Goal: Task Accomplishment & Management: Manage account settings

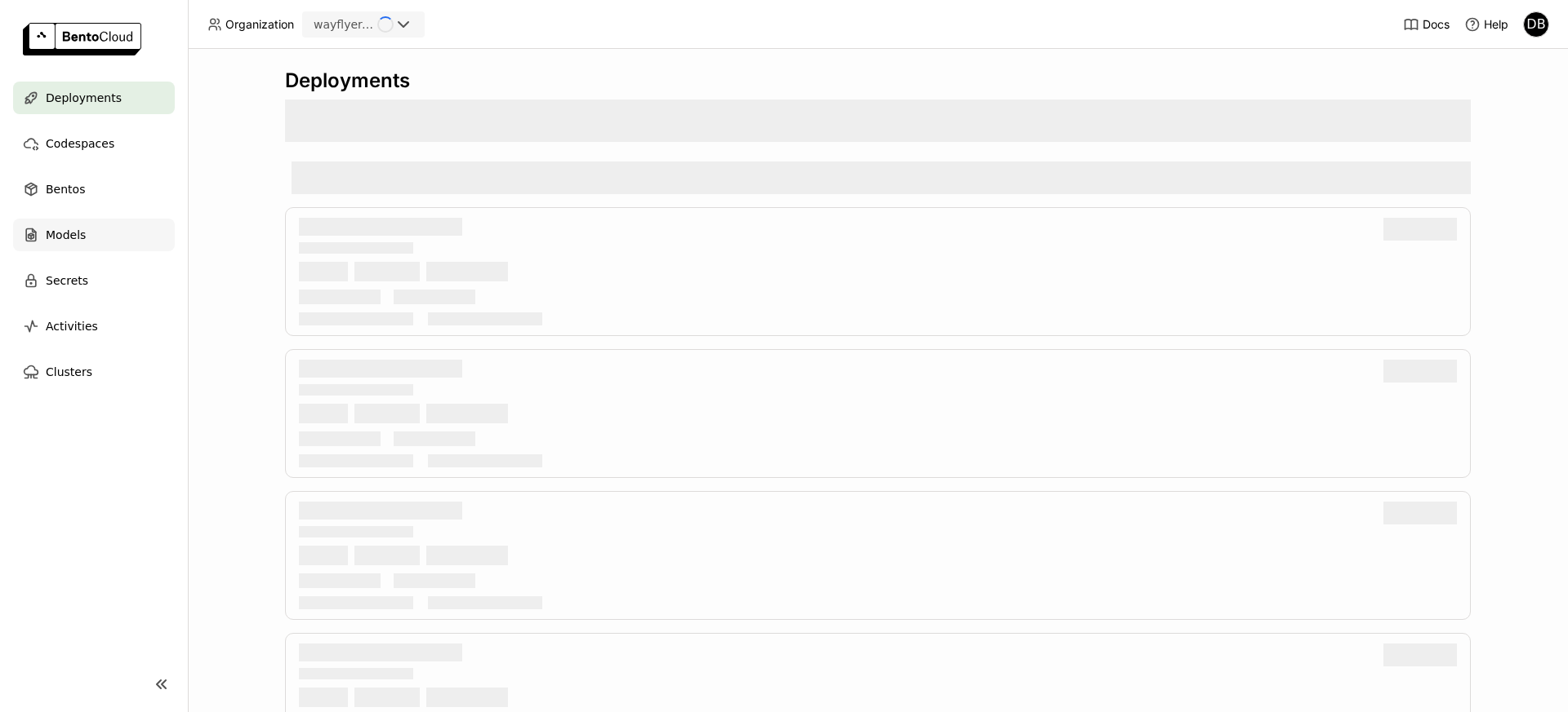
click at [104, 231] on div "Models" at bounding box center [93, 235] width 162 height 33
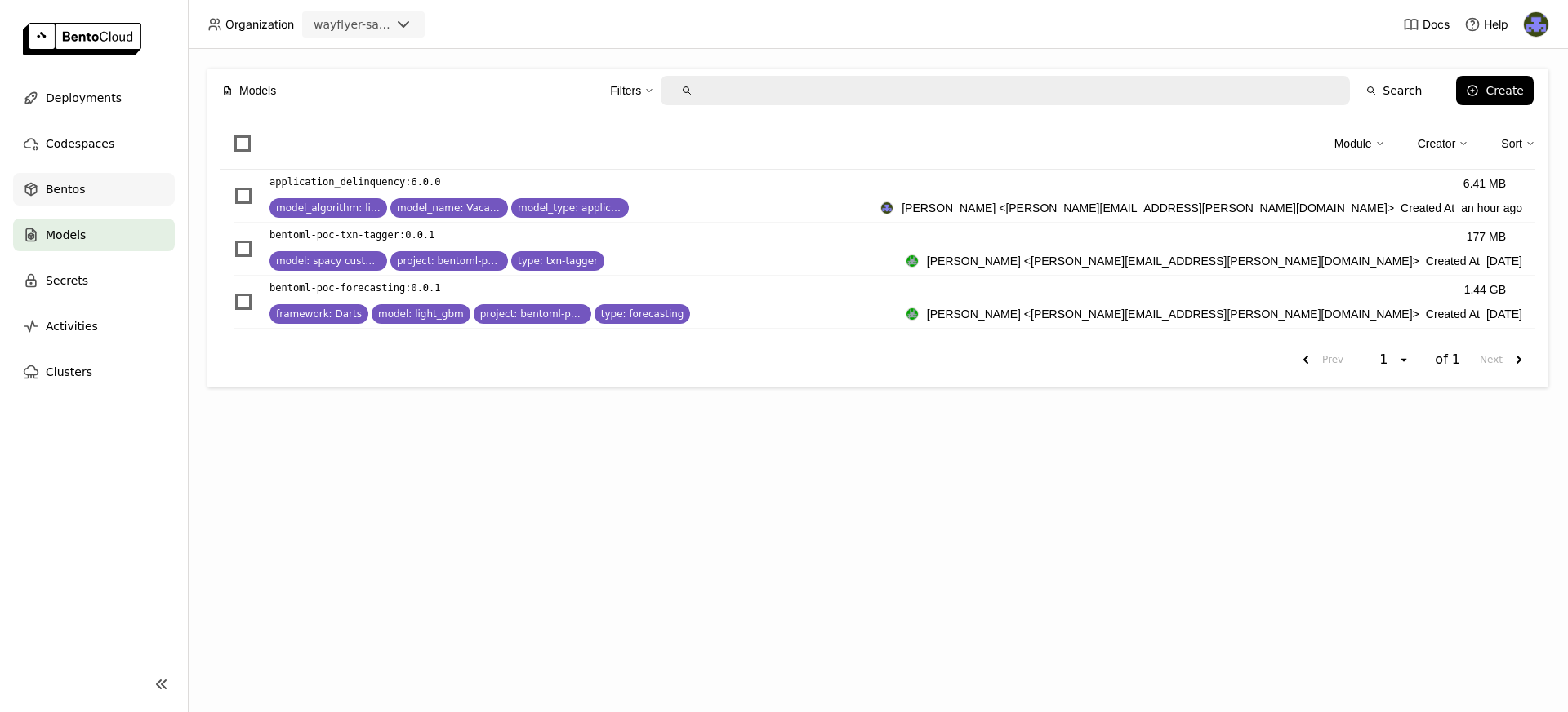
click at [87, 182] on div "Bentos" at bounding box center [93, 189] width 162 height 33
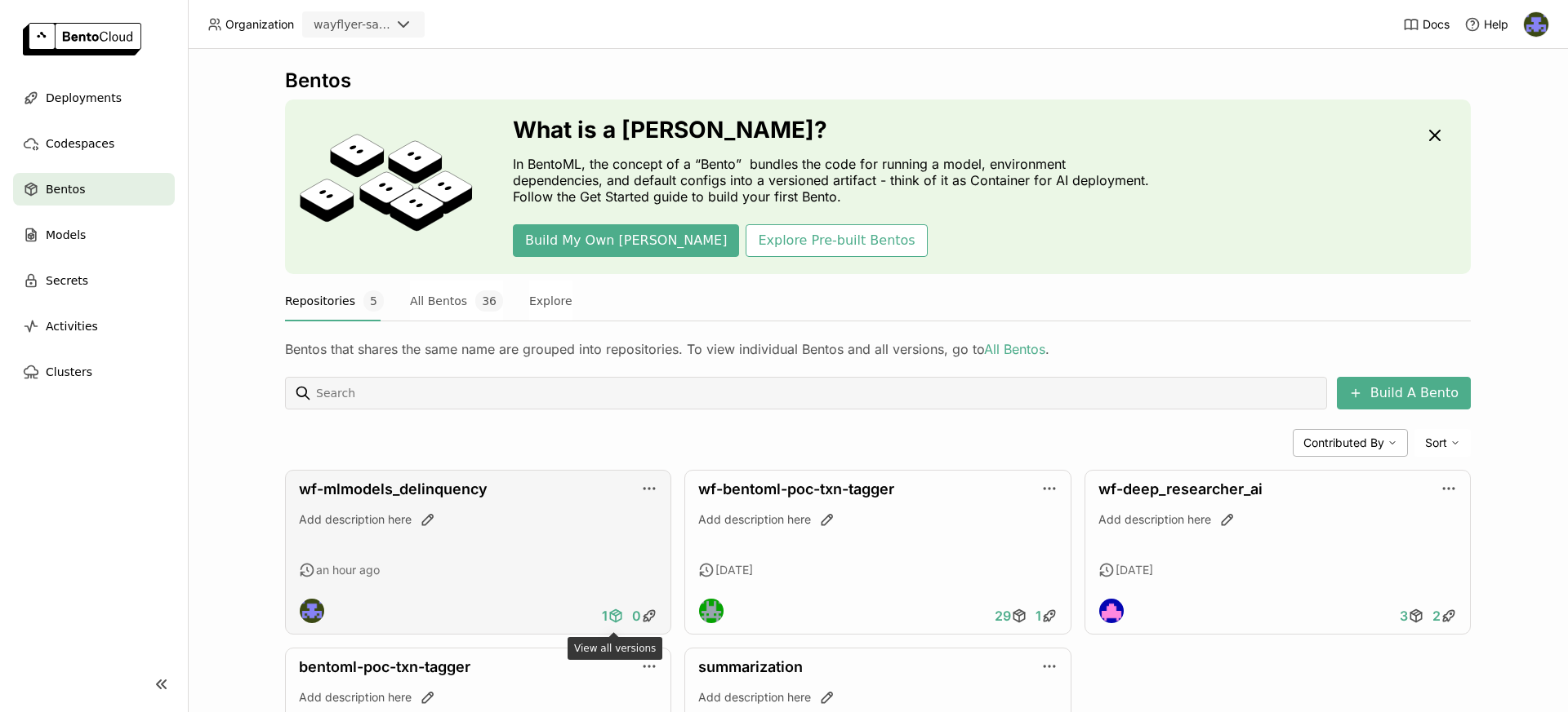
click at [609, 617] on icon at bounding box center [615, 616] width 16 height 16
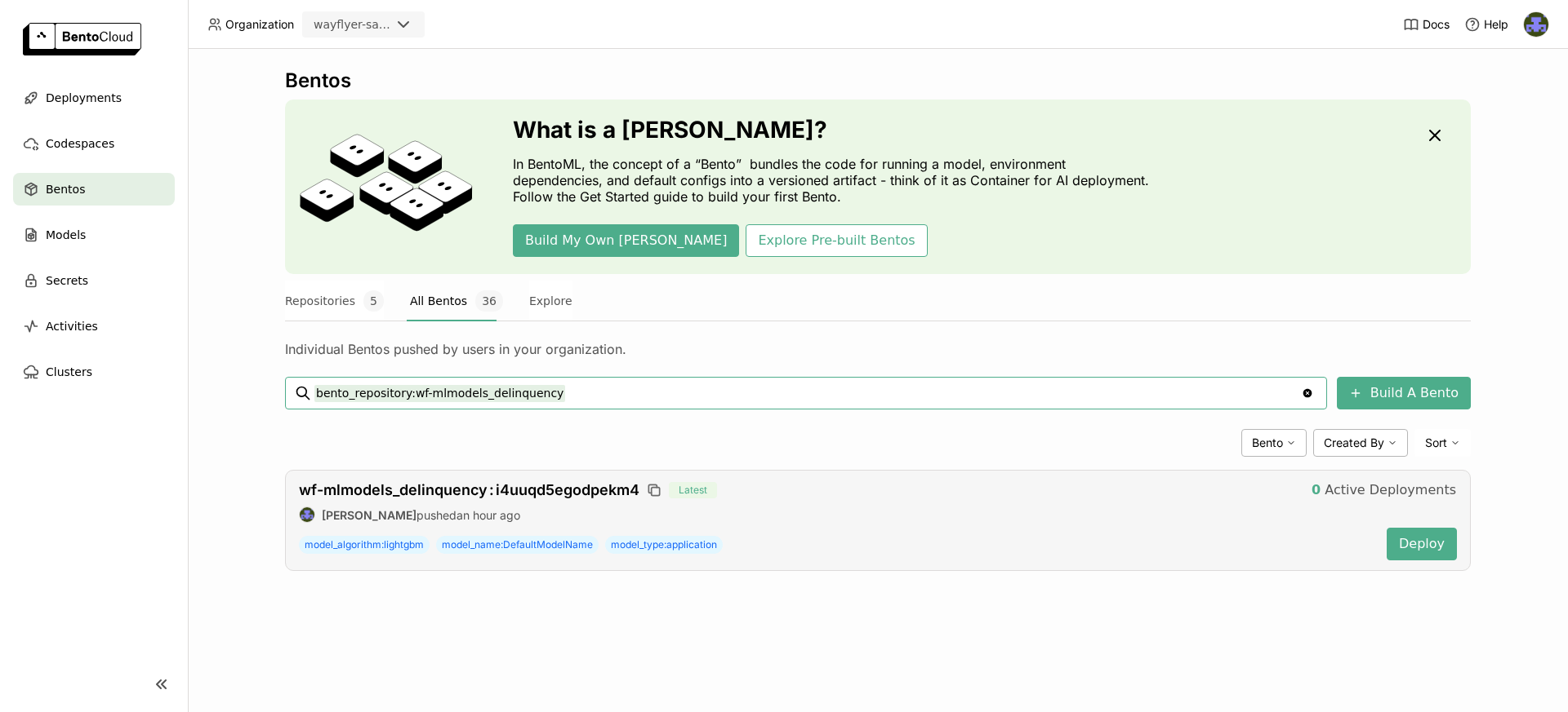
click at [554, 480] on div "wf-mlmodels_delinquency : i4uuqd5egodpekm4 Latest 0 Active Deployments" at bounding box center [878, 490] width 1158 height 19
click at [552, 483] on span "wf-mlmodels_delinquency : i4uuqd5egodpekm4" at bounding box center [469, 490] width 340 height 17
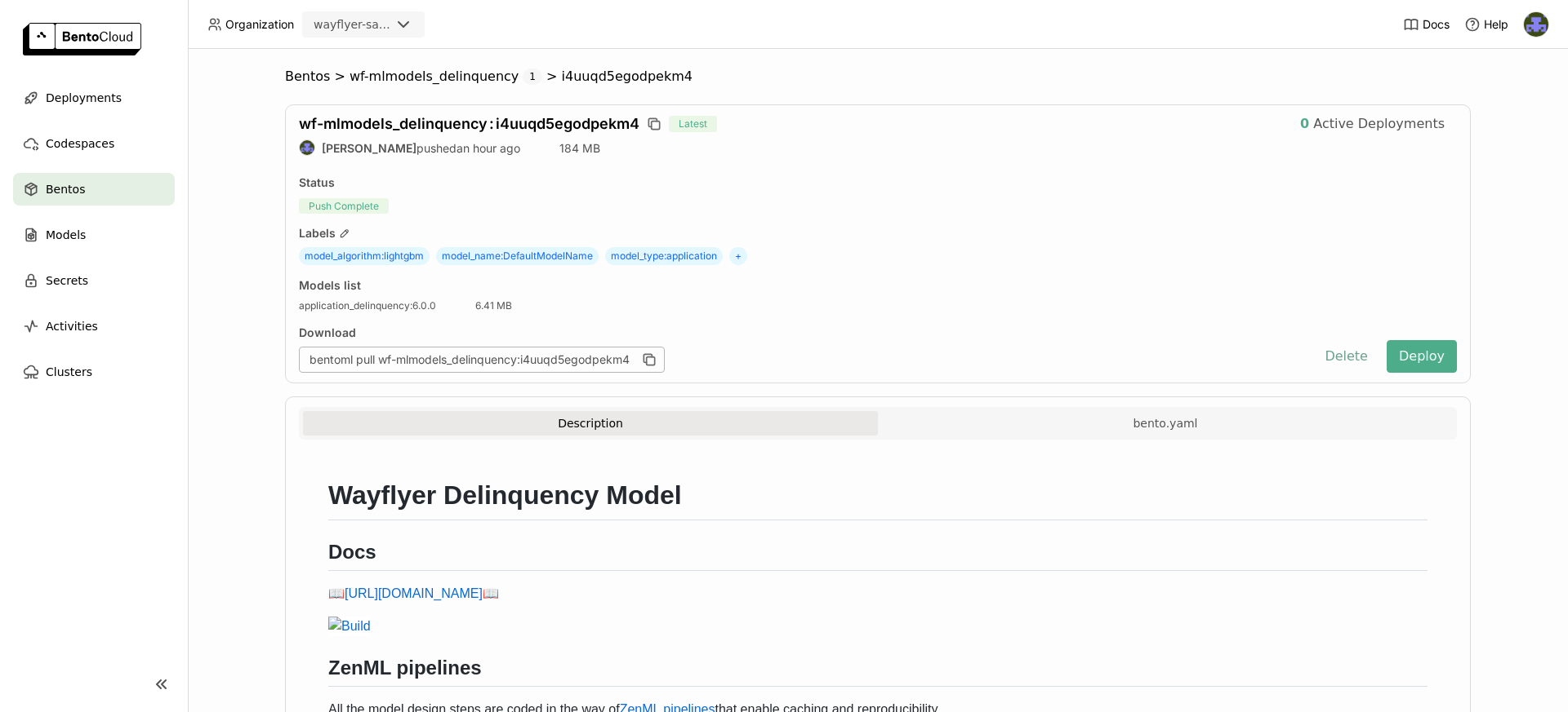
click at [1360, 358] on button "Delete" at bounding box center [1346, 356] width 68 height 33
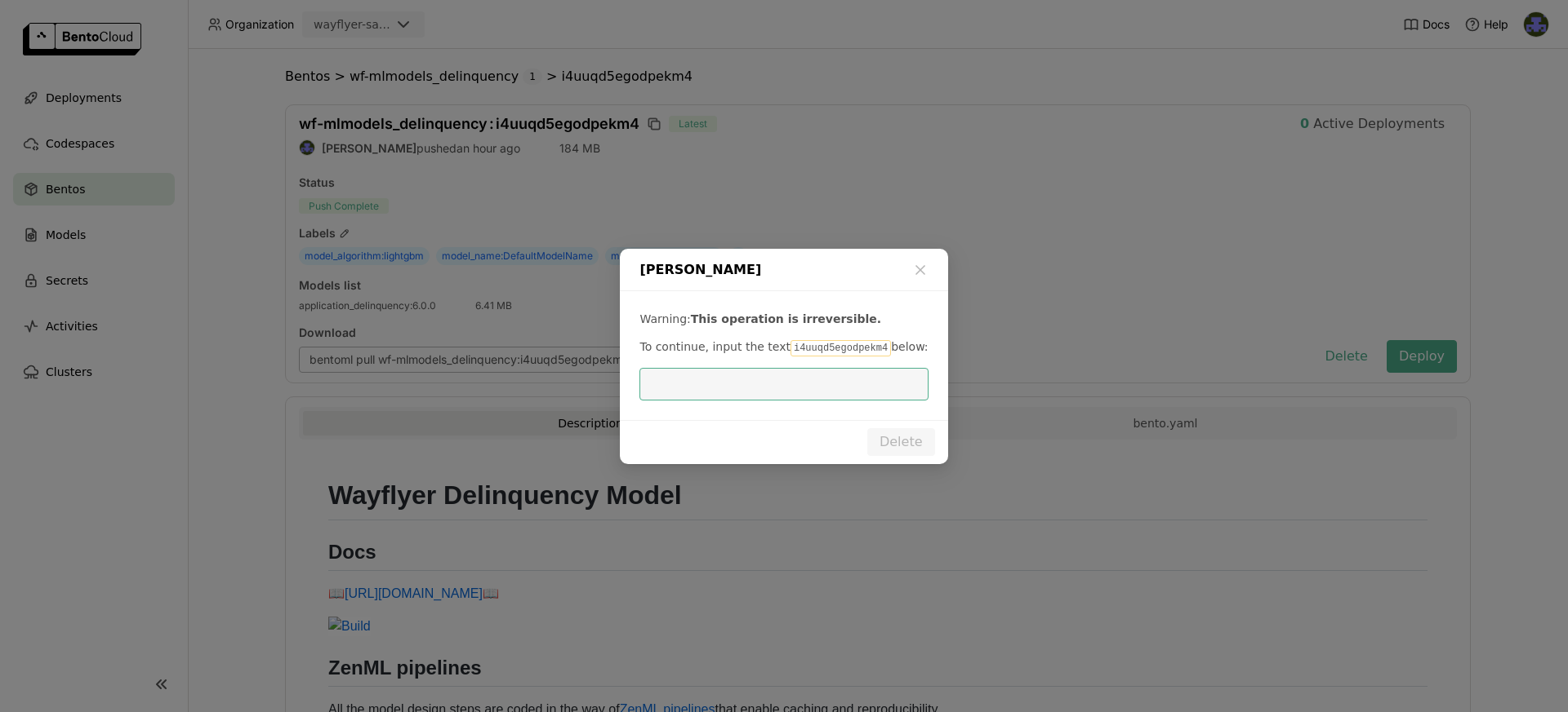
click at [823, 348] on code "i4uuqd5egodpekm4" at bounding box center [840, 348] width 101 height 16
copy code "i4uuqd5egodpekm4"
click at [743, 394] on input "dialog" at bounding box center [783, 384] width 268 height 31
paste input "i4uuqd5egodpekm4"
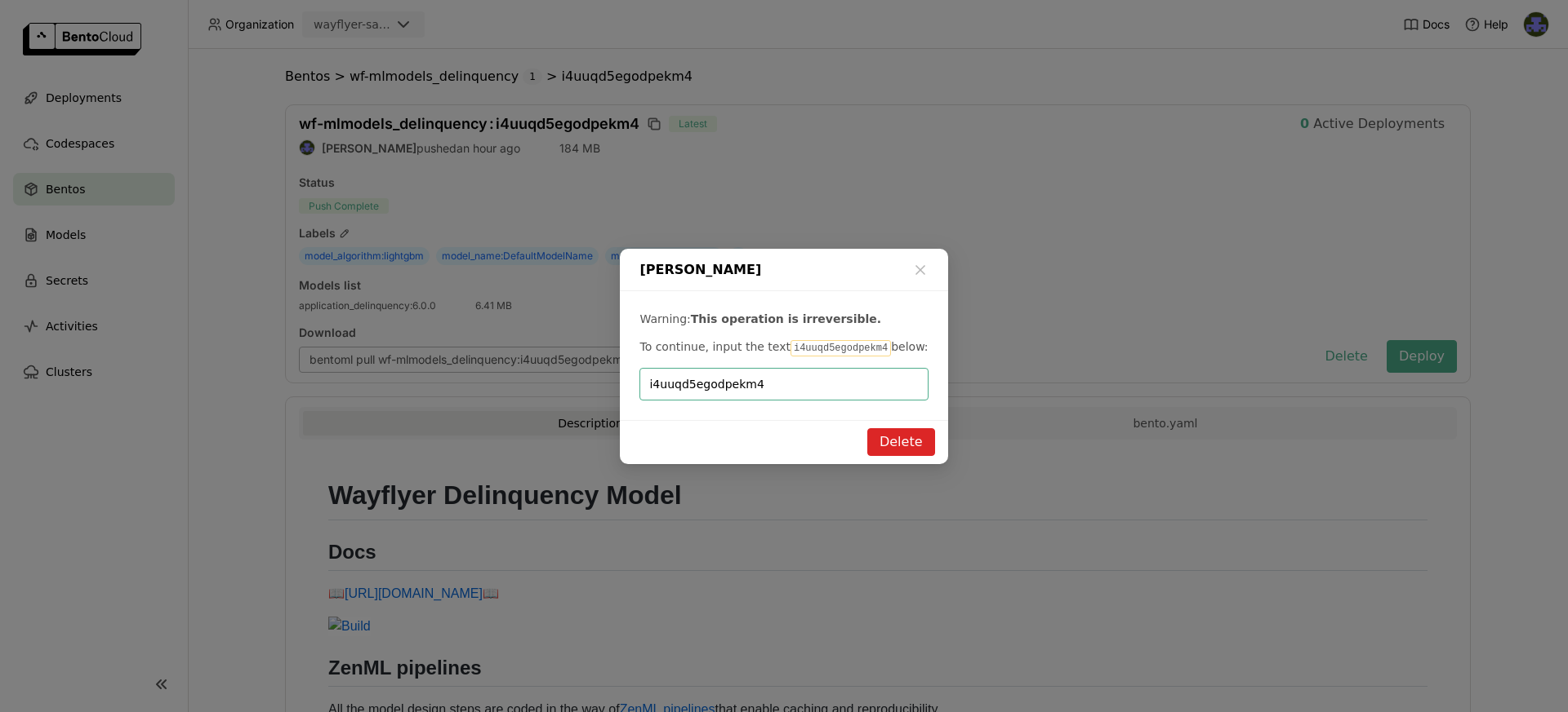
type input "i4uuqd5egodpekm4"
click at [929, 449] on button "Delete" at bounding box center [901, 442] width 68 height 28
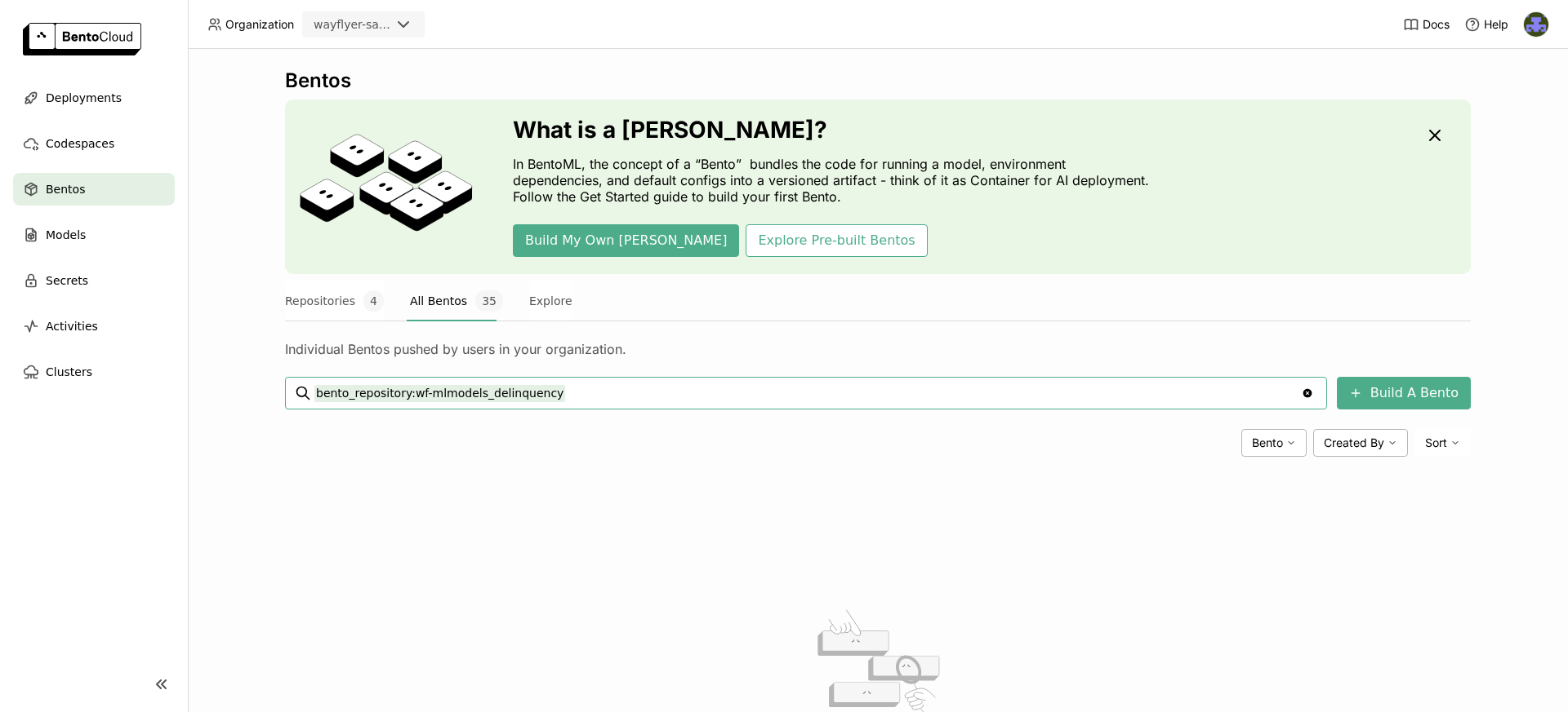
click at [94, 191] on div "Bentos" at bounding box center [93, 189] width 162 height 33
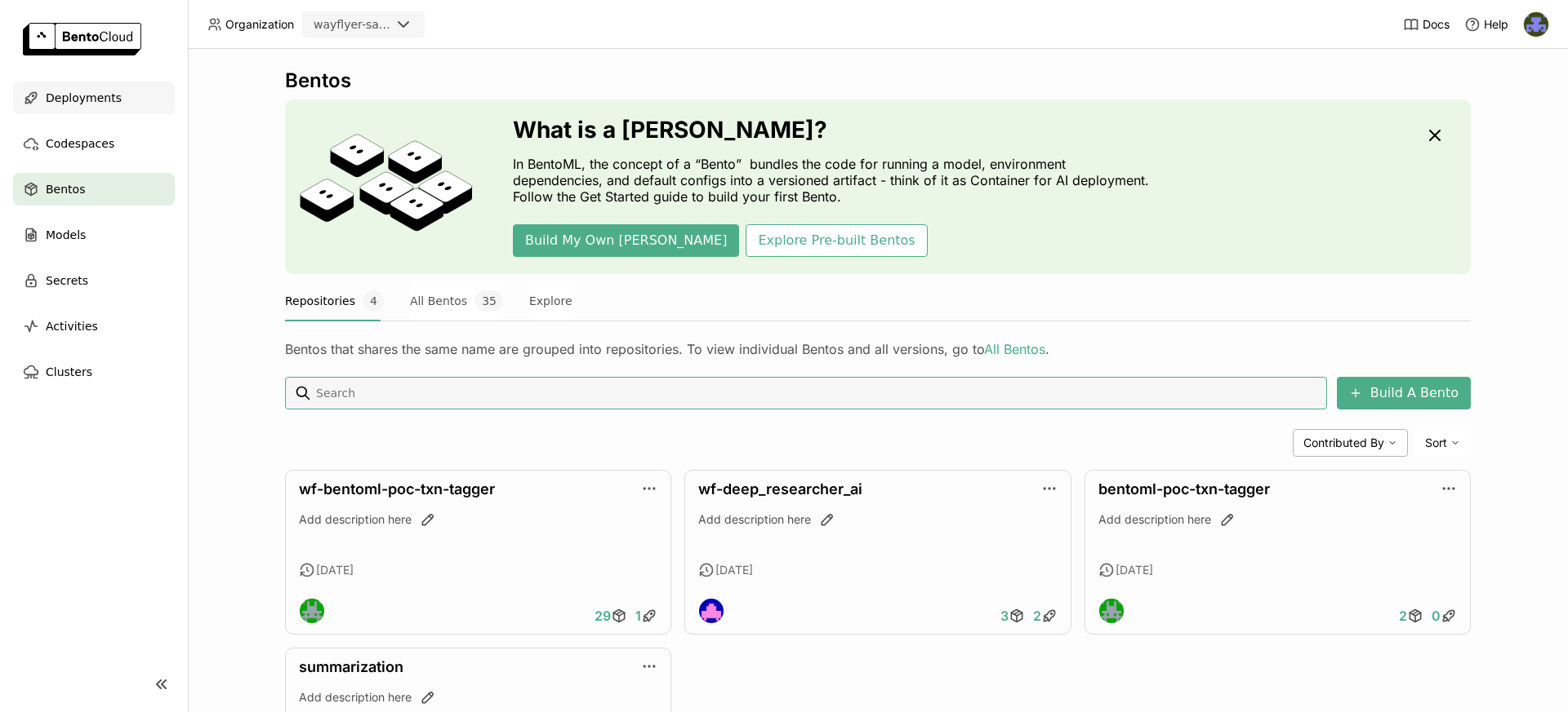
click at [105, 96] on span "Deployments" at bounding box center [84, 97] width 76 height 19
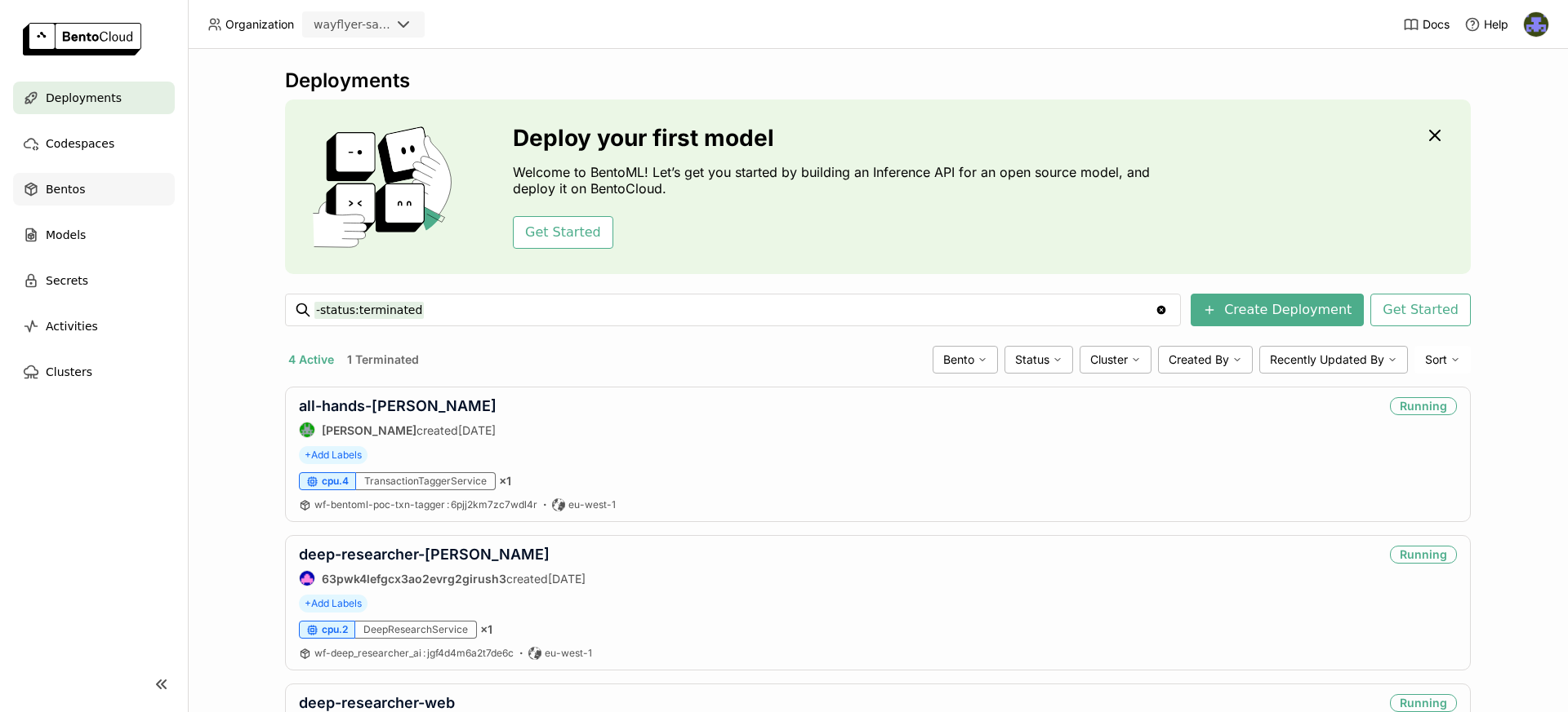
click at [79, 192] on span "Bentos" at bounding box center [65, 189] width 39 height 19
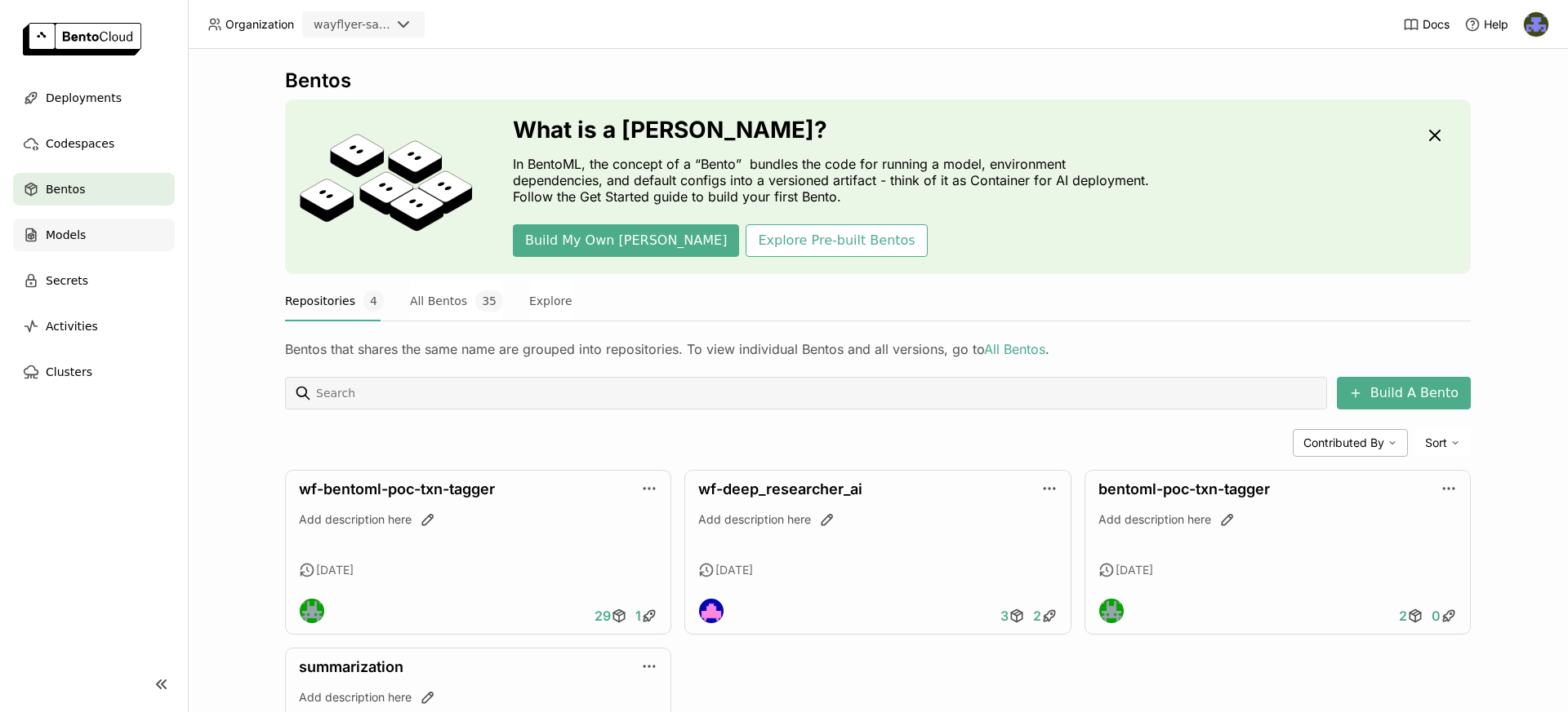
click at [80, 227] on span "Models" at bounding box center [65, 234] width 40 height 19
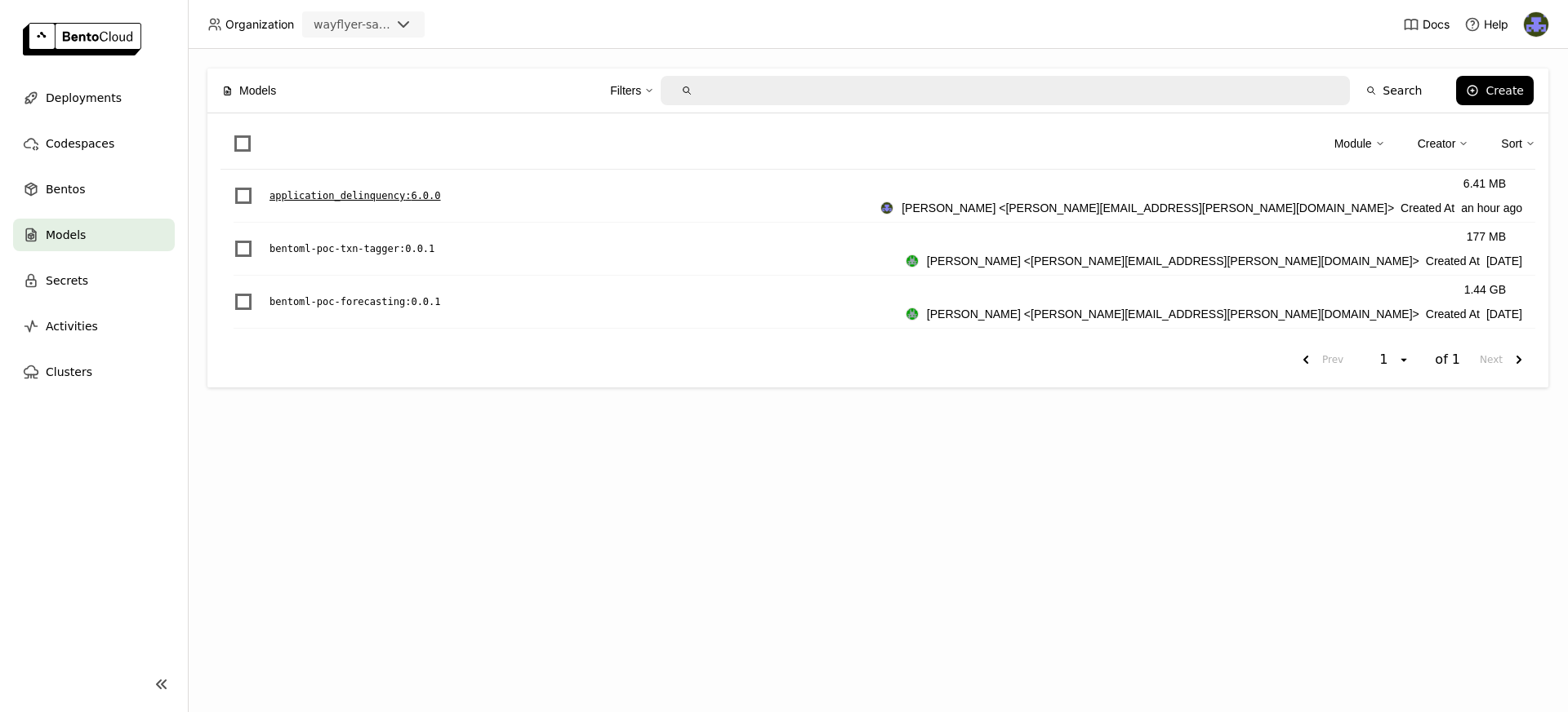
click at [421, 194] on p "application_delinquency : 6.0.0" at bounding box center [355, 195] width 172 height 16
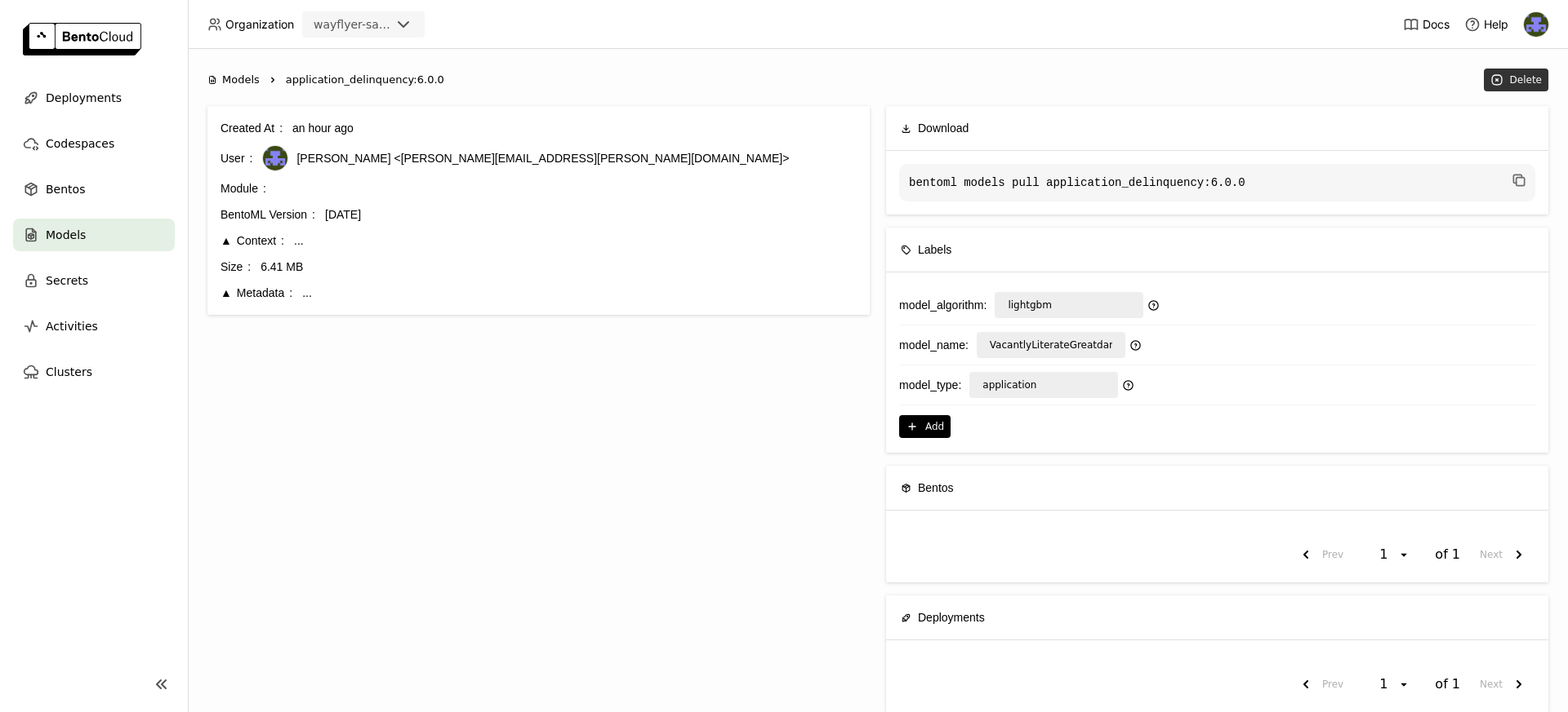
click at [1525, 83] on div "Delete" at bounding box center [1526, 79] width 32 height 13
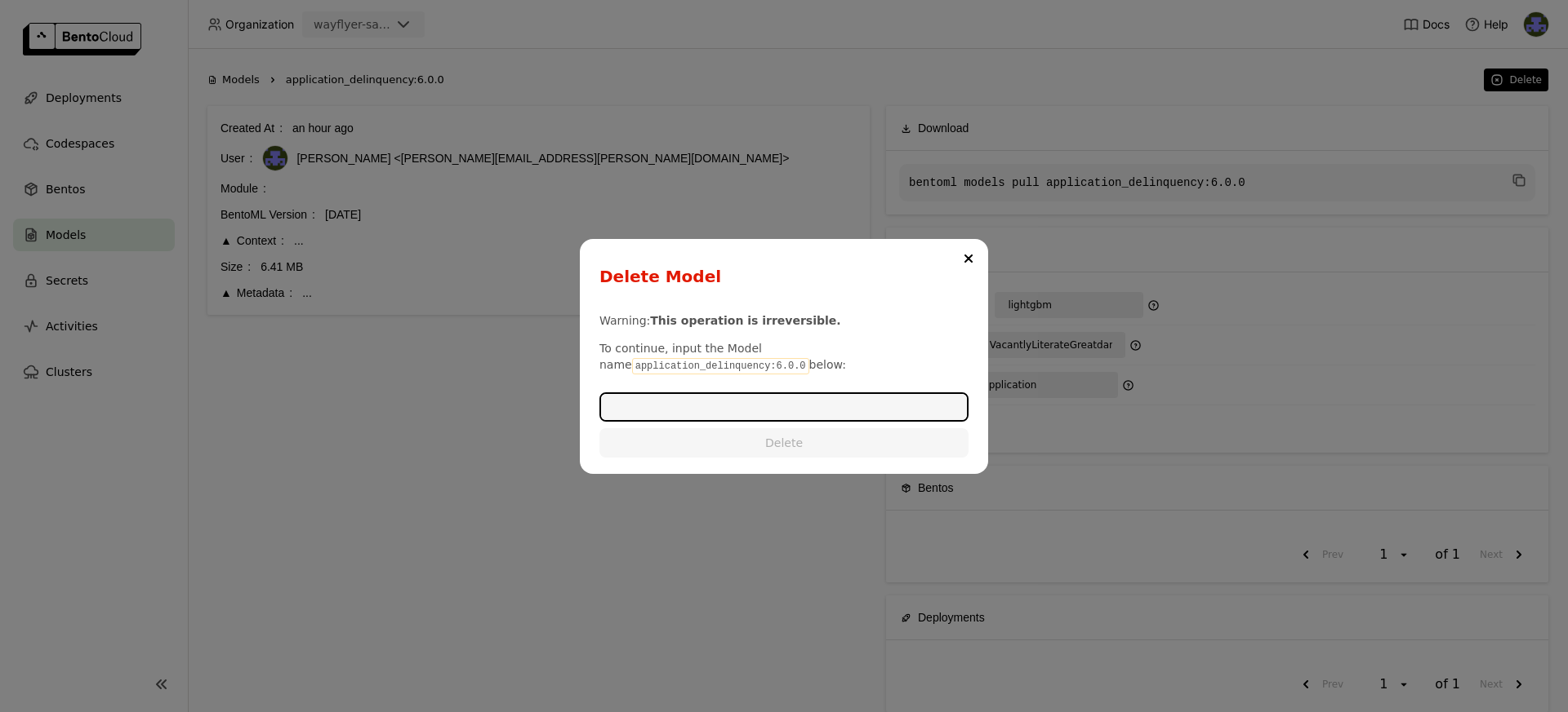
click at [809, 359] on code "application_delinquency:6.0.0" at bounding box center [720, 366] width 177 height 16
copy code "application_delinquency"
drag, startPoint x: 963, startPoint y: 349, endPoint x: 788, endPoint y: 345, distance: 175.0
click at [788, 345] on p "To continue, input the Model name application_delinquency:6.0.0 below:" at bounding box center [784, 357] width 369 height 35
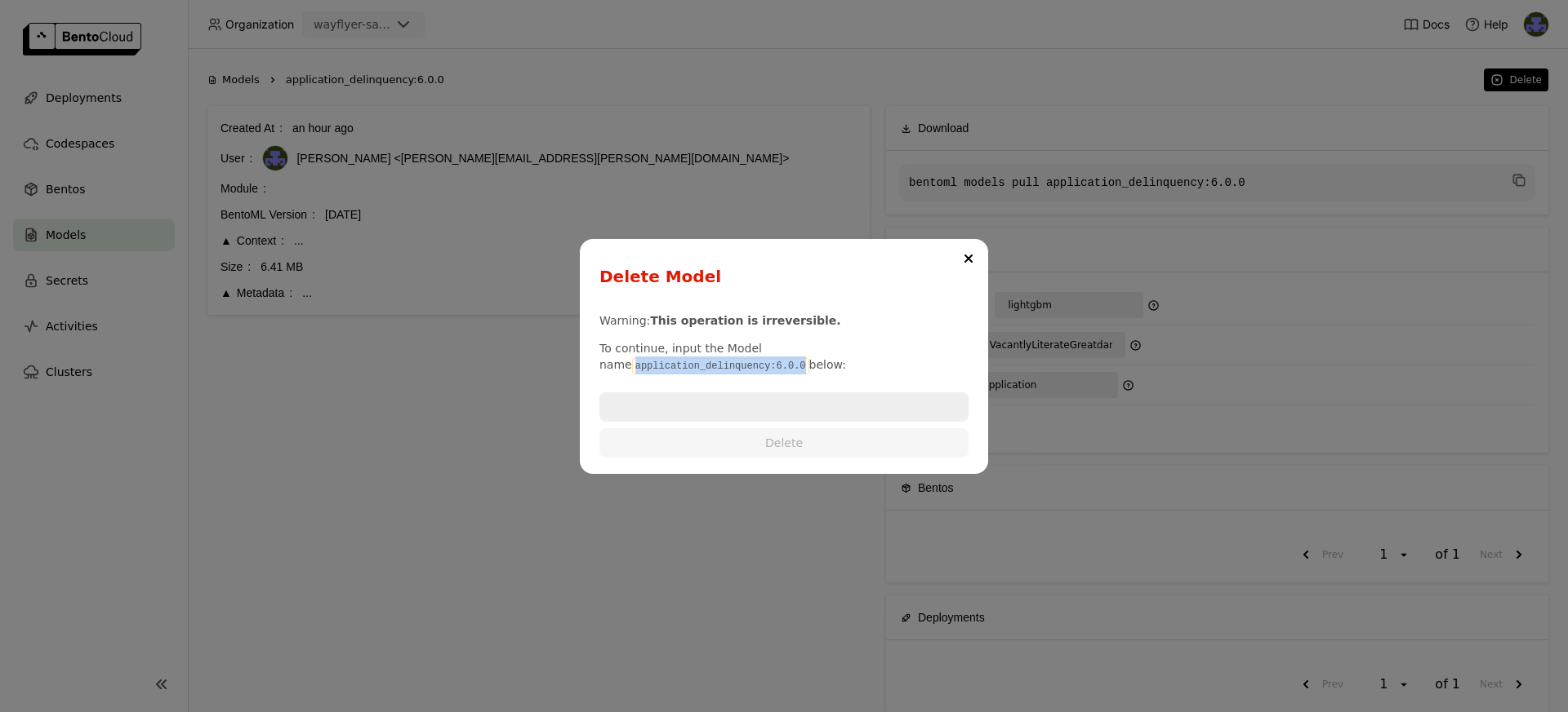
copy code "application_delinquency:6.0.0"
click at [771, 387] on div "Warning: This operation is irreversible. To continue, input the Model name appl…" at bounding box center [784, 379] width 369 height 156
click at [778, 408] on input "dialog" at bounding box center [784, 407] width 366 height 26
paste input "application_delinquency:6.0.0"
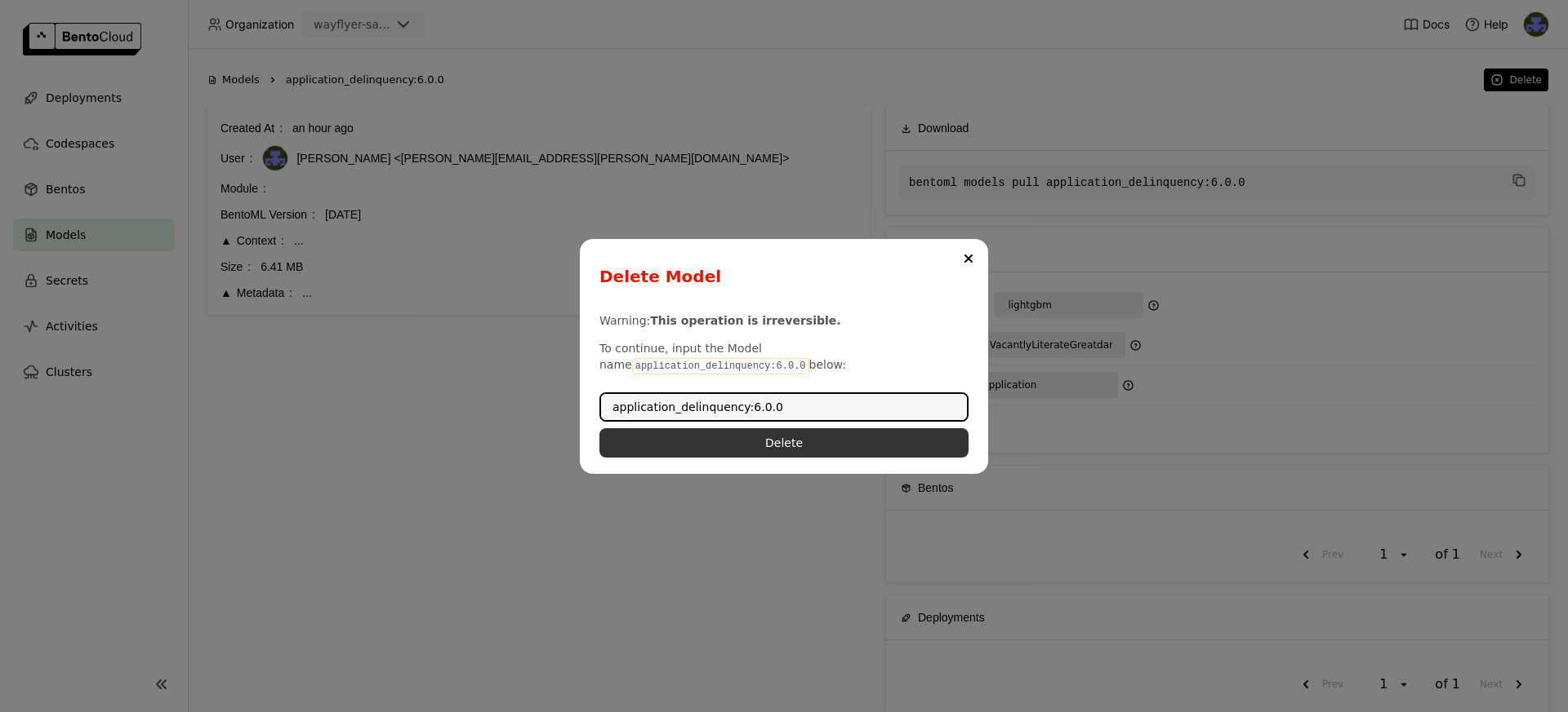
type input "application_delinquency:6.0.0"
click at [807, 436] on button "Delete" at bounding box center [784, 443] width 369 height 30
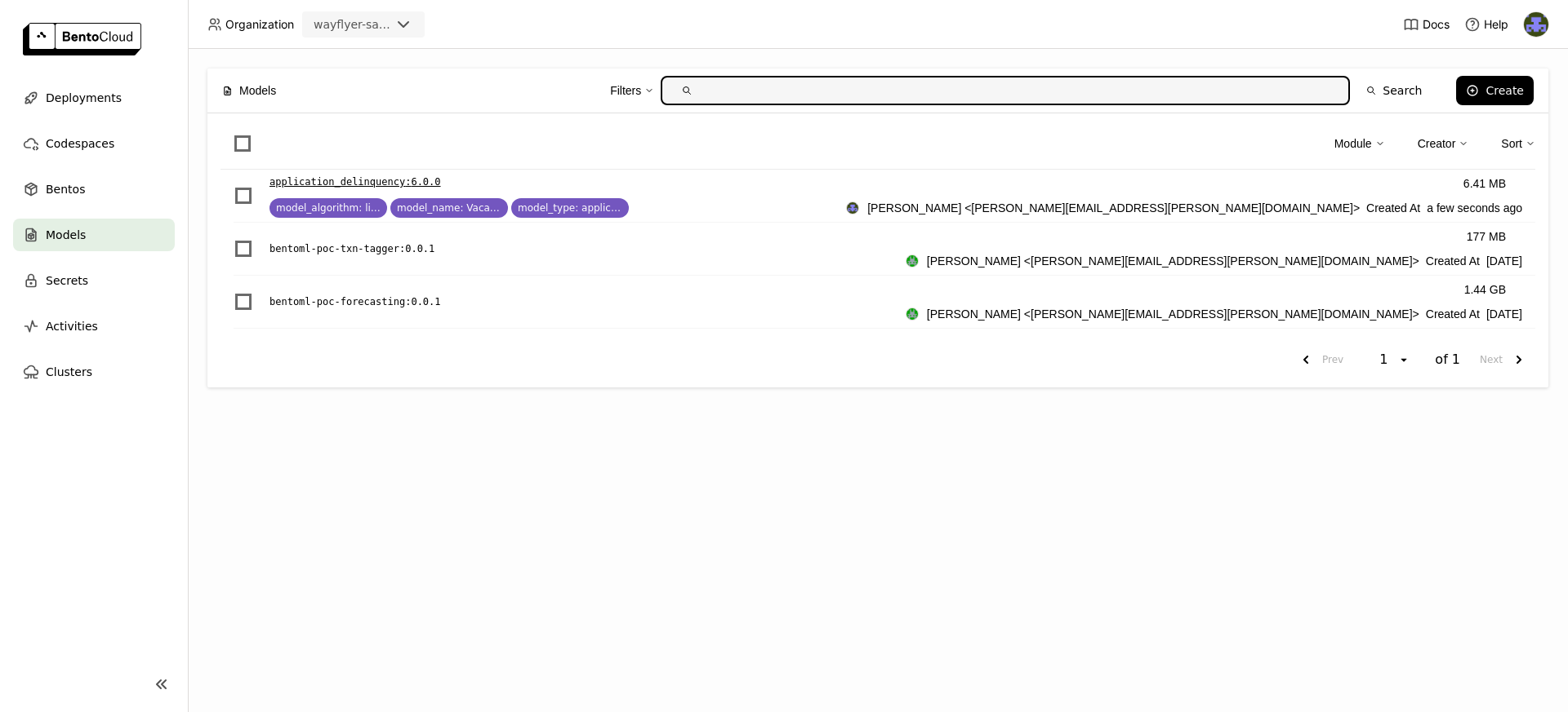
click at [396, 183] on p "application_delinquency : 6.0.0" at bounding box center [355, 182] width 172 height 16
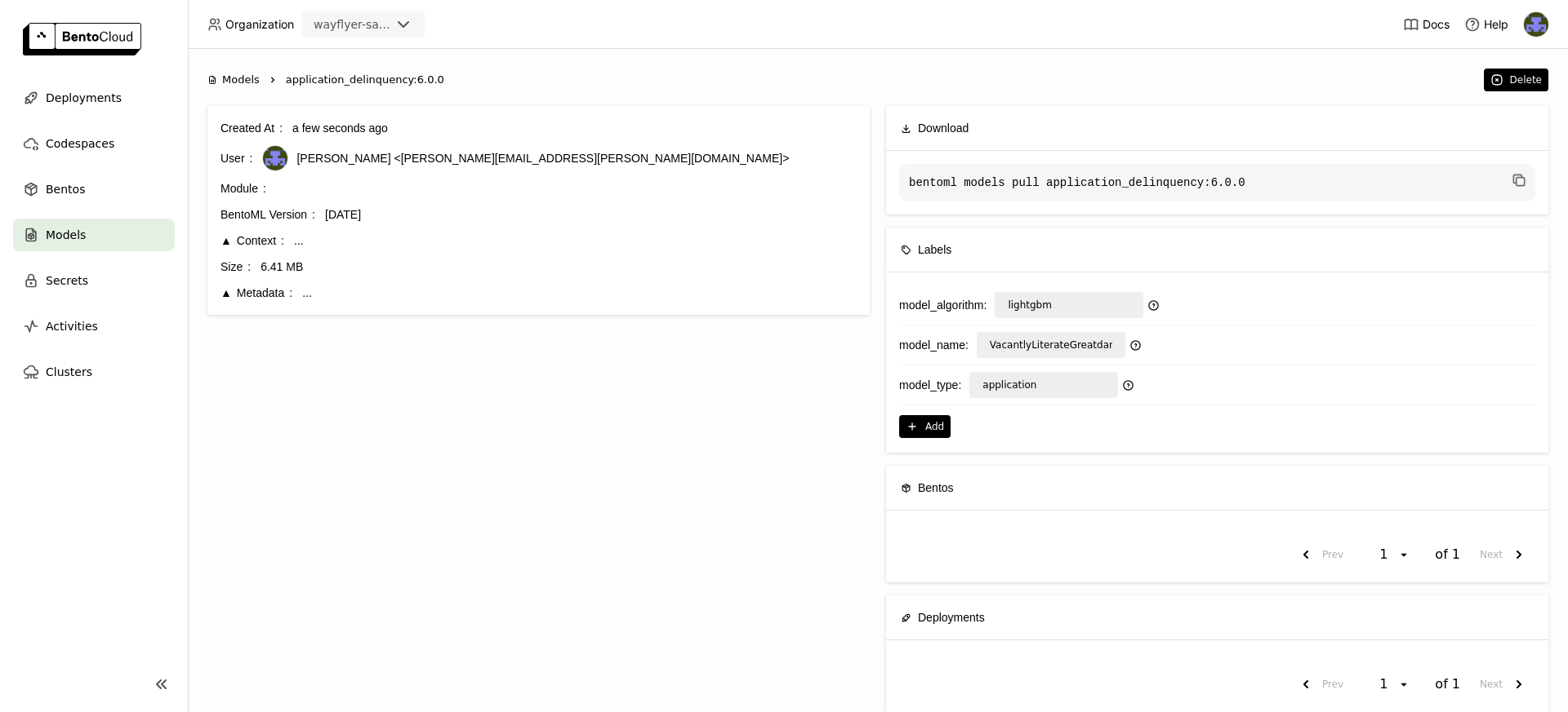
click at [226, 243] on div "Context" at bounding box center [252, 240] width 63 height 18
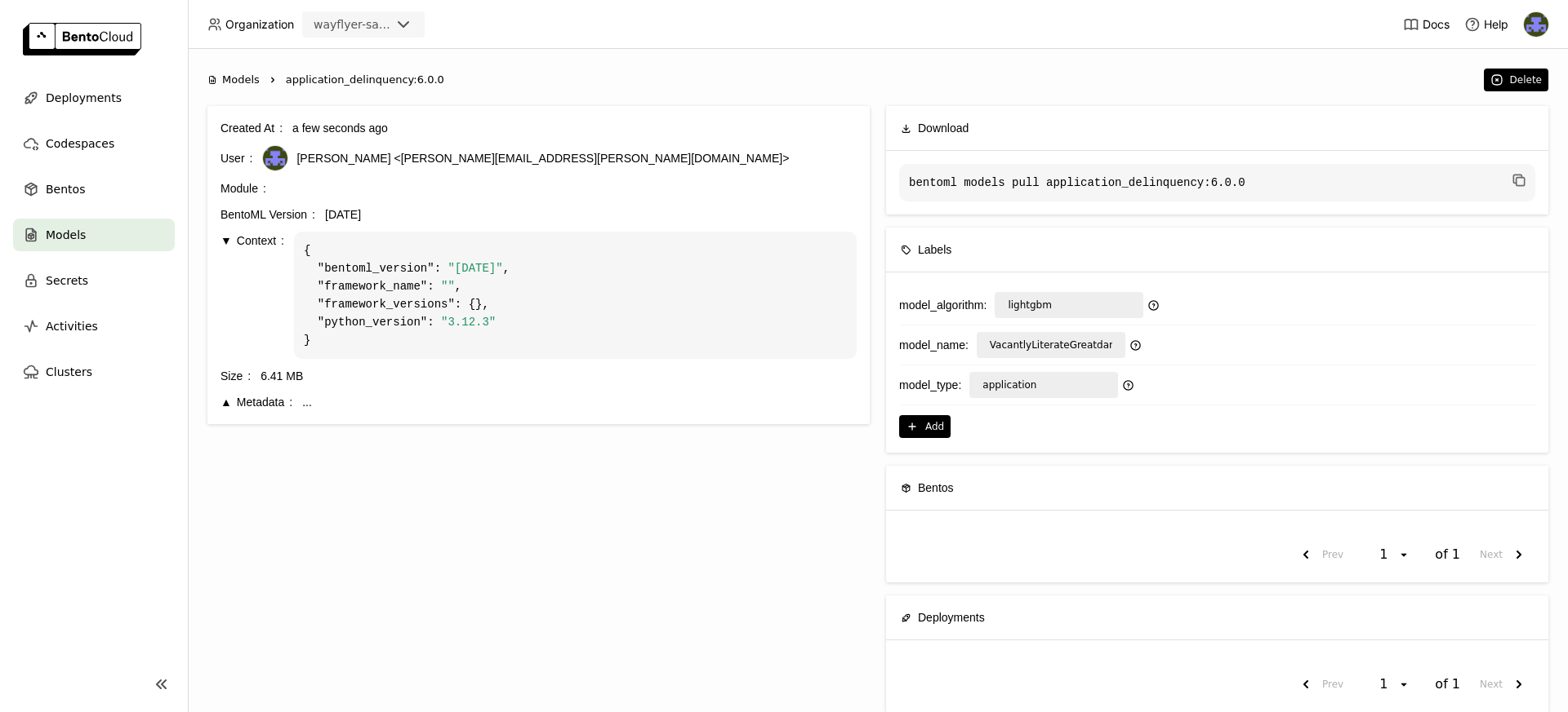
click at [225, 396] on div "Metadata" at bounding box center [256, 402] width 72 height 18
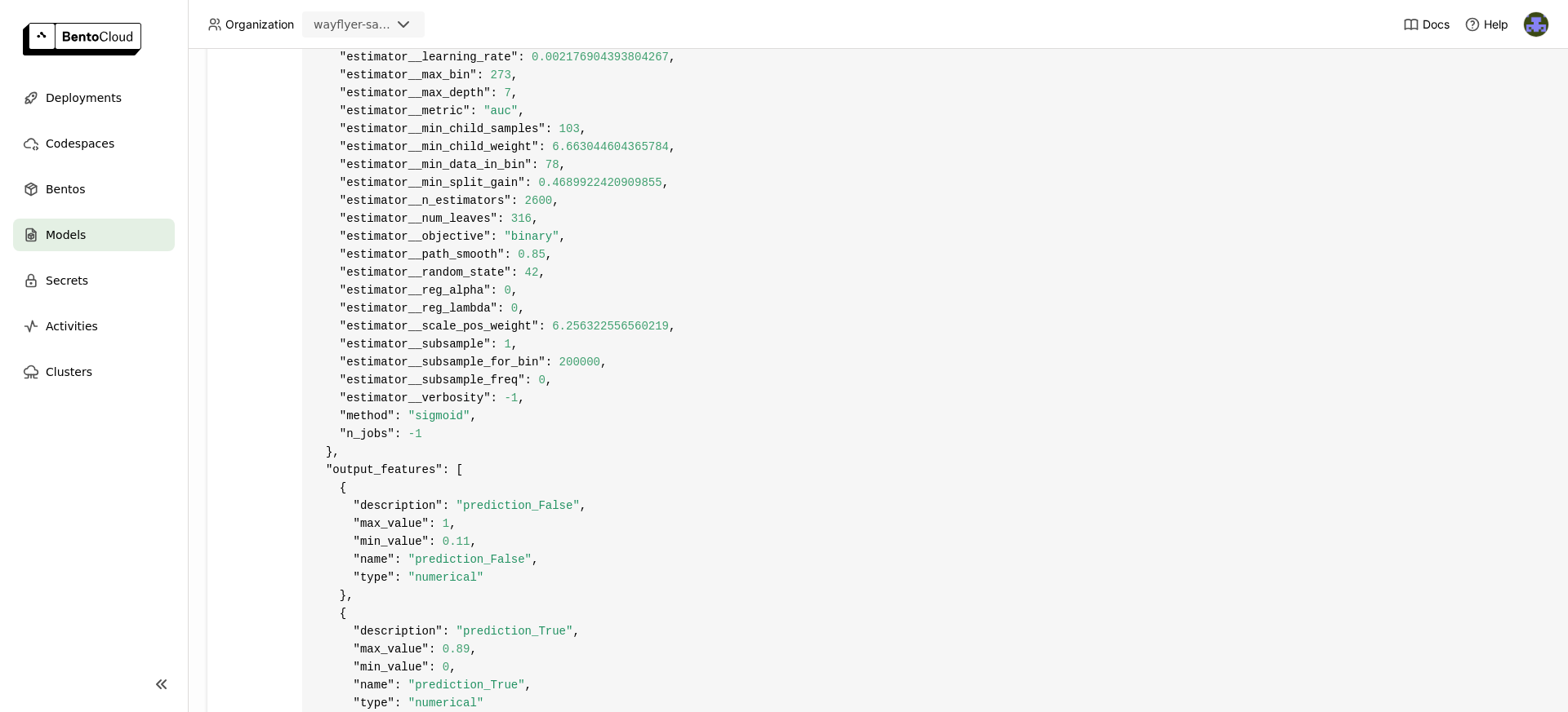
scroll to position [1721, 0]
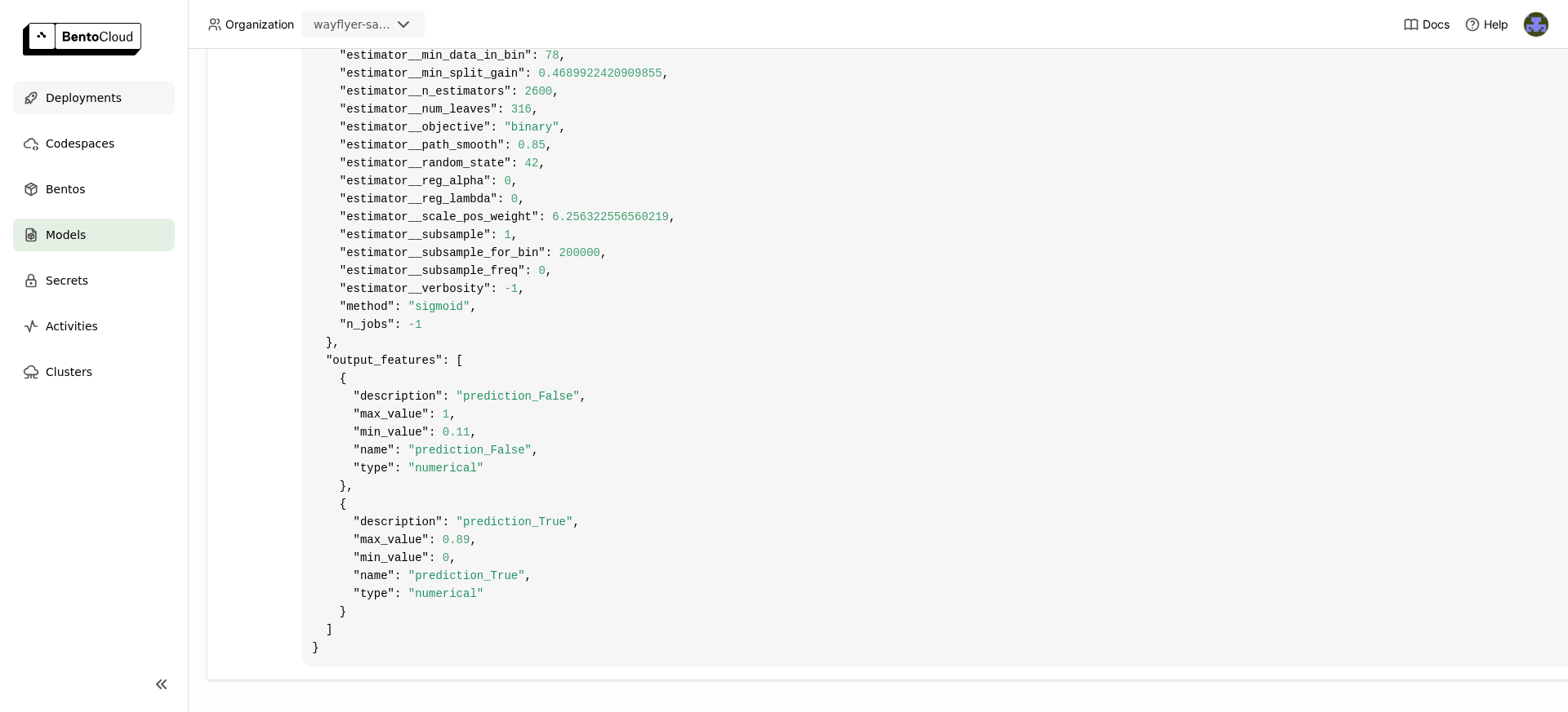
click at [97, 101] on span "Deployments" at bounding box center [84, 97] width 76 height 19
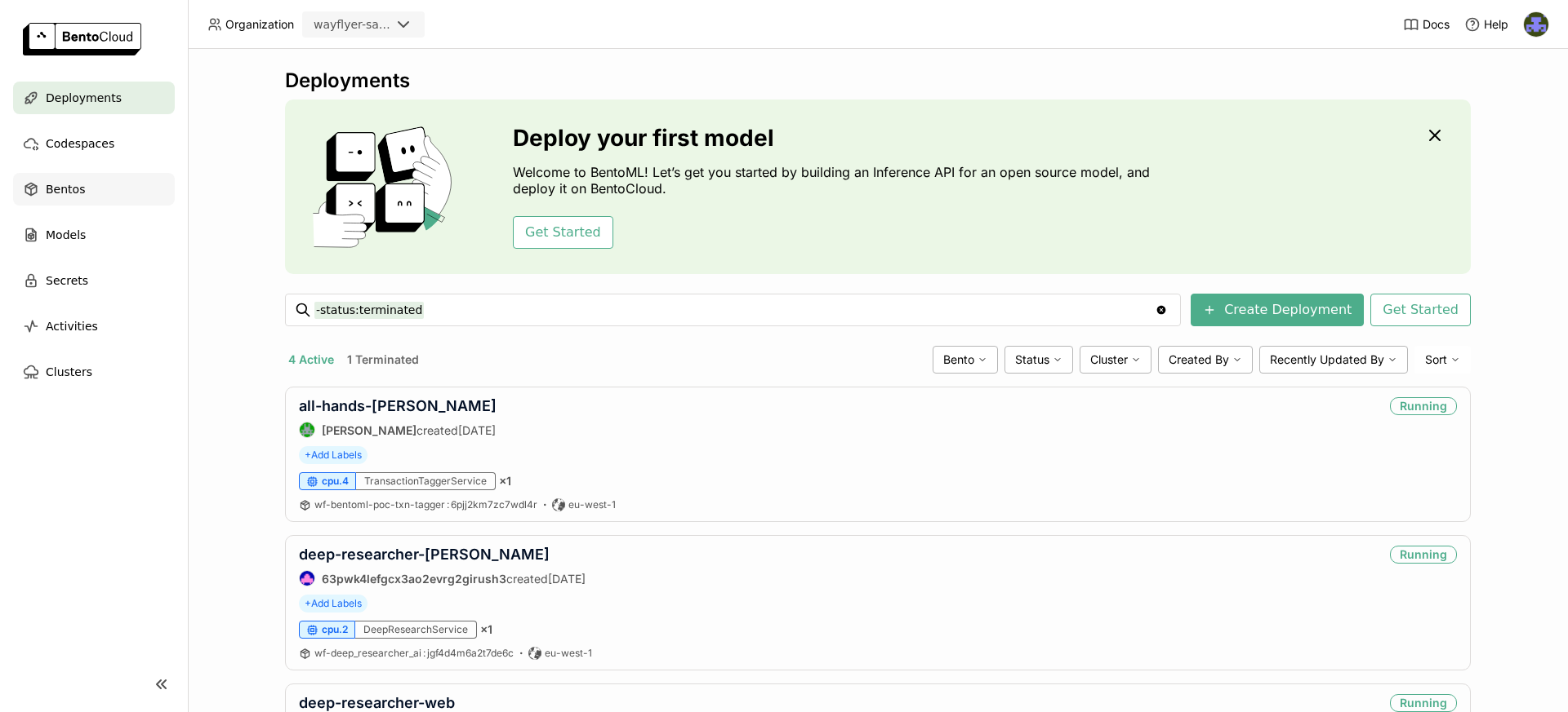
click at [95, 187] on div "Bentos" at bounding box center [93, 189] width 162 height 33
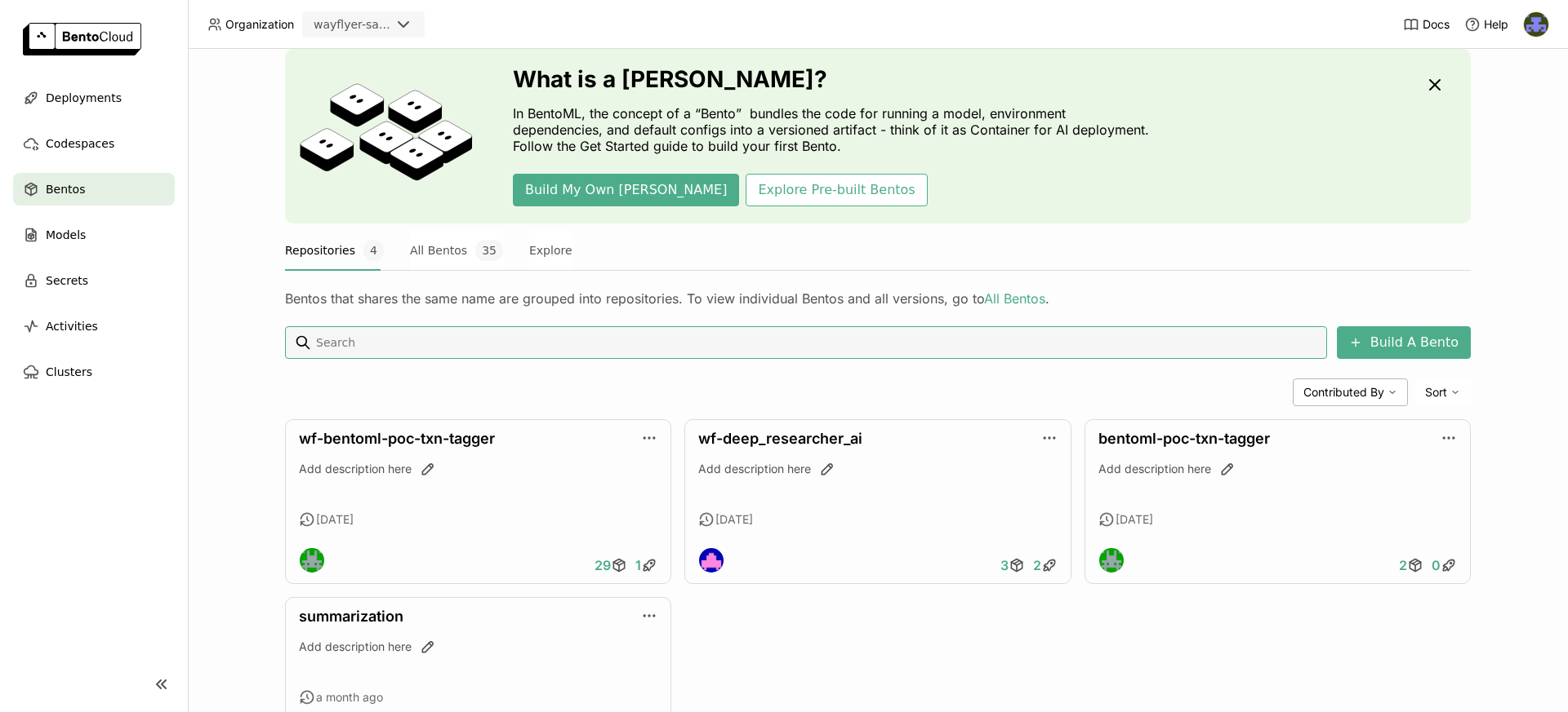
scroll to position [58, 0]
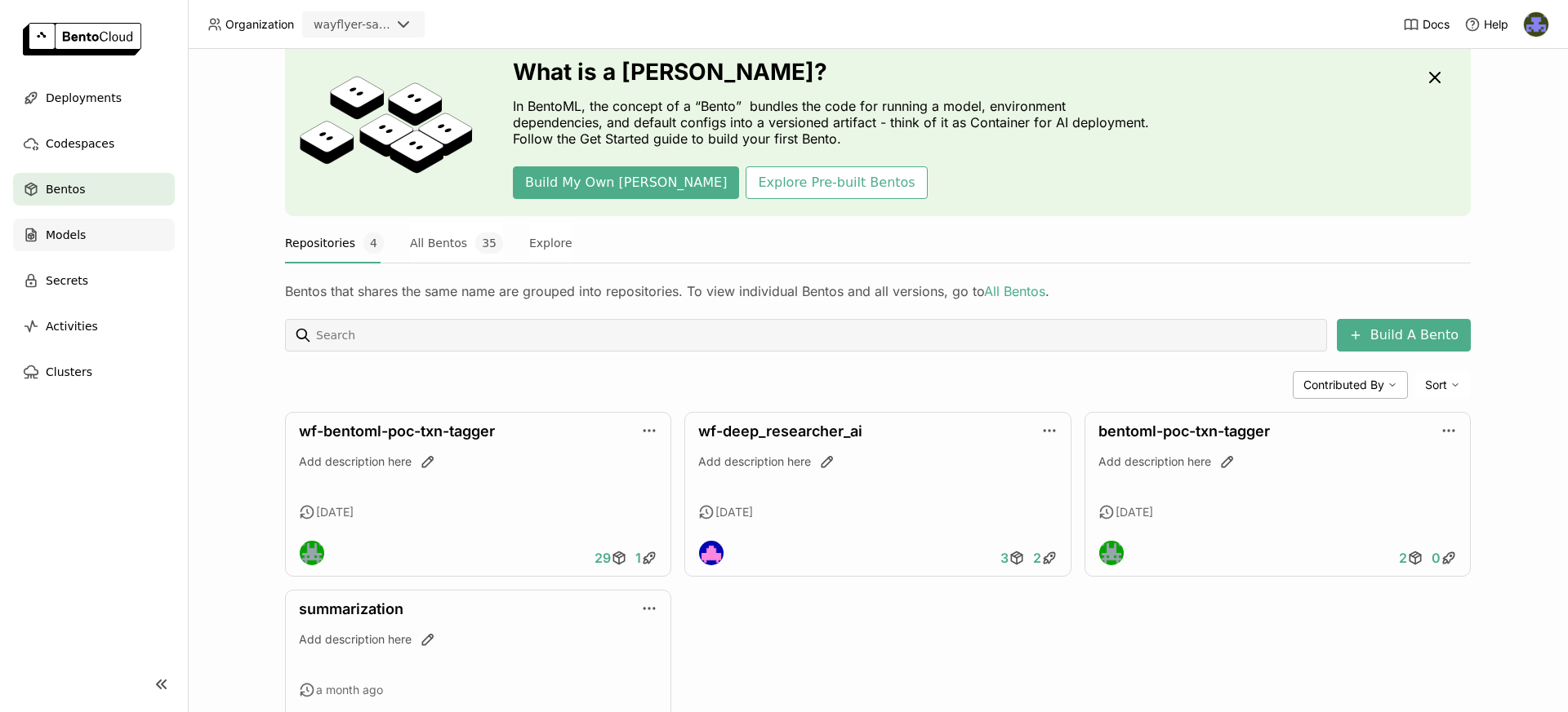
click at [89, 231] on div "Models" at bounding box center [93, 235] width 162 height 33
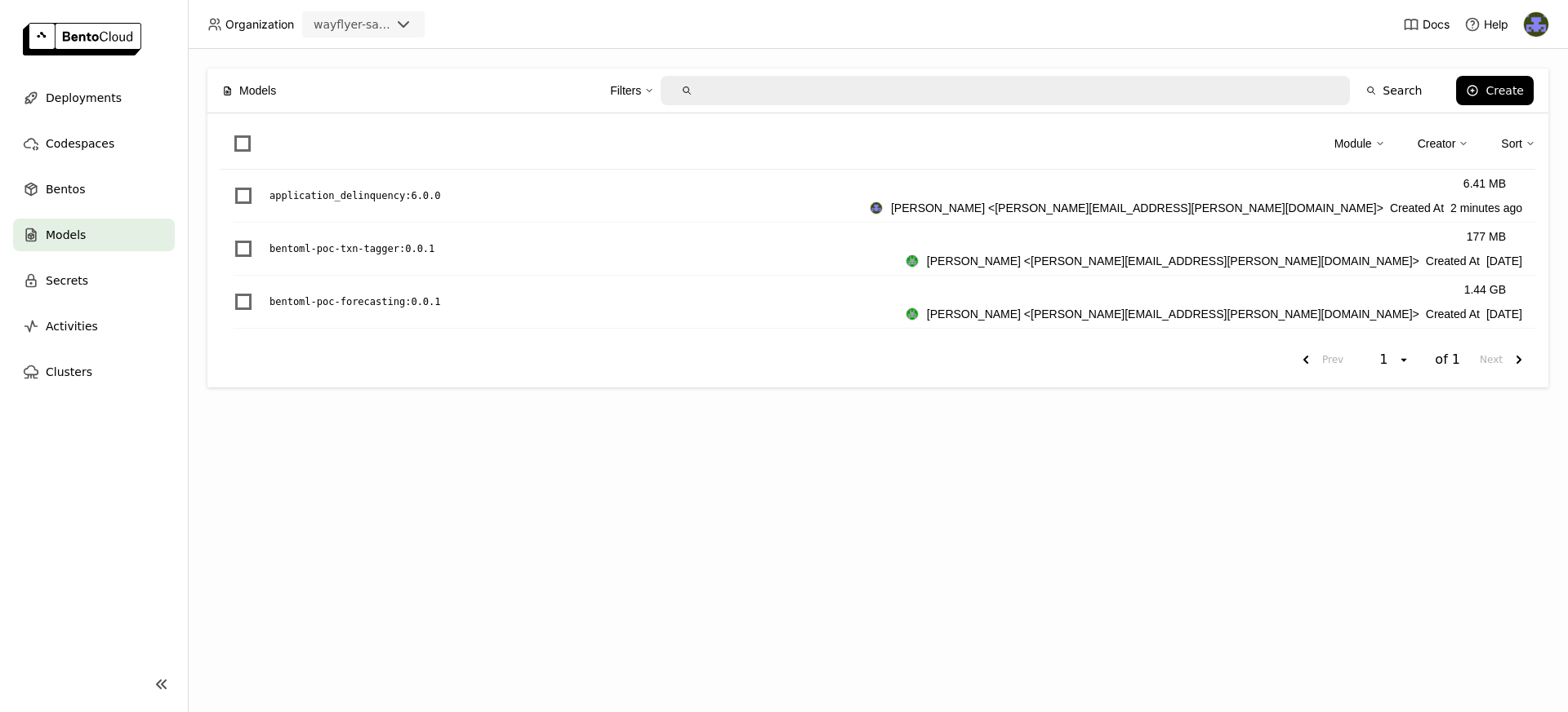
click at [97, 170] on ul "Deployments Codespaces Bentos Models Secrets Activities Clusters" at bounding box center [94, 234] width 188 height 307
click at [92, 183] on div "Bentos" at bounding box center [93, 189] width 162 height 33
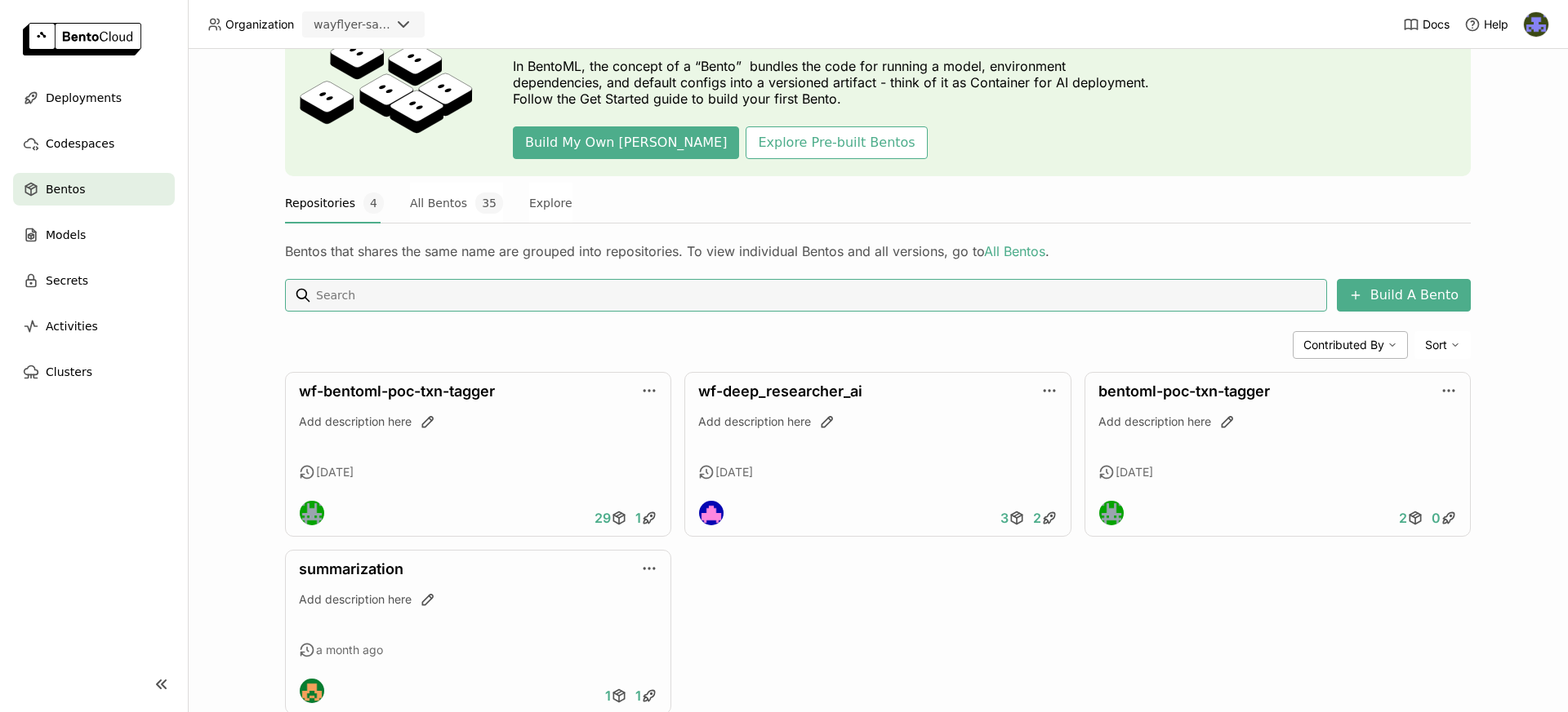
scroll to position [145, 0]
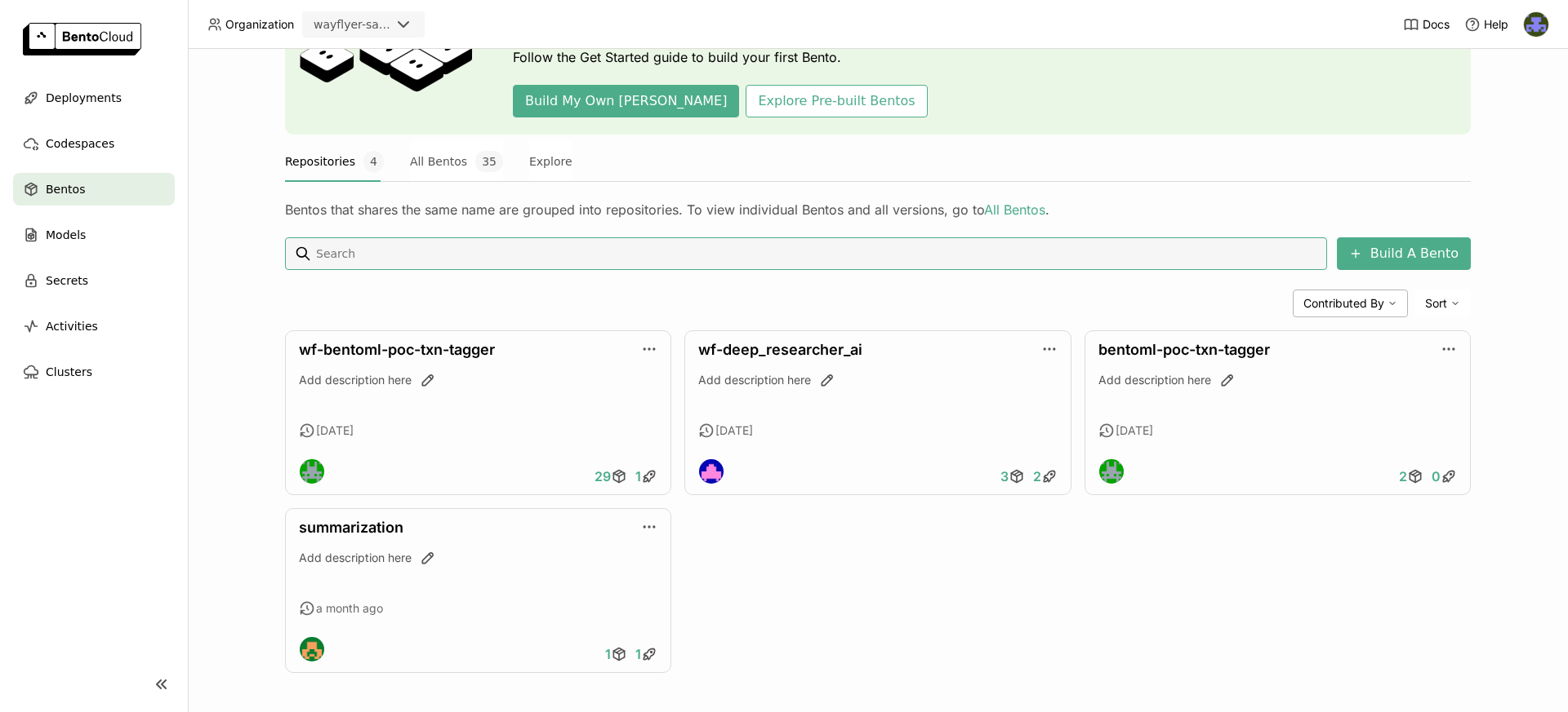
scroll to position [145, 0]
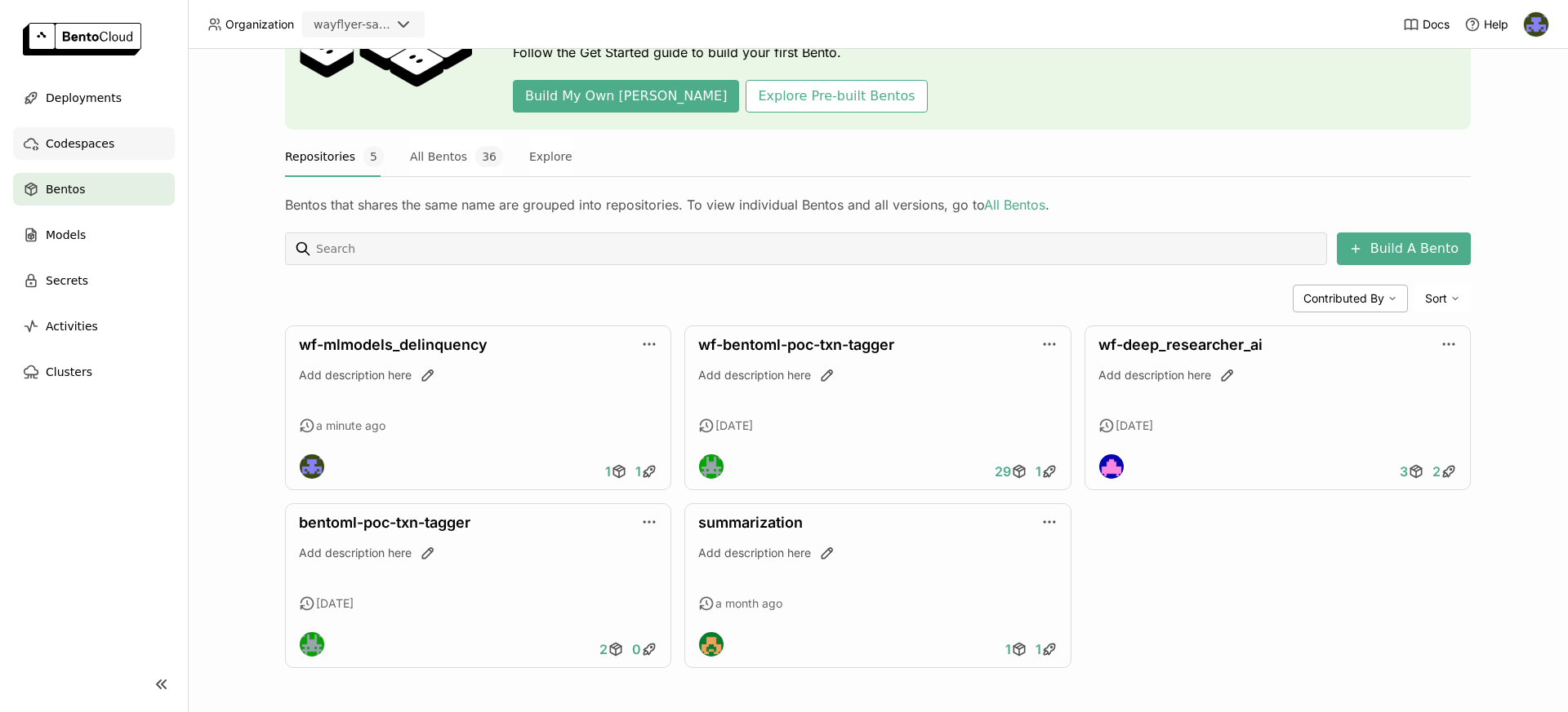
click at [84, 144] on span "Codespaces" at bounding box center [80, 143] width 69 height 19
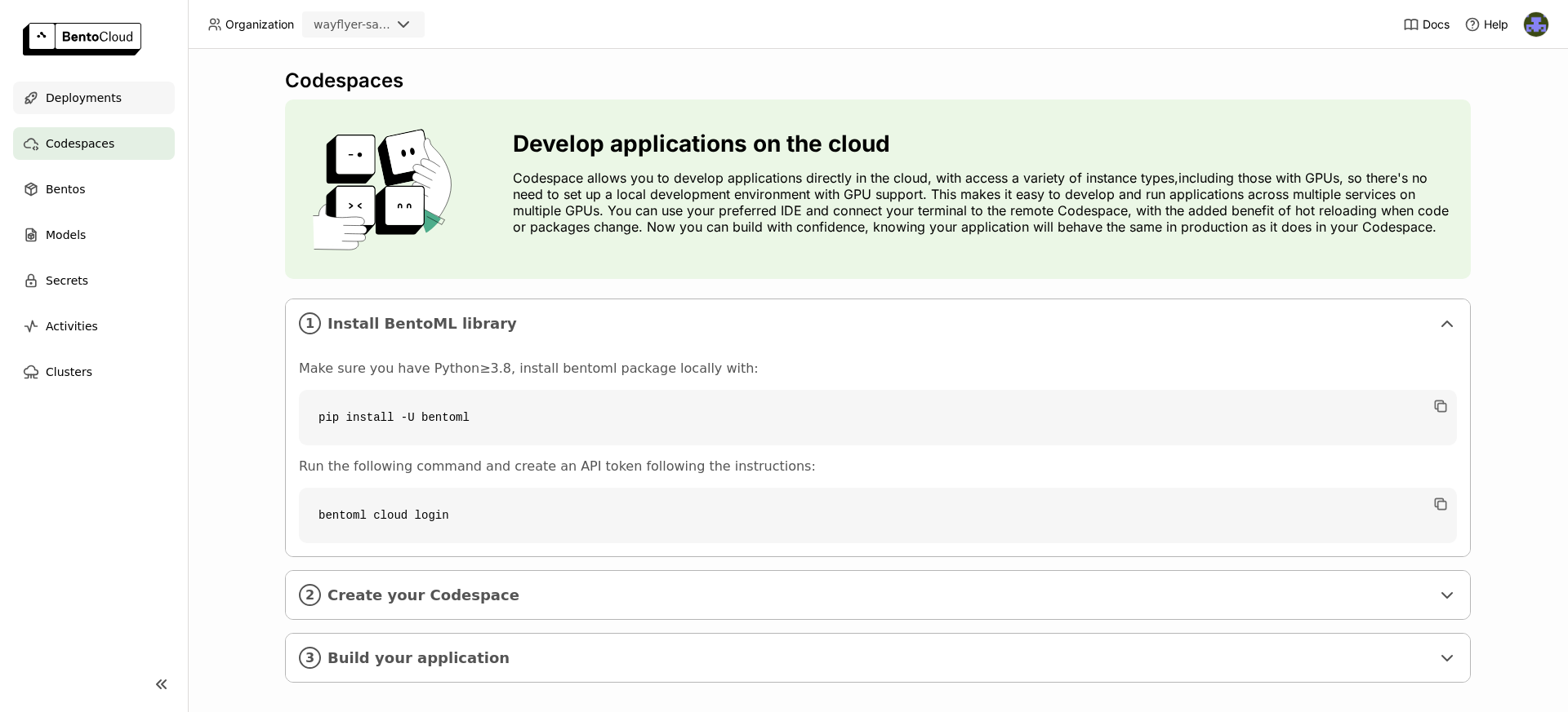
click at [96, 103] on span "Deployments" at bounding box center [84, 97] width 76 height 19
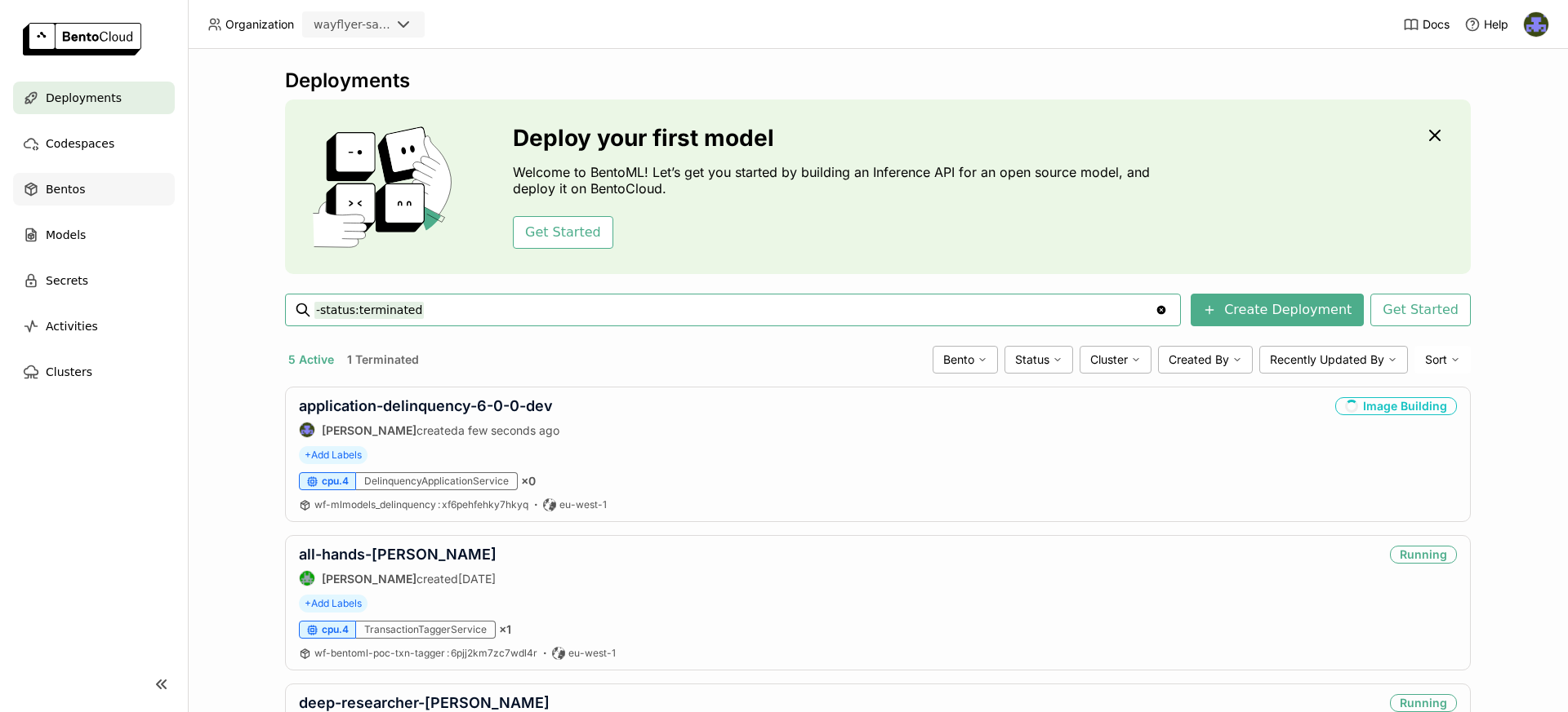
click at [100, 197] on div "Bentos" at bounding box center [93, 189] width 162 height 33
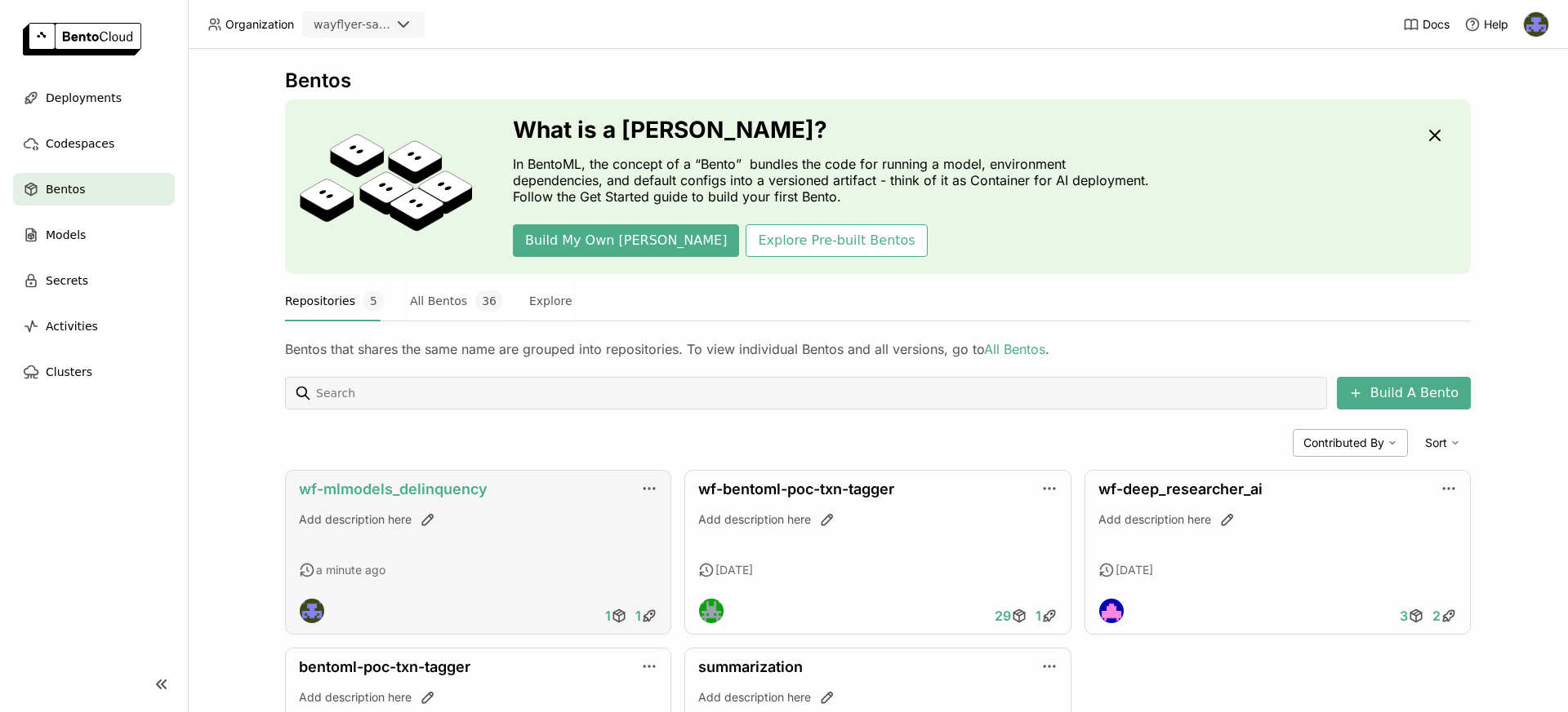
click at [454, 490] on link "wf-mlmodels_delinquency" at bounding box center [393, 489] width 189 height 17
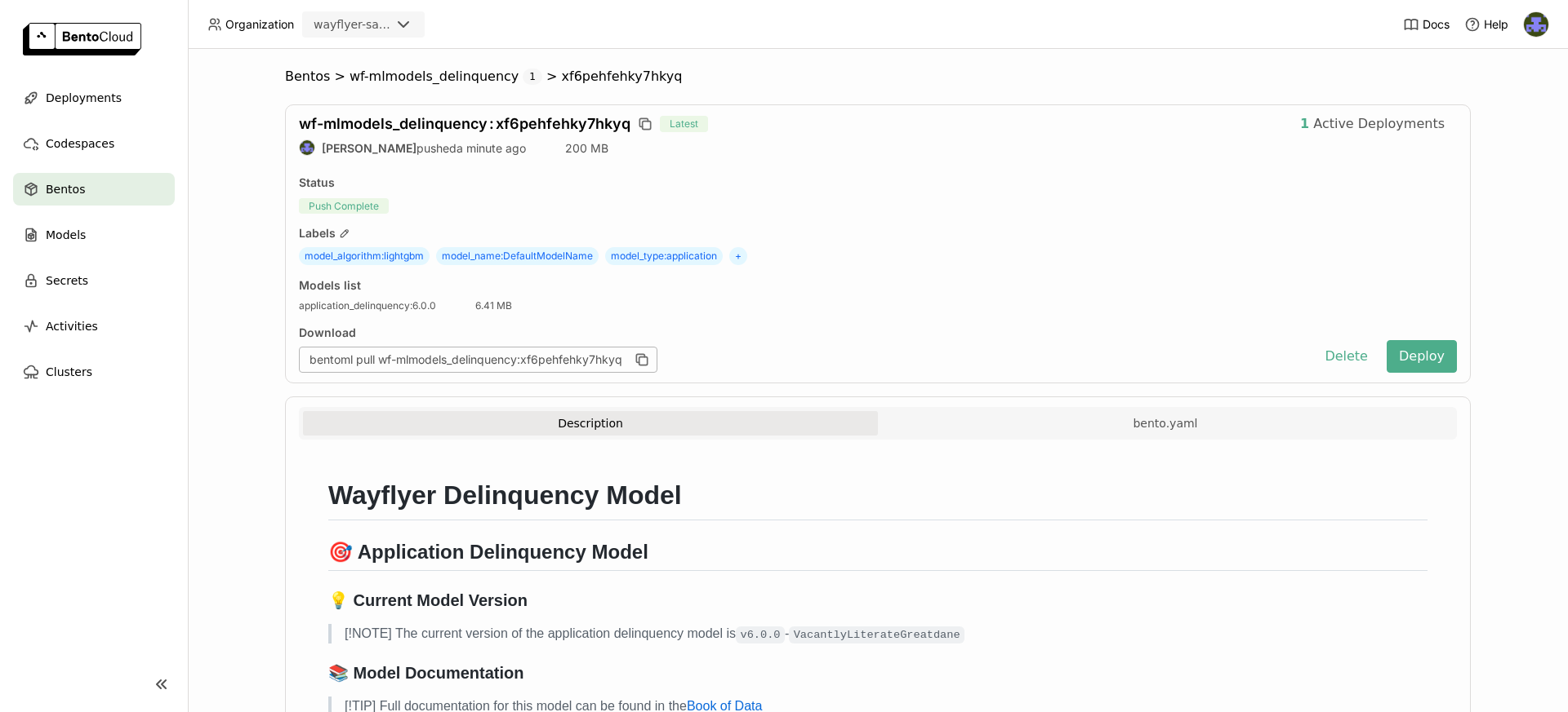
scroll to position [98, 0]
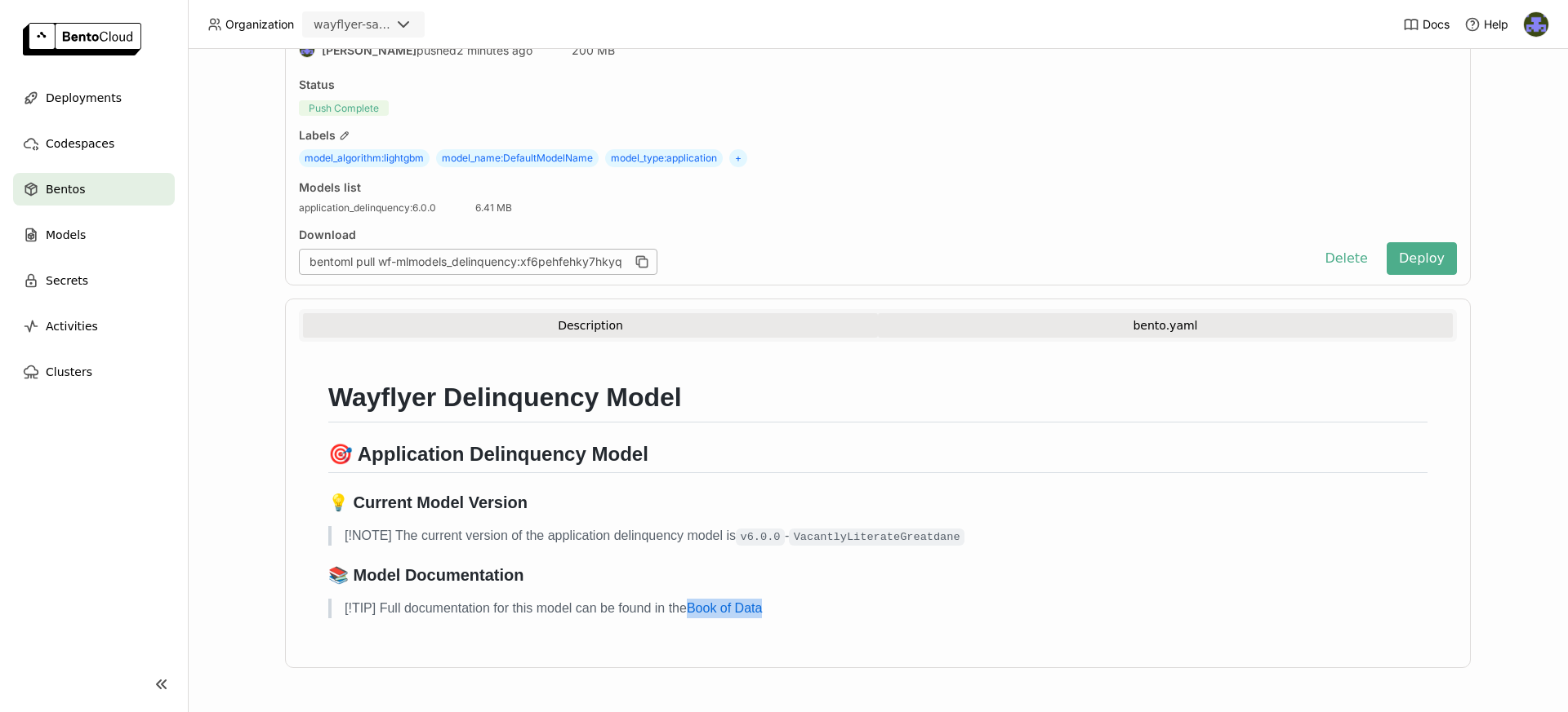
click at [1097, 322] on button "bento.yaml" at bounding box center [1164, 326] width 575 height 25
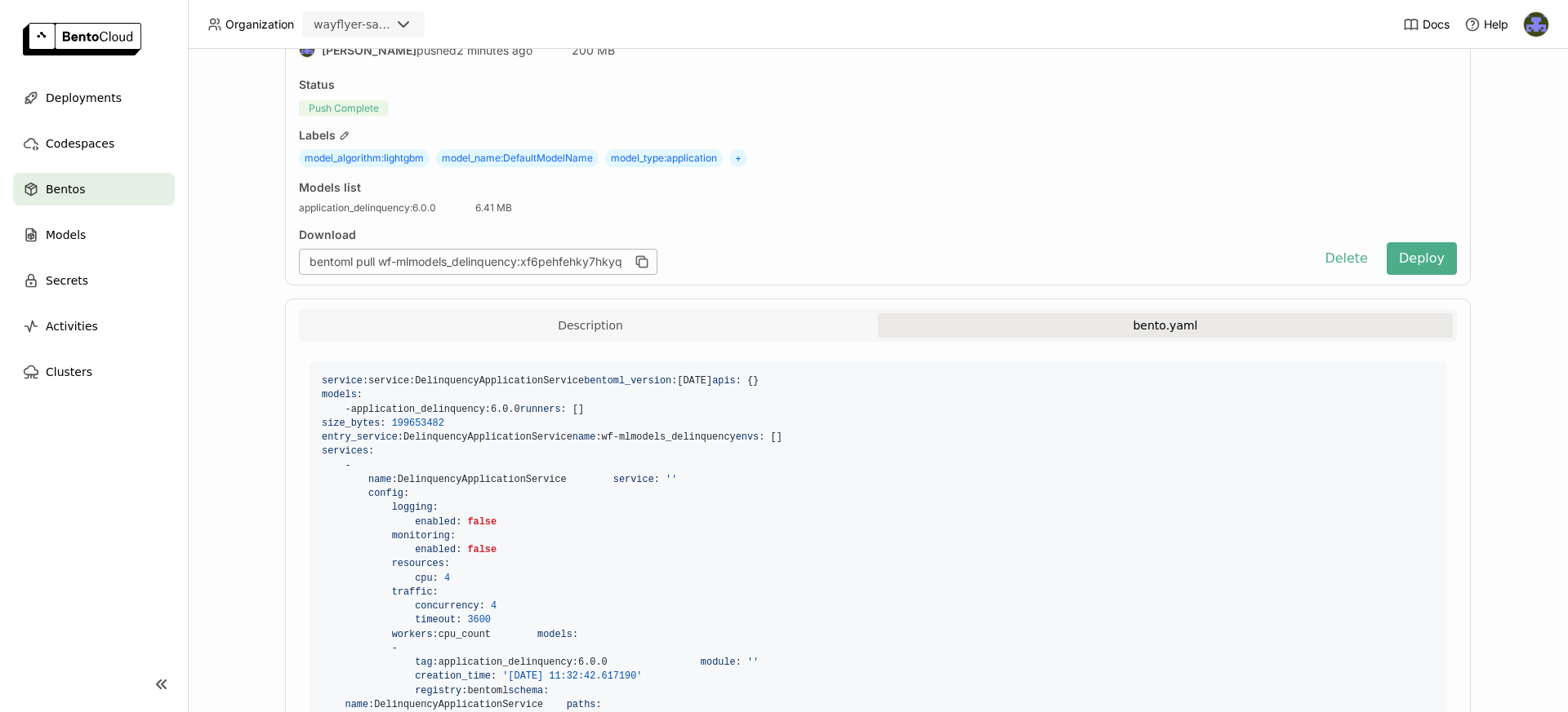
click at [731, 331] on button "Description" at bounding box center [590, 326] width 575 height 25
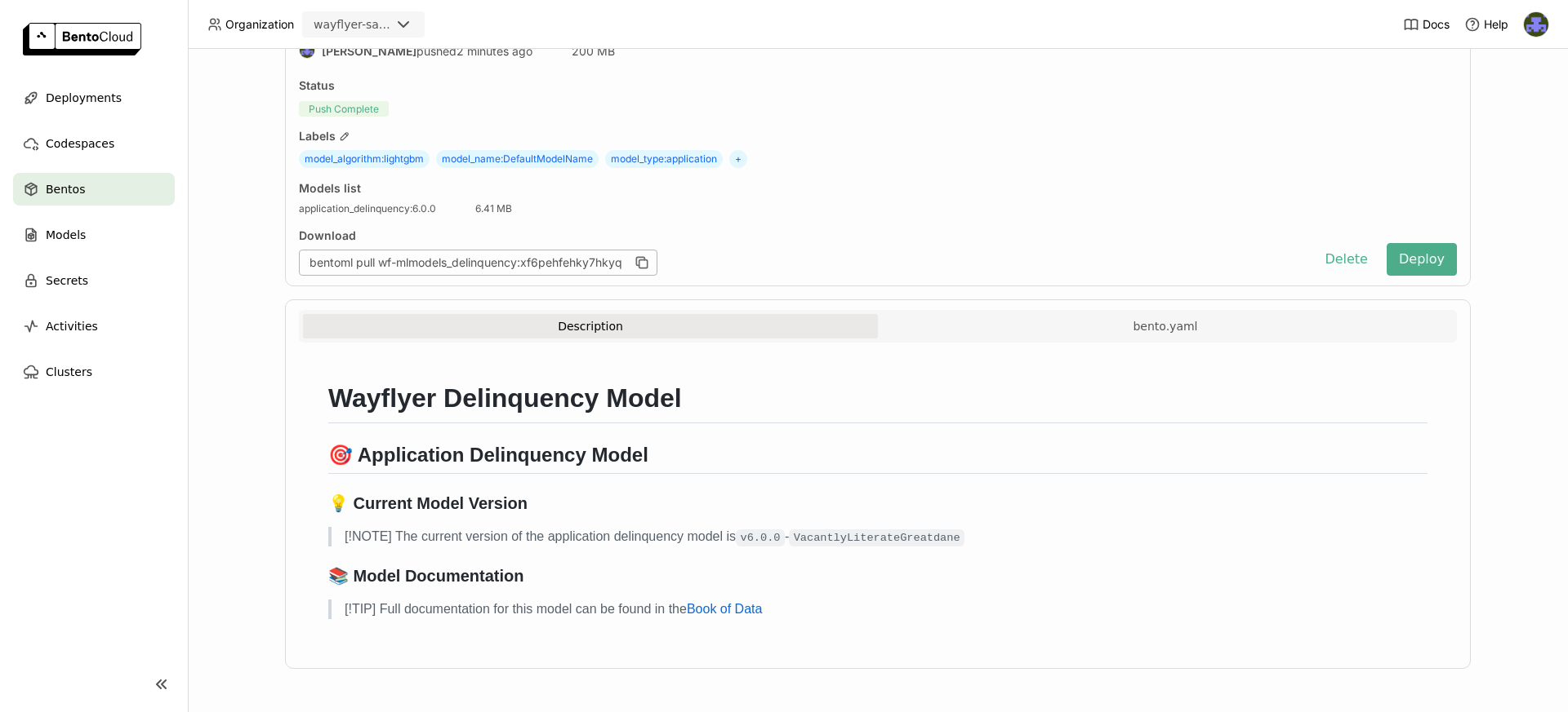
scroll to position [0, 0]
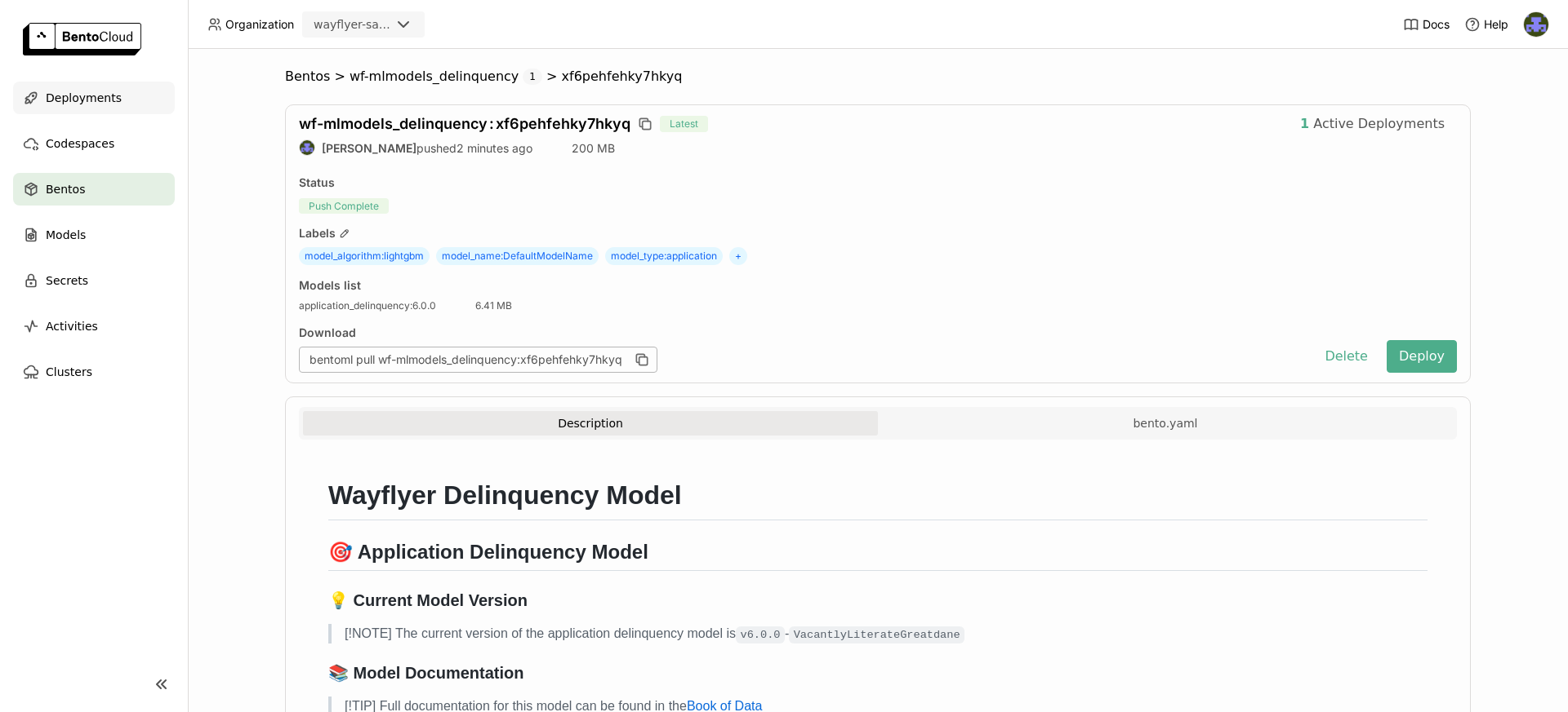
click at [104, 105] on span "Deployments" at bounding box center [84, 97] width 76 height 19
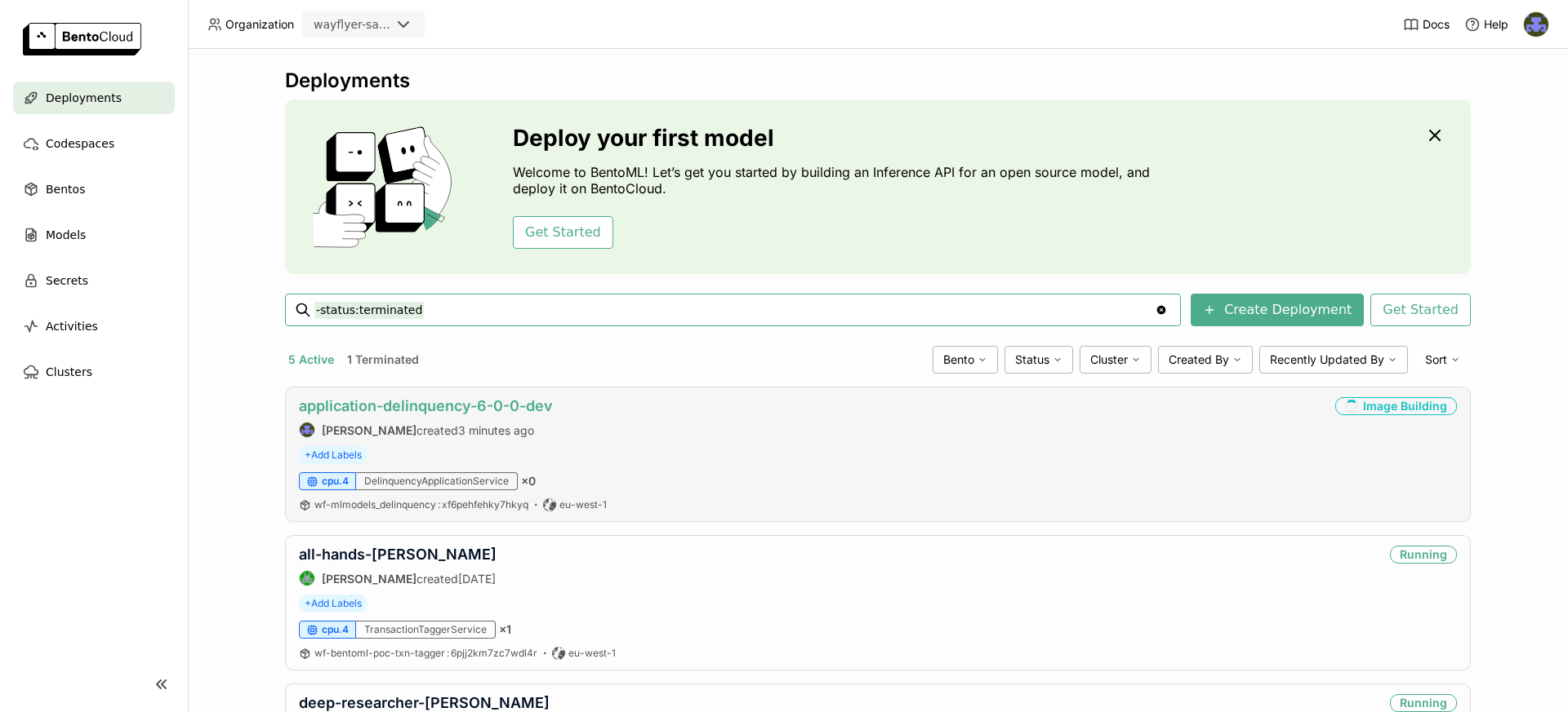
click at [417, 407] on link "application-delinquency-6-0-0-dev" at bounding box center [426, 406] width 254 height 17
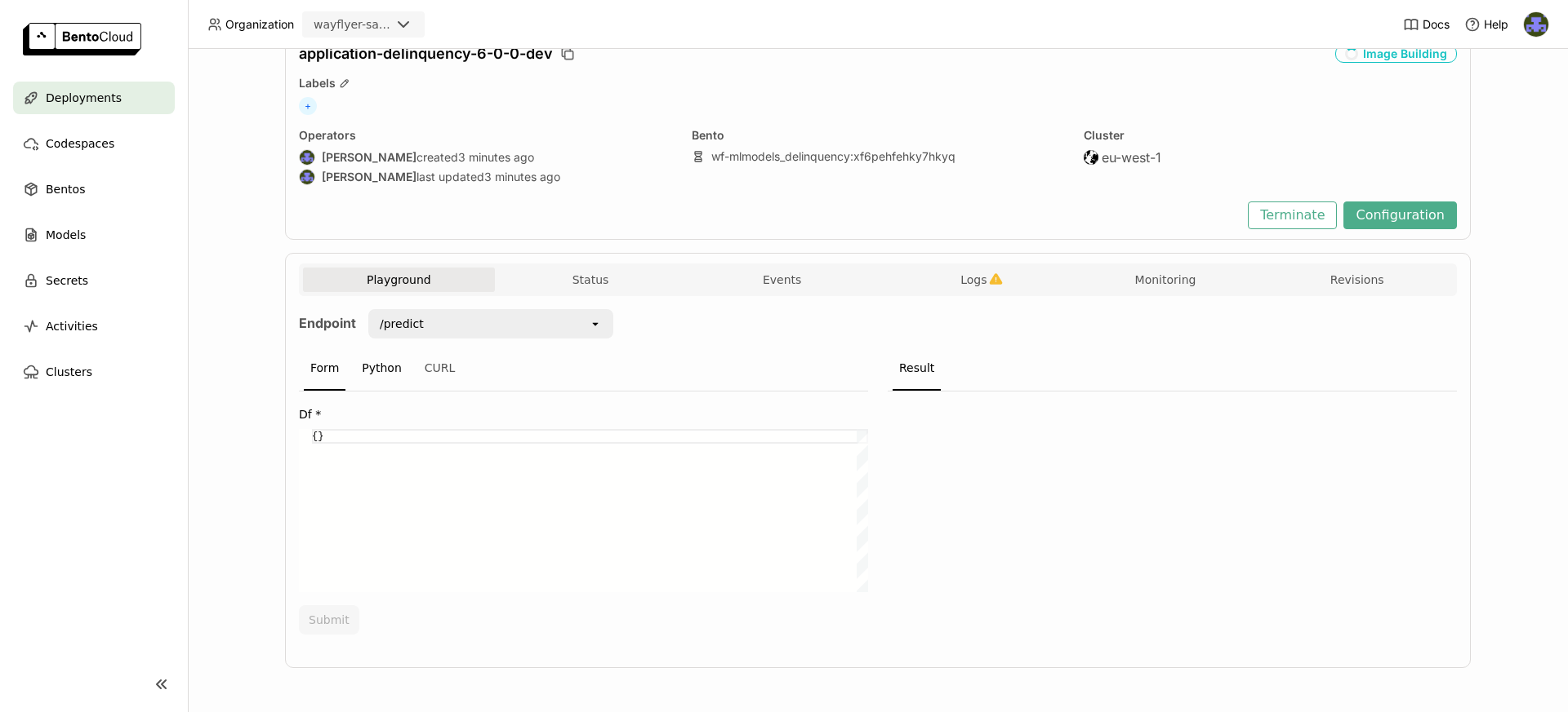
click at [384, 376] on div "Python" at bounding box center [382, 369] width 53 height 44
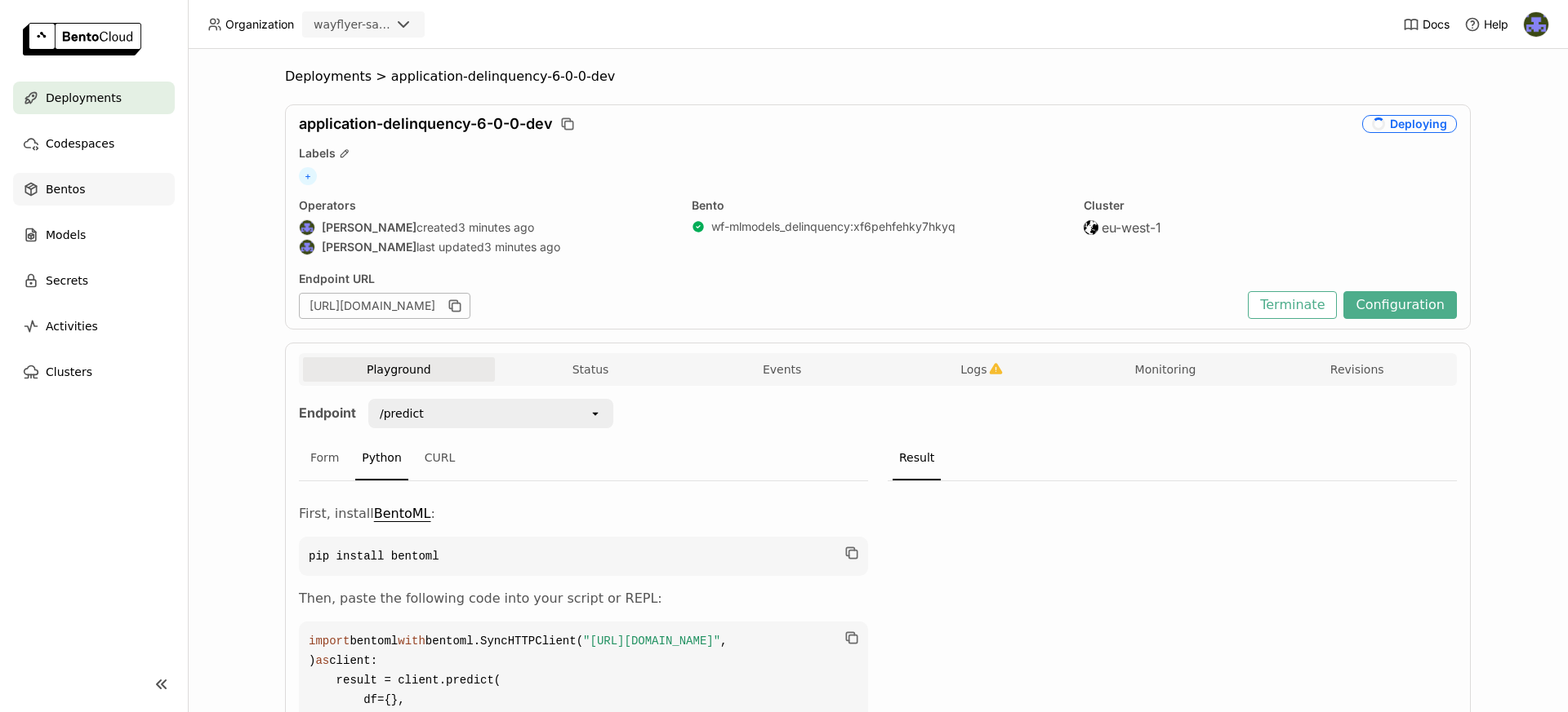
click at [87, 181] on div "Bentos" at bounding box center [93, 189] width 162 height 33
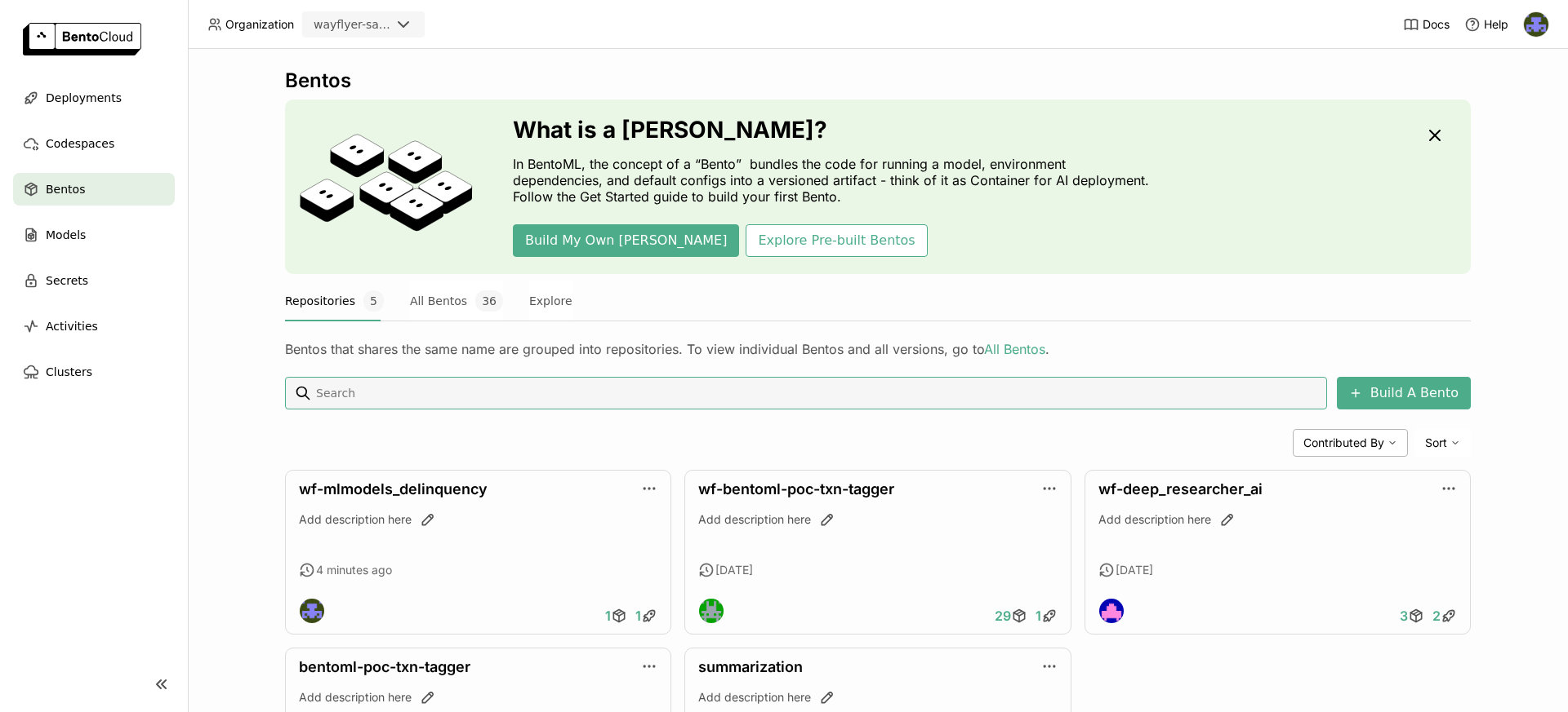
scroll to position [145, 0]
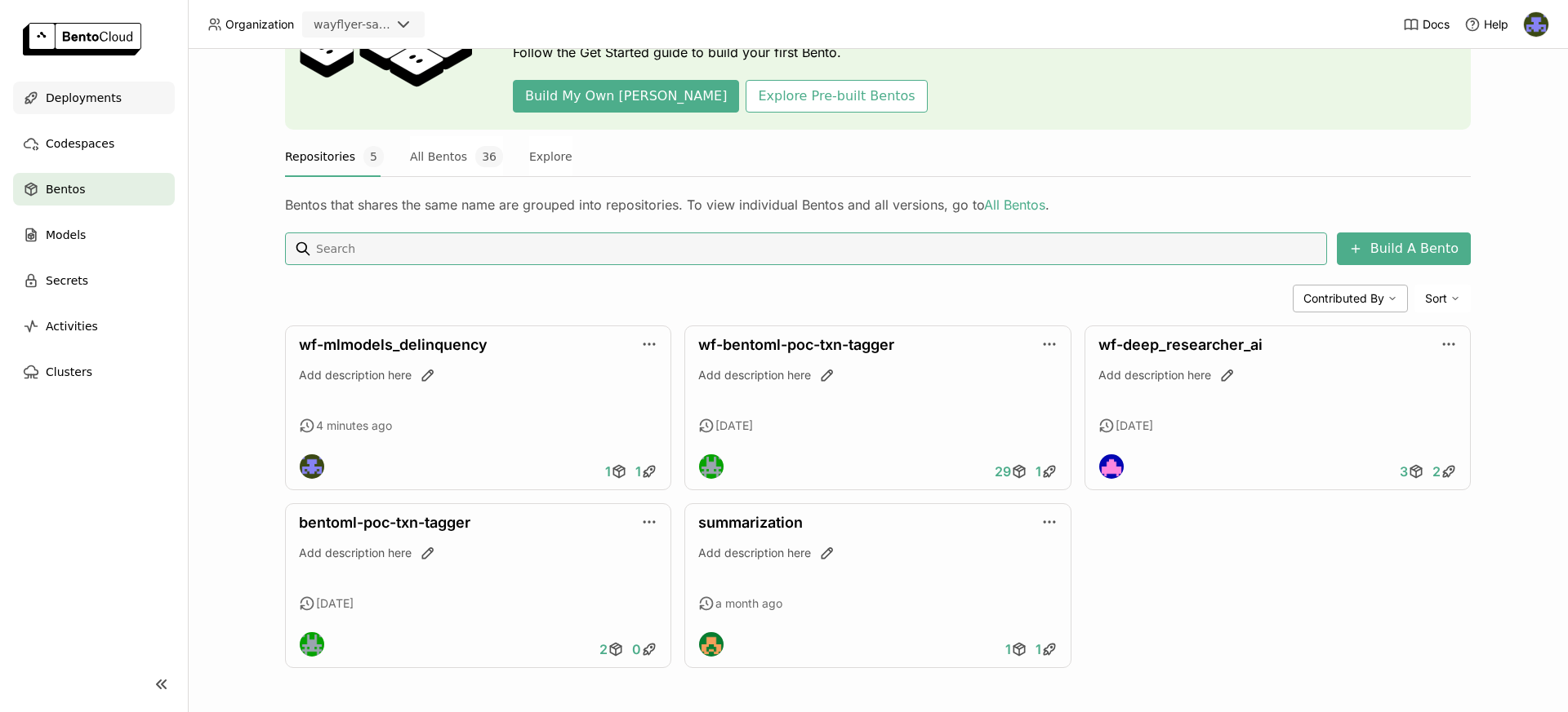
click at [111, 109] on div "Deployments" at bounding box center [93, 97] width 162 height 33
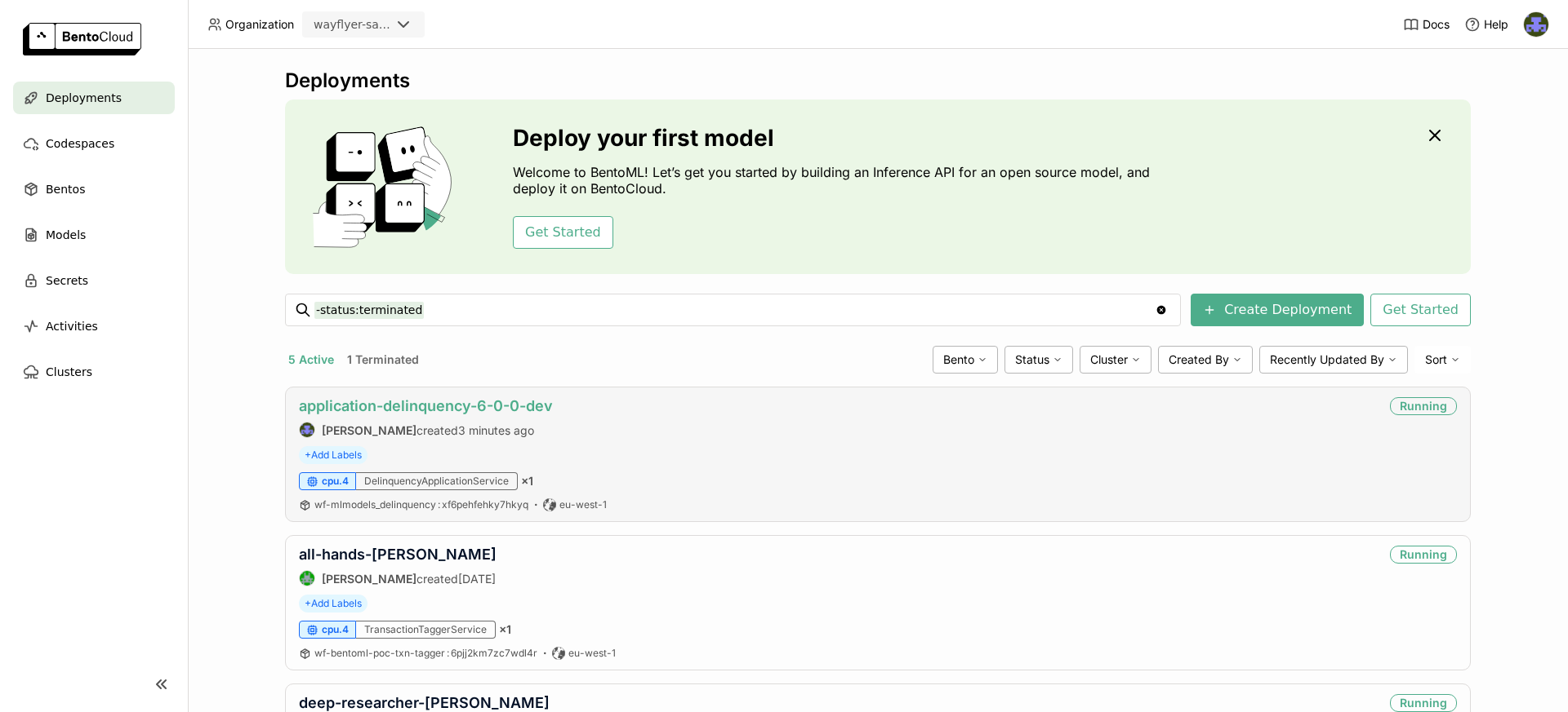
click at [542, 414] on link "application-delinquency-6-0-0-dev" at bounding box center [426, 406] width 254 height 17
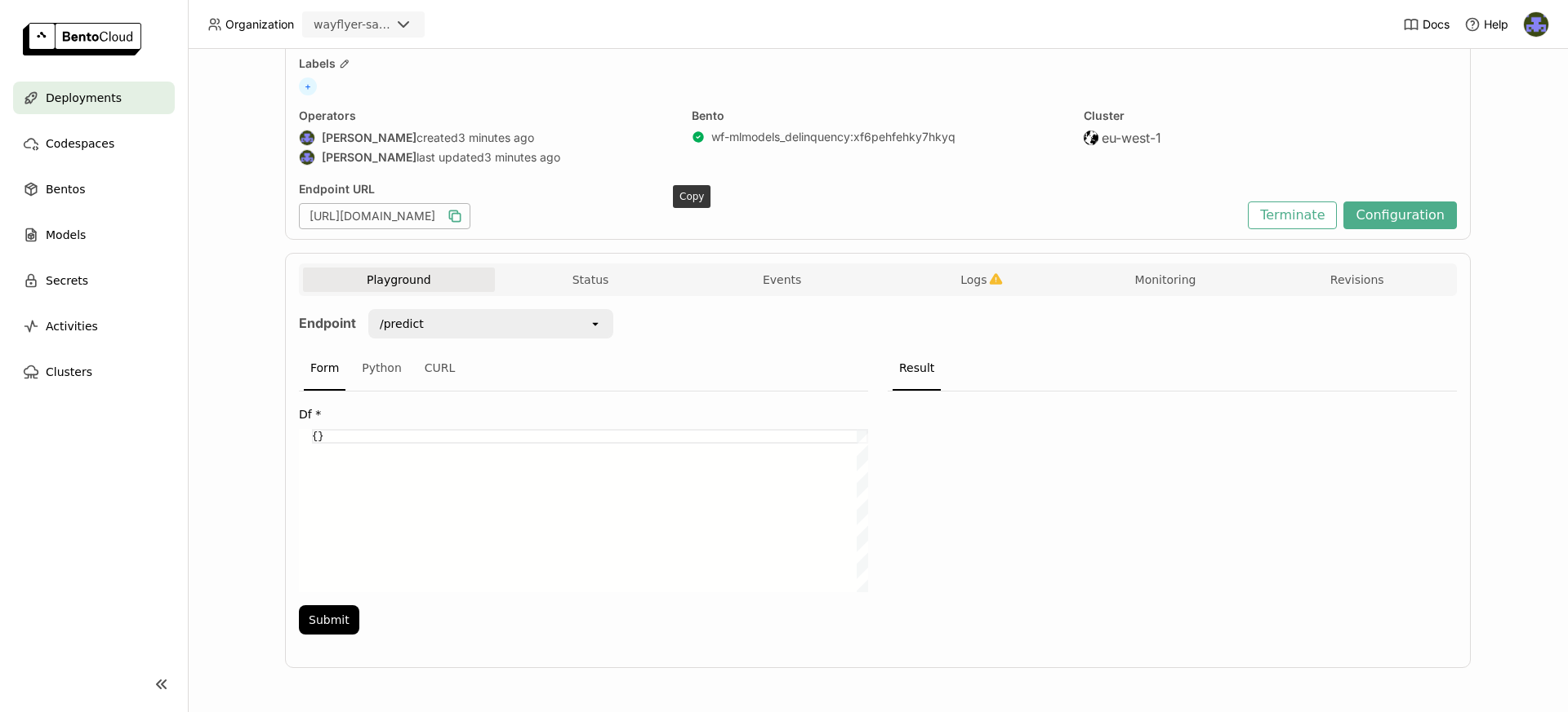
click at [463, 216] on icon "button" at bounding box center [454, 216] width 16 height 16
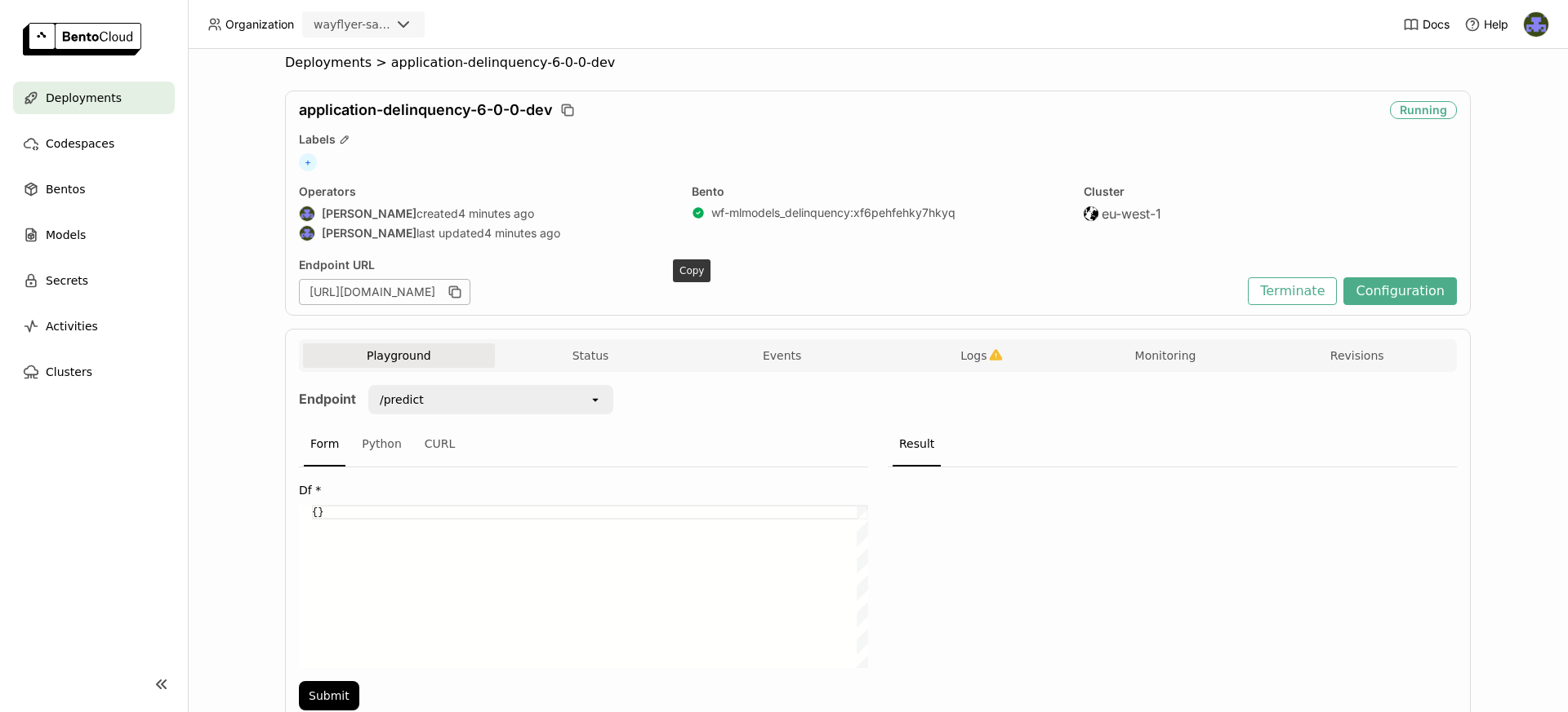
scroll to position [13, 0]
click at [463, 297] on icon "button" at bounding box center [454, 293] width 16 height 16
click at [771, 348] on button "Events" at bounding box center [782, 356] width 192 height 25
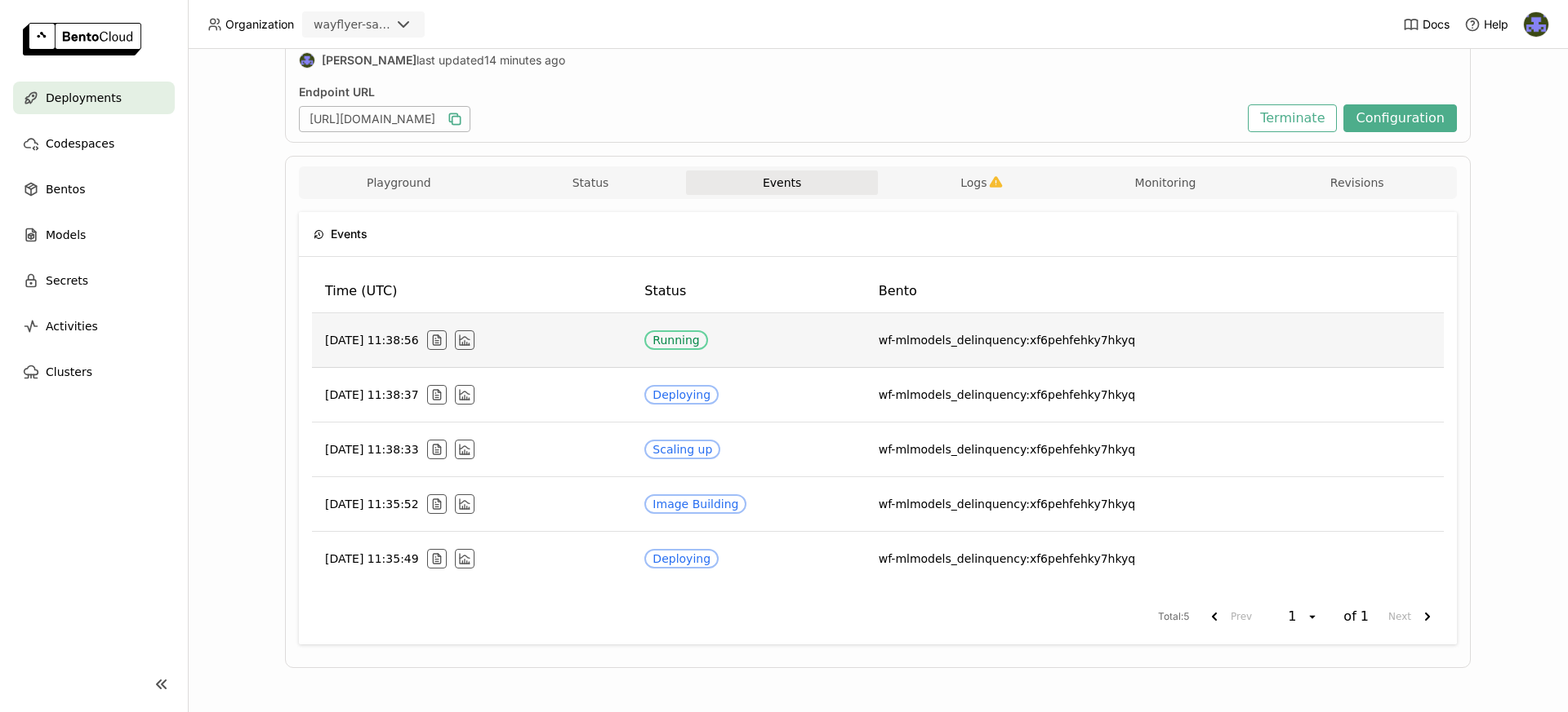
scroll to position [185, 0]
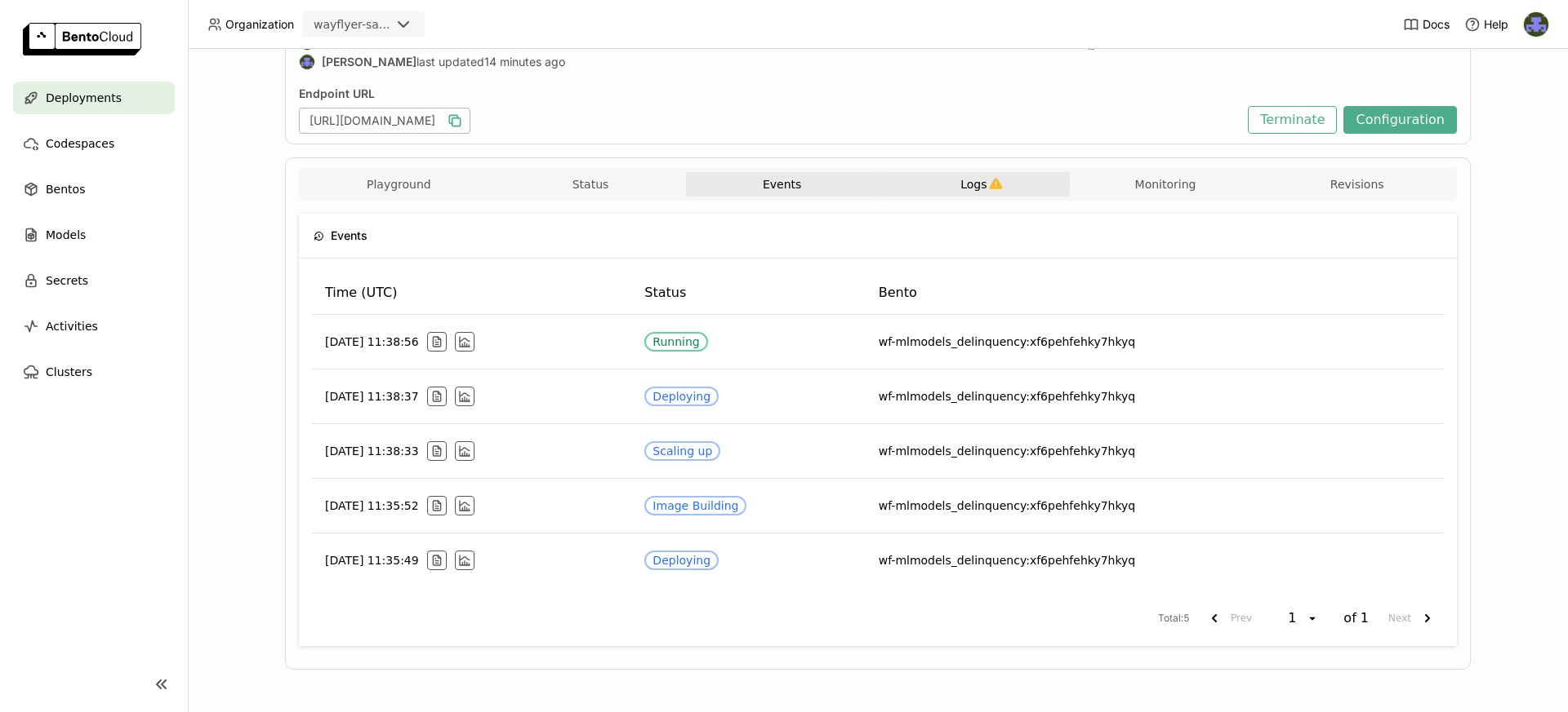
click at [959, 185] on button "Logs" at bounding box center [973, 184] width 192 height 25
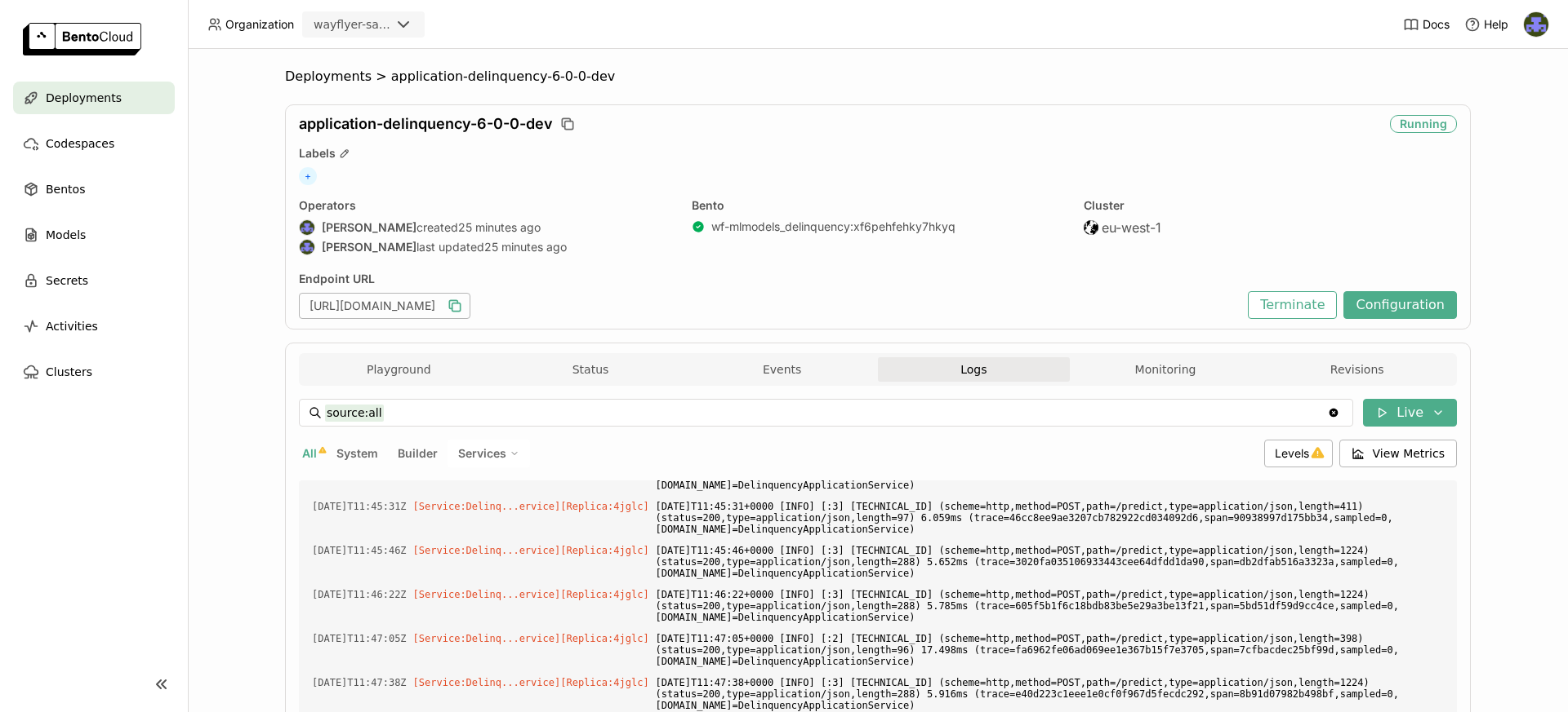
scroll to position [11, 0]
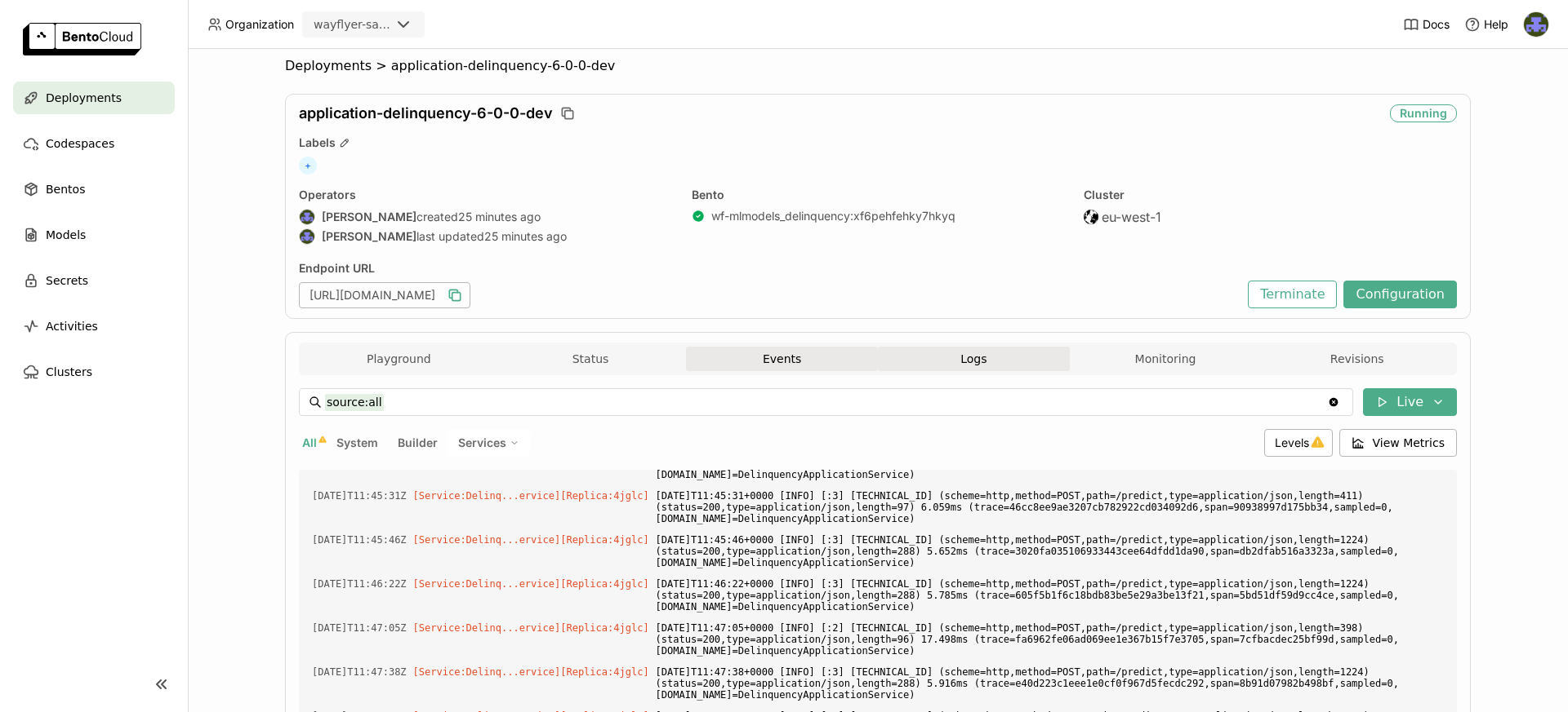
click at [812, 370] on button "Events" at bounding box center [782, 359] width 192 height 25
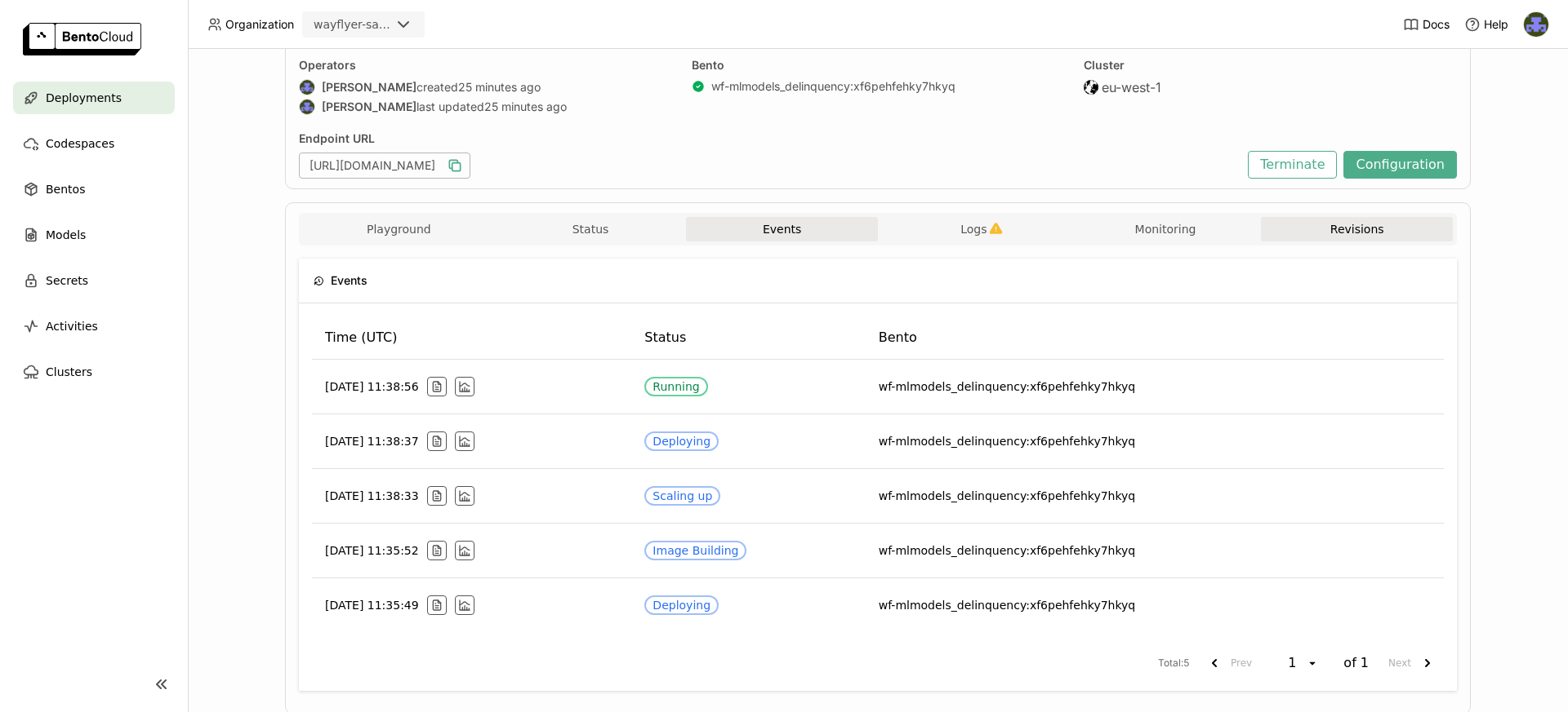
scroll to position [151, 0]
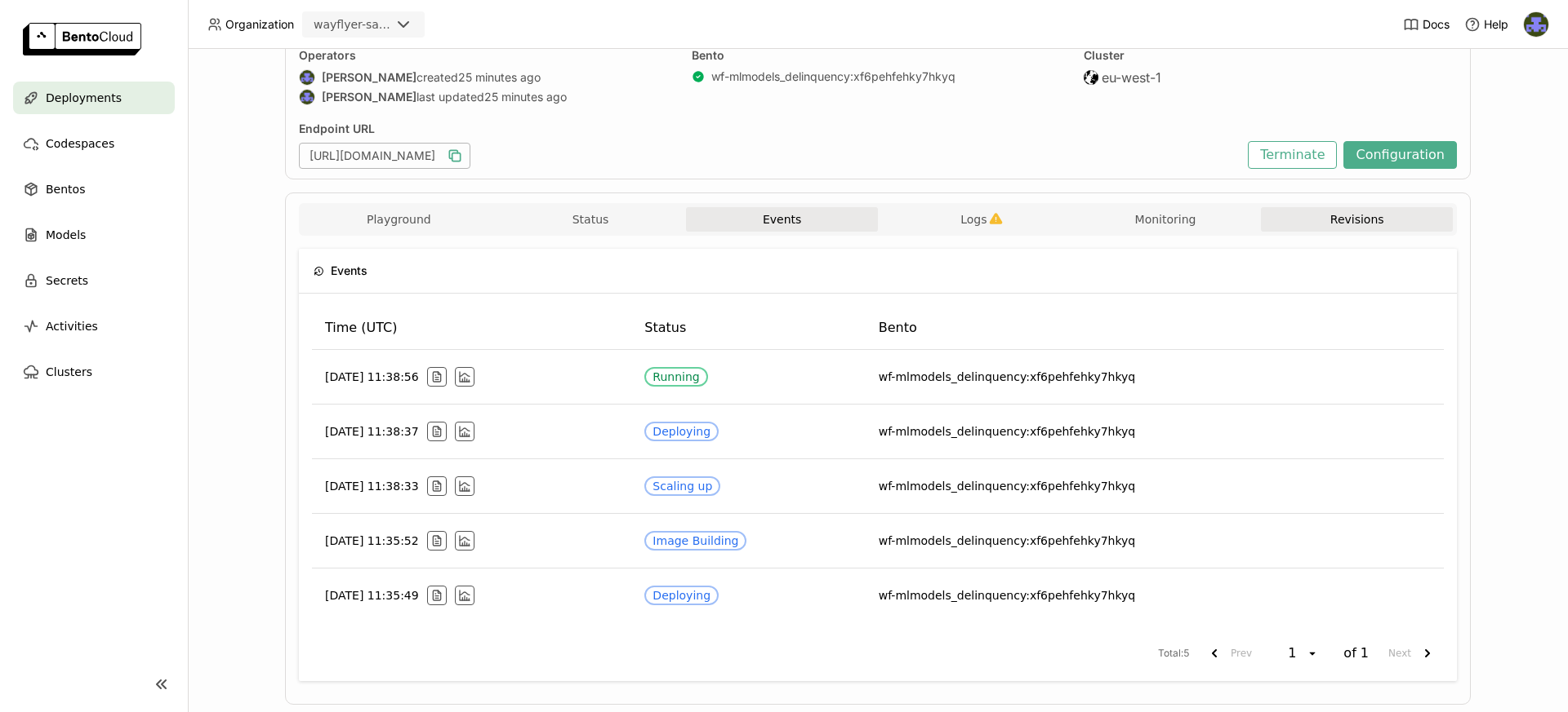
click at [1367, 231] on button "Revisions" at bounding box center [1356, 219] width 192 height 25
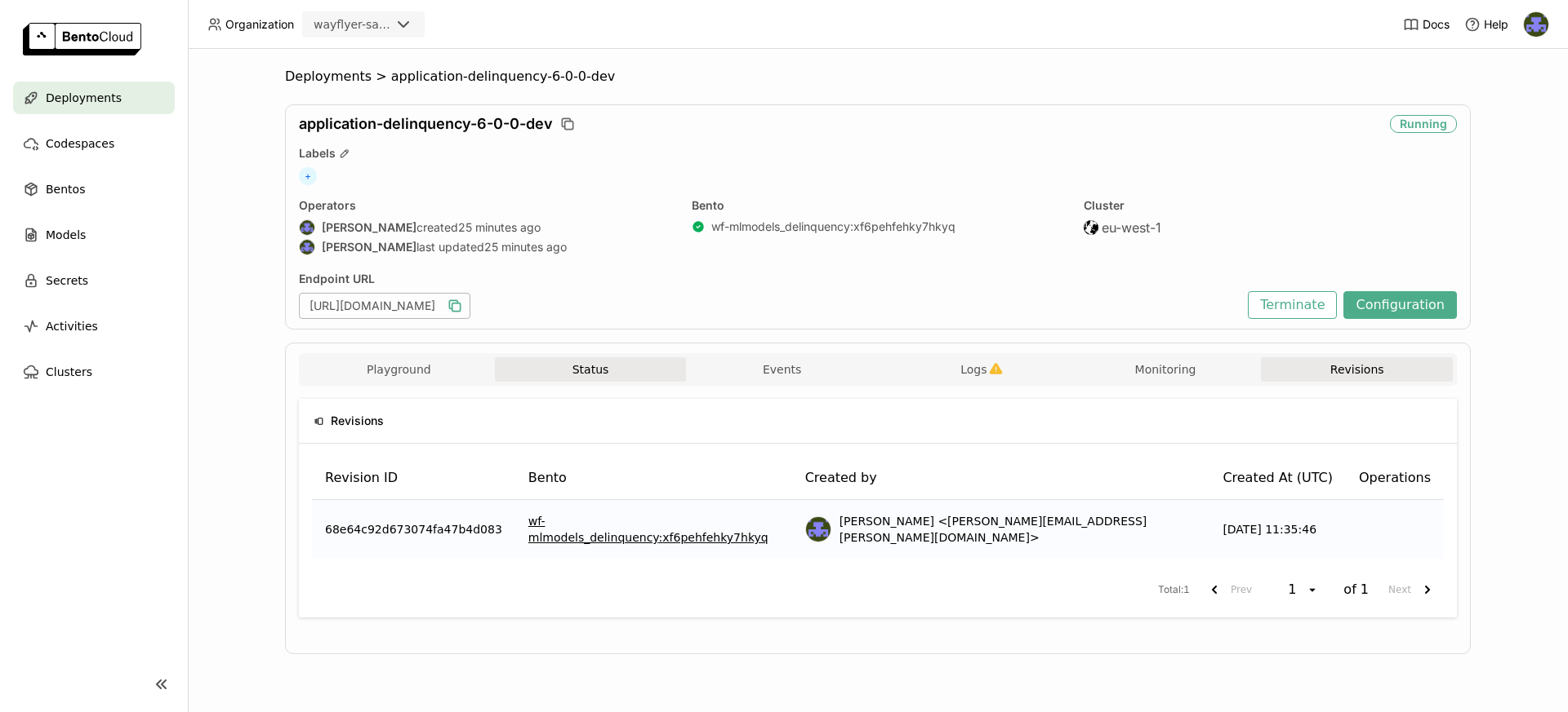
click at [606, 375] on button "Status" at bounding box center [591, 370] width 192 height 25
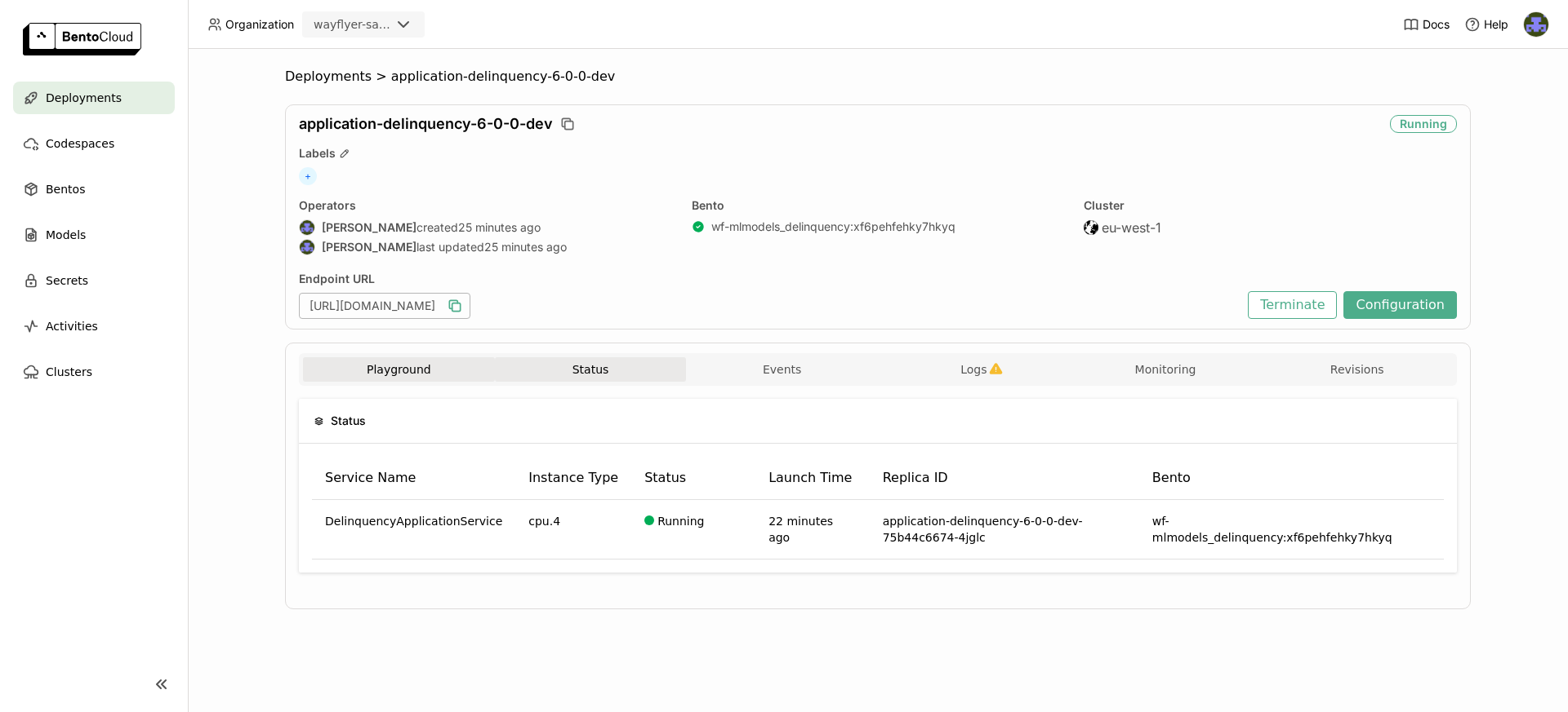
click at [393, 358] on button "Playground" at bounding box center [399, 370] width 192 height 25
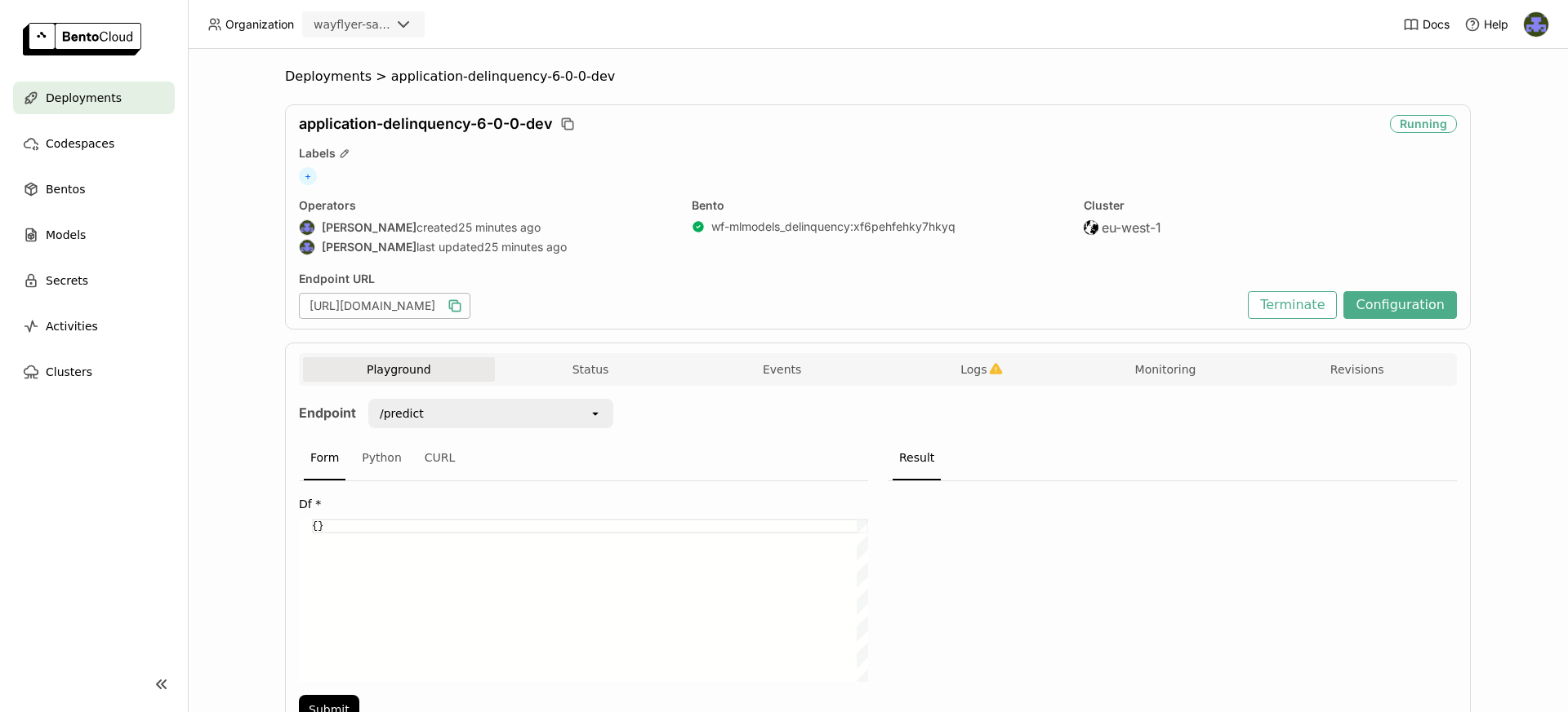
scroll to position [90, 0]
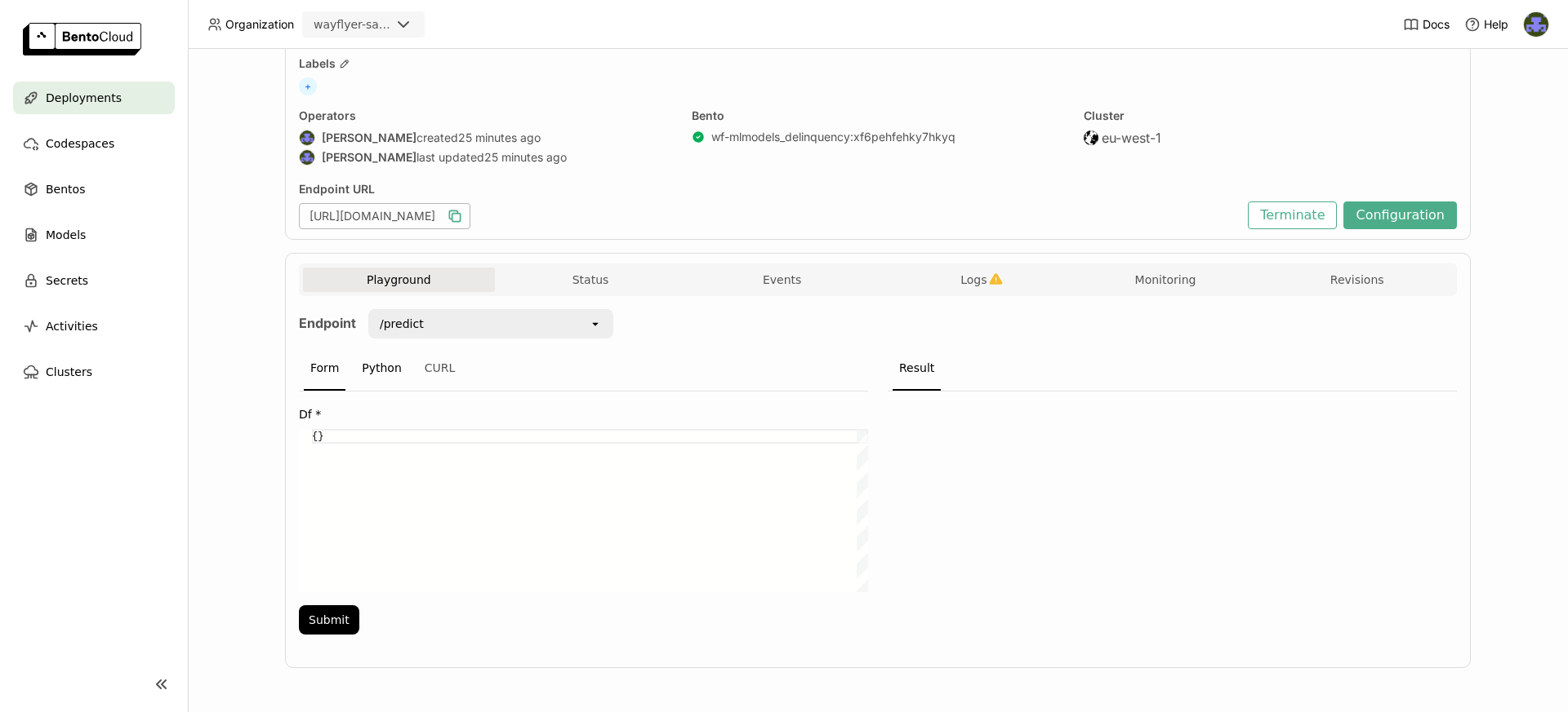
click at [376, 357] on div "Python" at bounding box center [382, 369] width 53 height 44
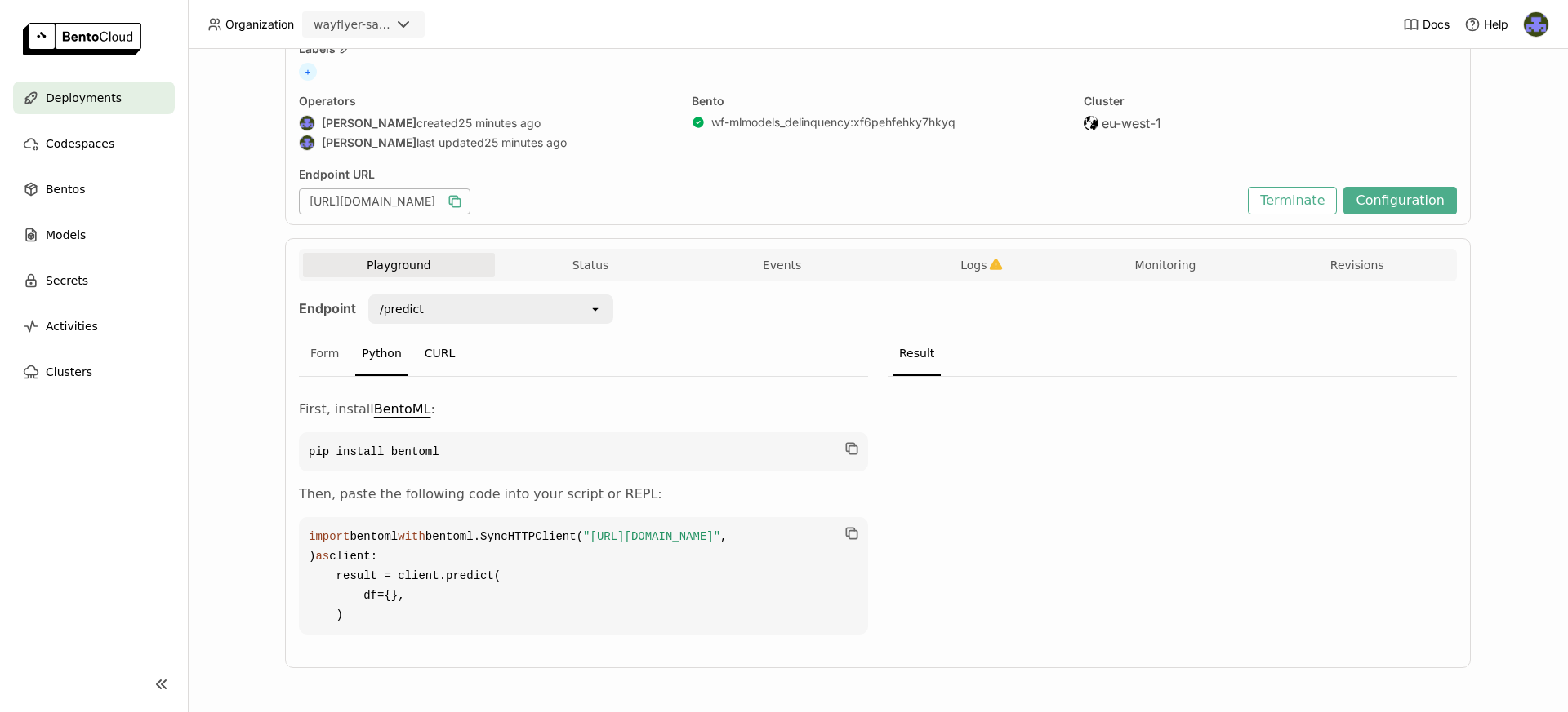
scroll to position [163, 0]
click at [437, 332] on div "CURL" at bounding box center [440, 354] width 44 height 44
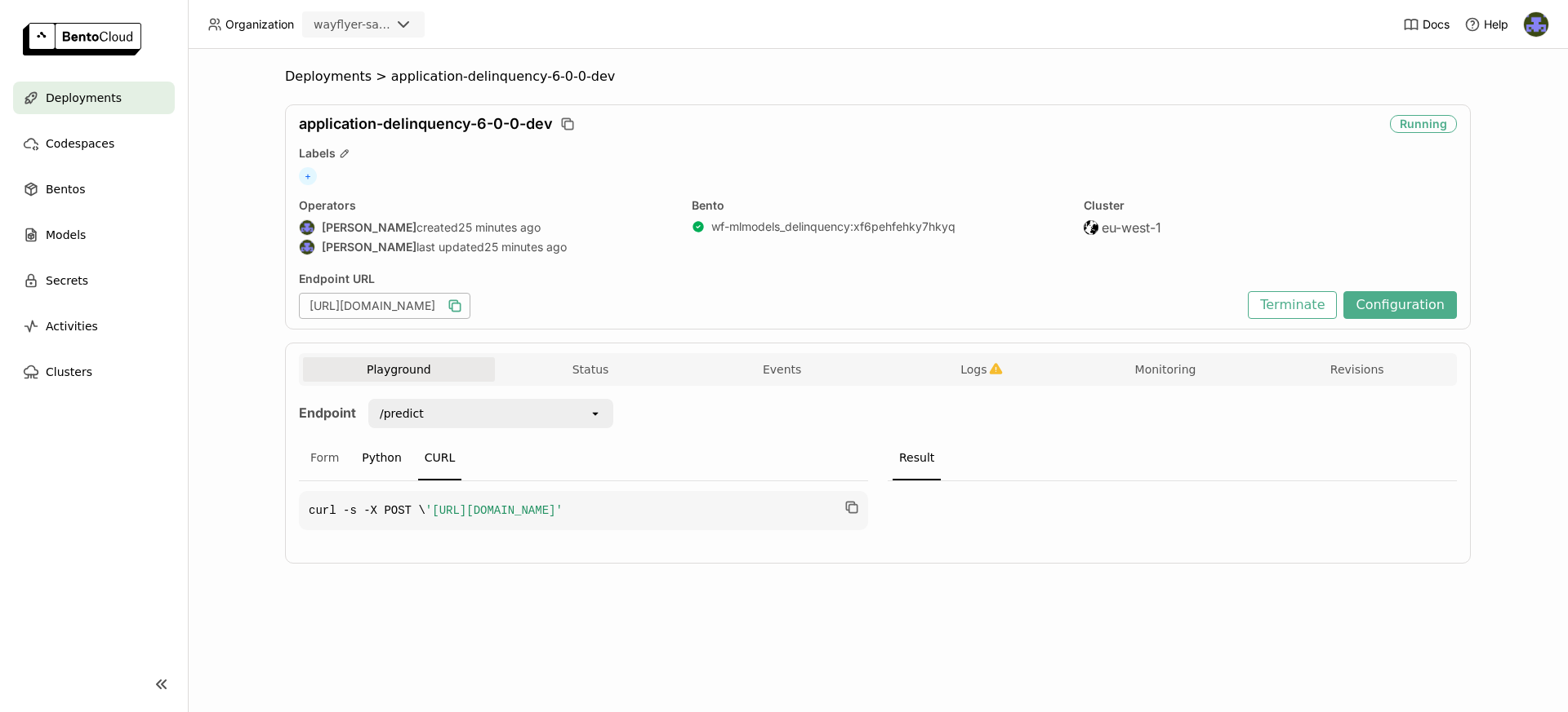
click at [381, 459] on div "Python" at bounding box center [382, 458] width 53 height 44
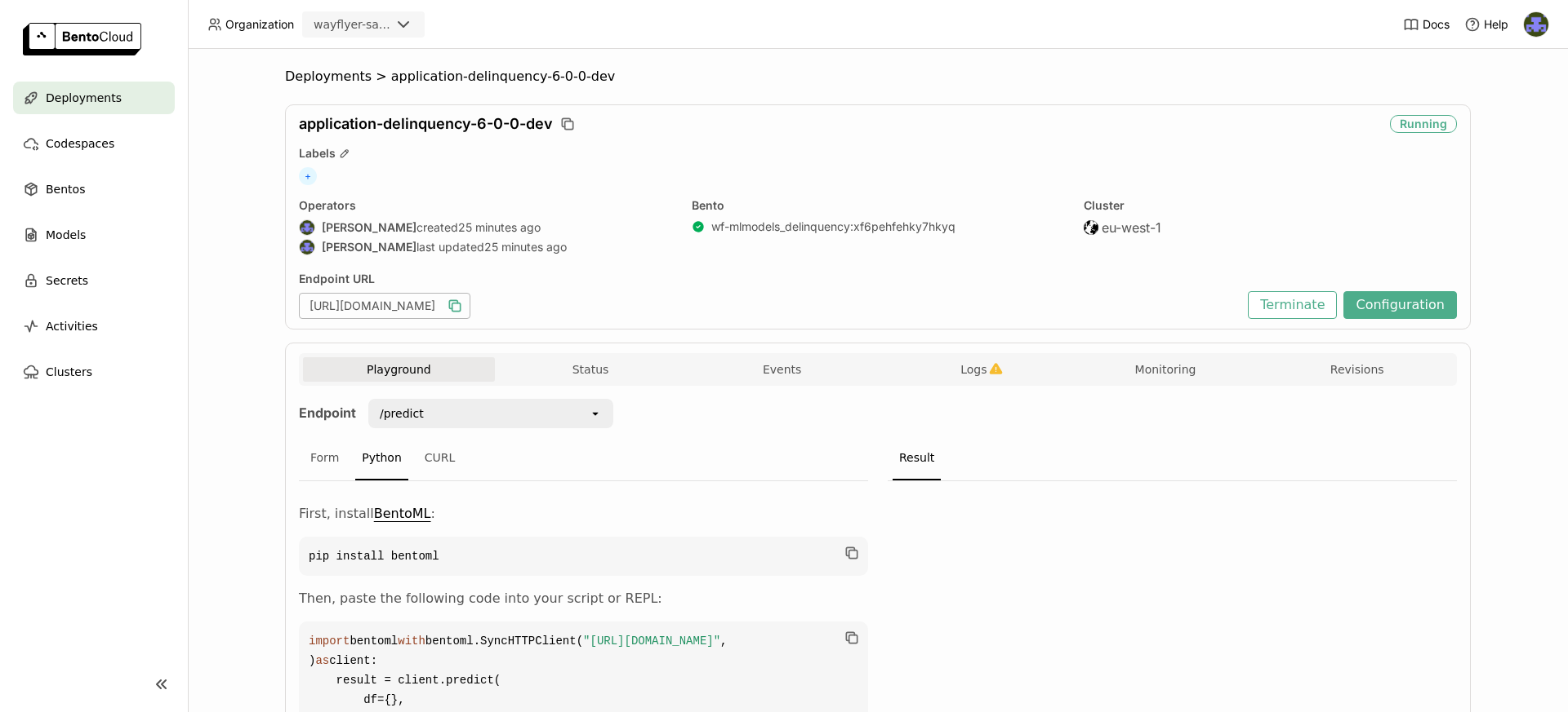
scroll to position [163, 0]
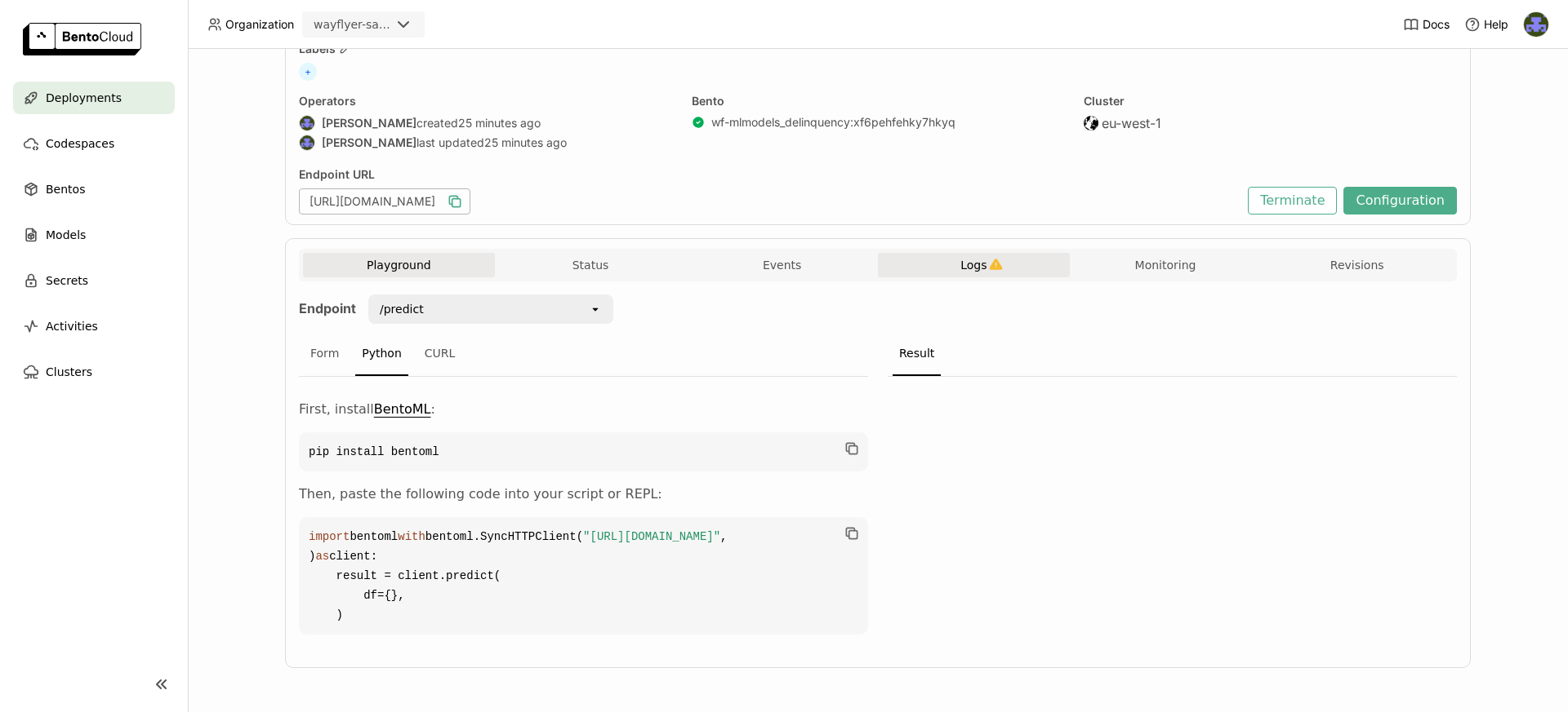
click at [977, 258] on span "Logs" at bounding box center [973, 265] width 26 height 14
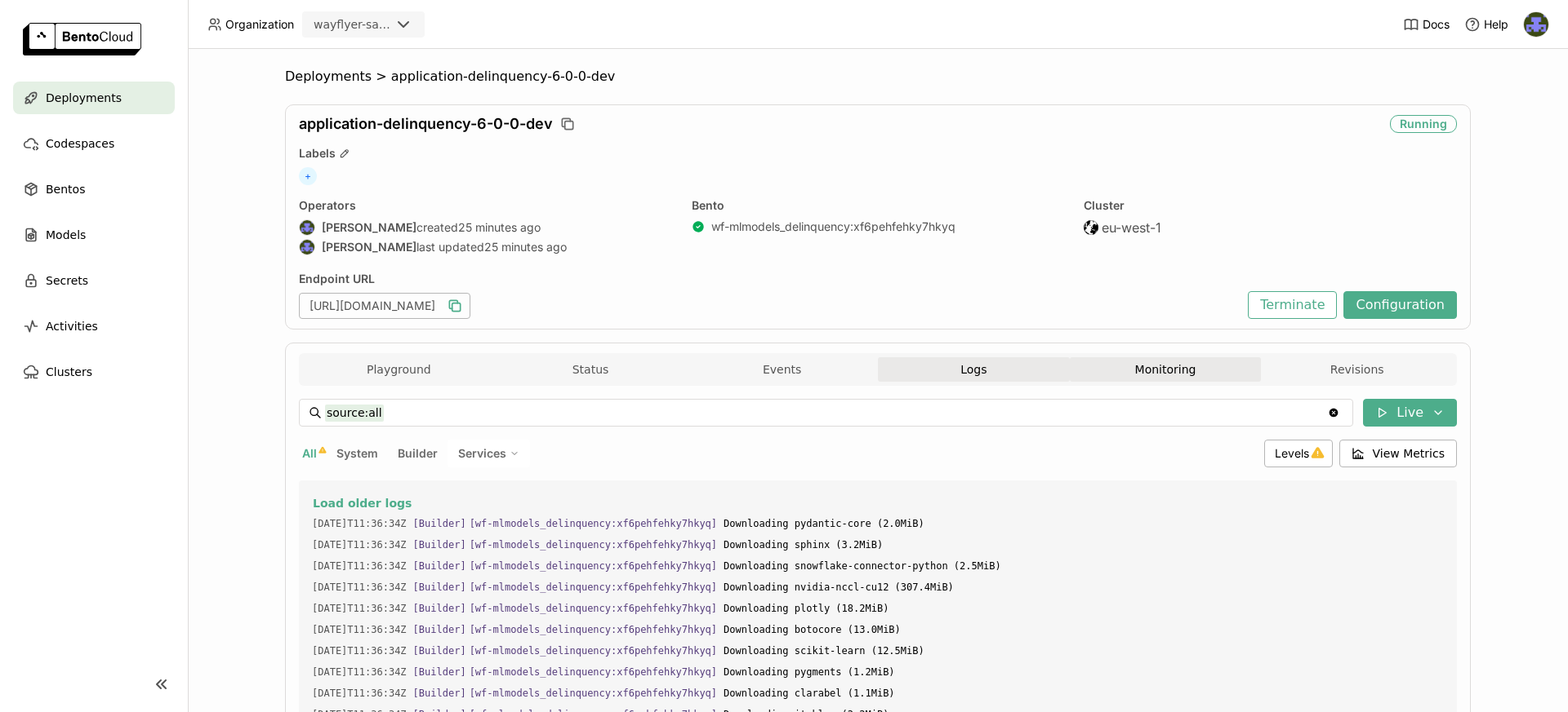
click at [1153, 367] on button "Monitoring" at bounding box center [1165, 370] width 192 height 25
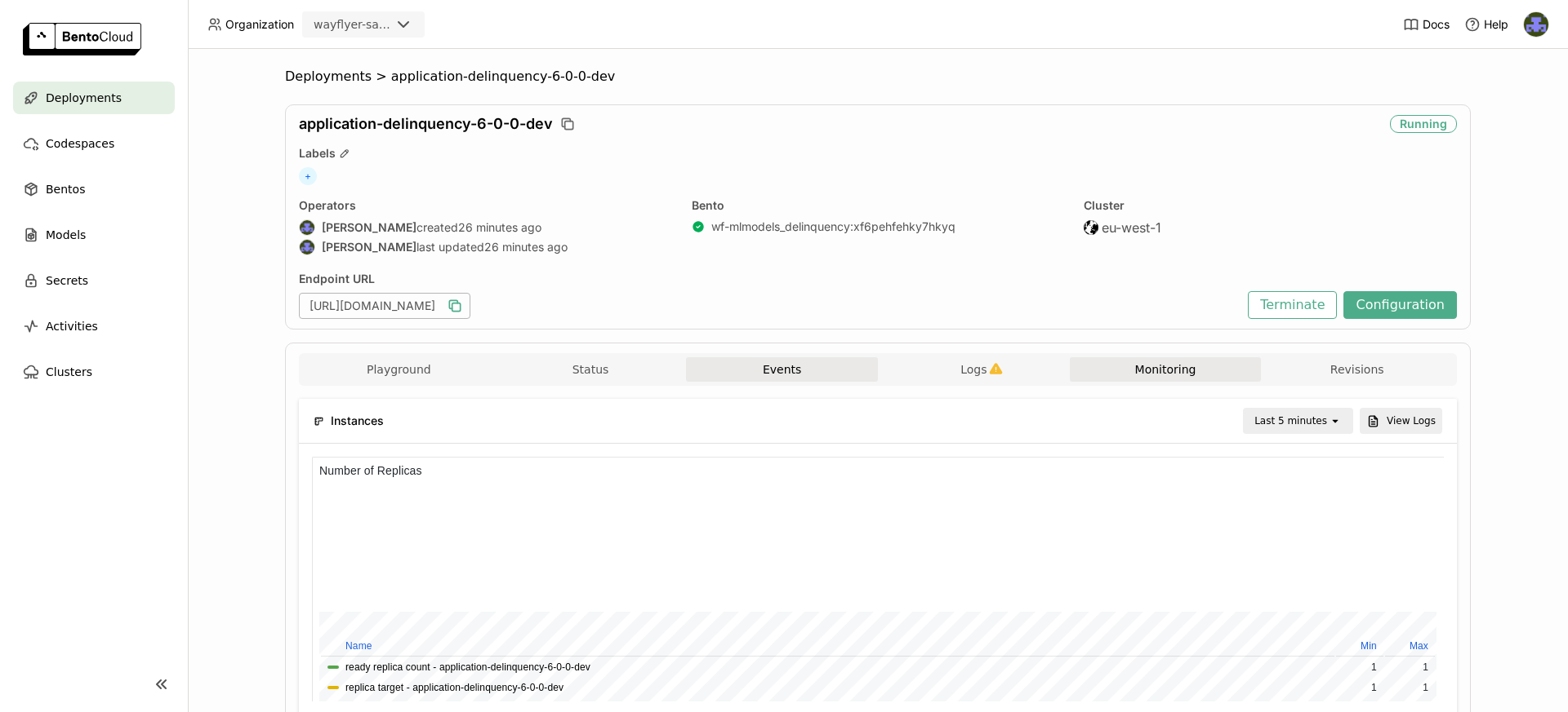
click at [756, 369] on button "Events" at bounding box center [782, 370] width 192 height 25
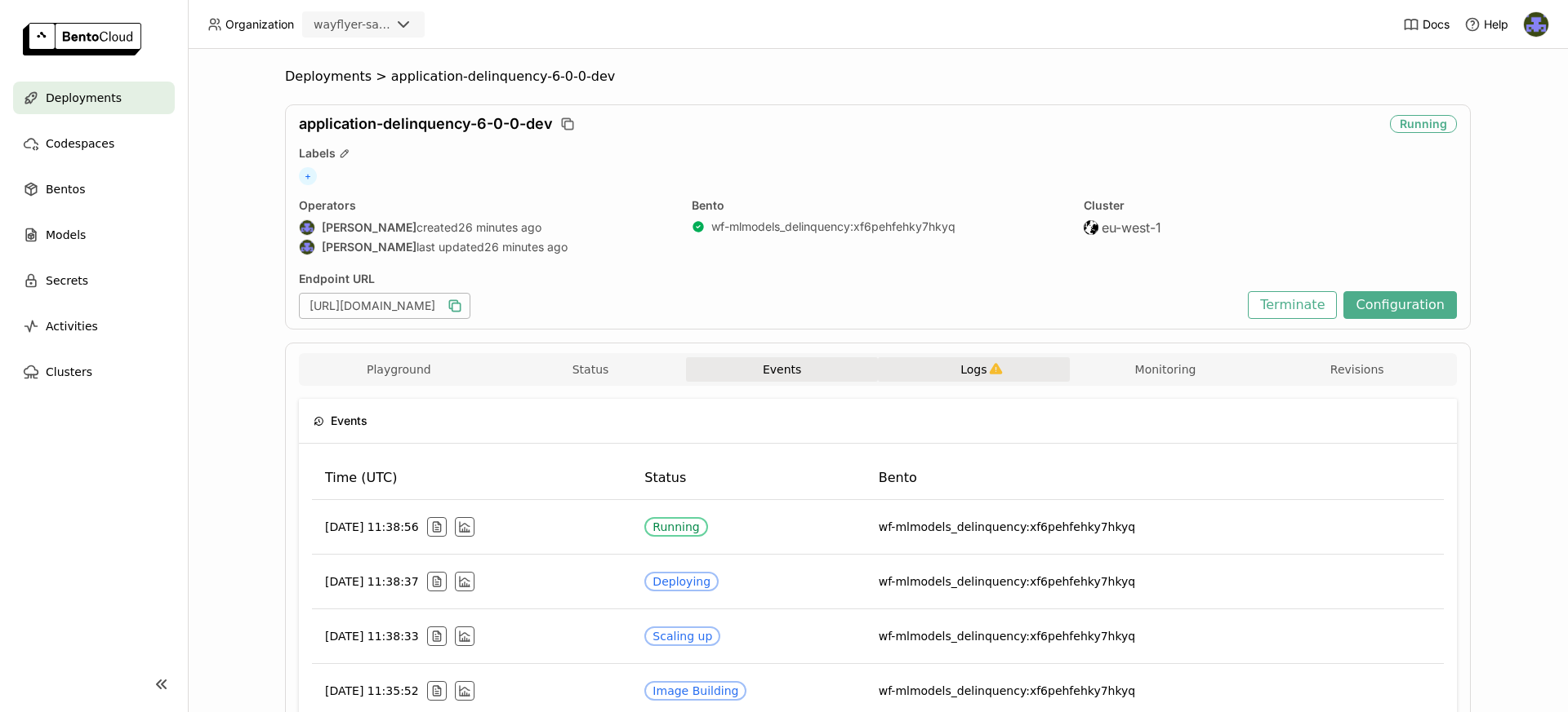
click at [1013, 370] on button "Logs" at bounding box center [973, 370] width 192 height 25
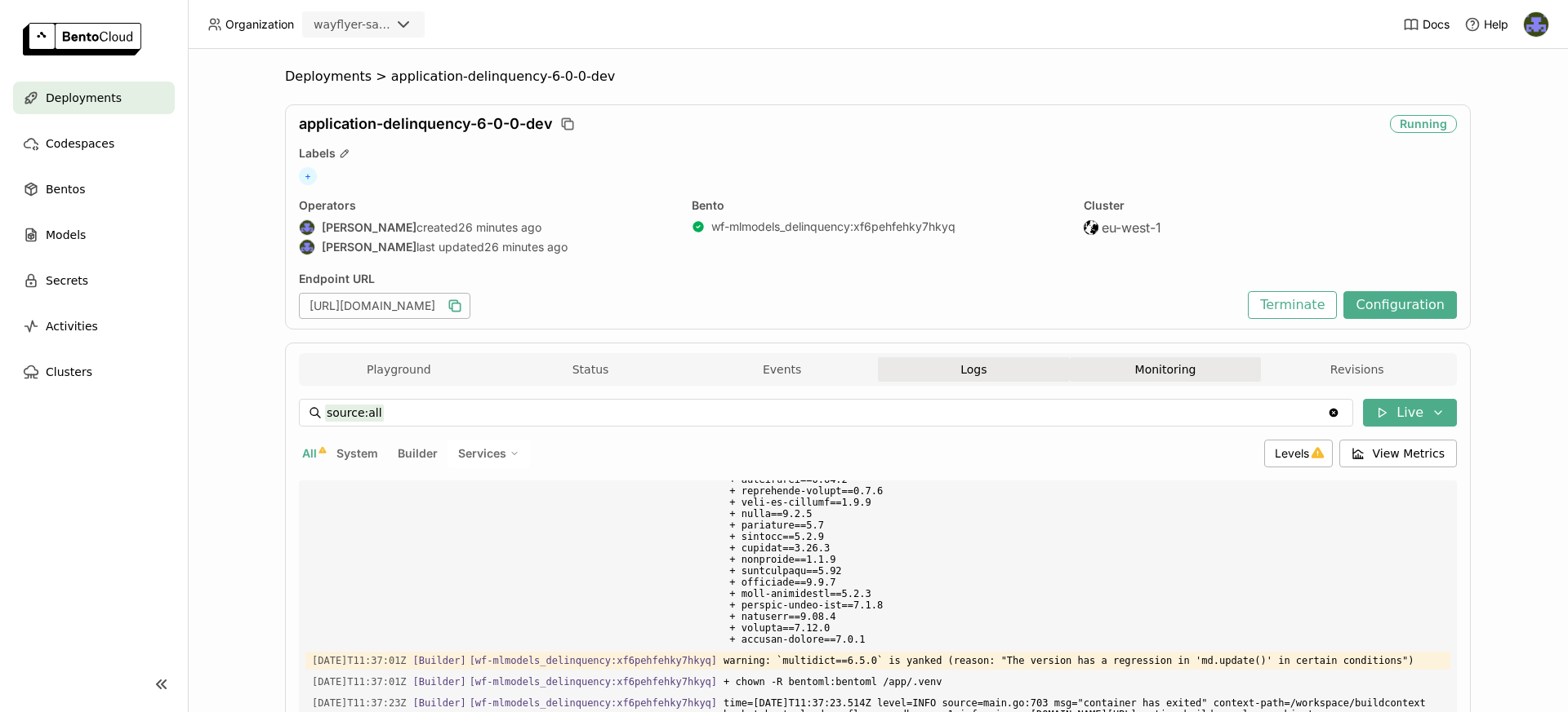
click at [1177, 364] on button "Monitoring" at bounding box center [1165, 370] width 192 height 25
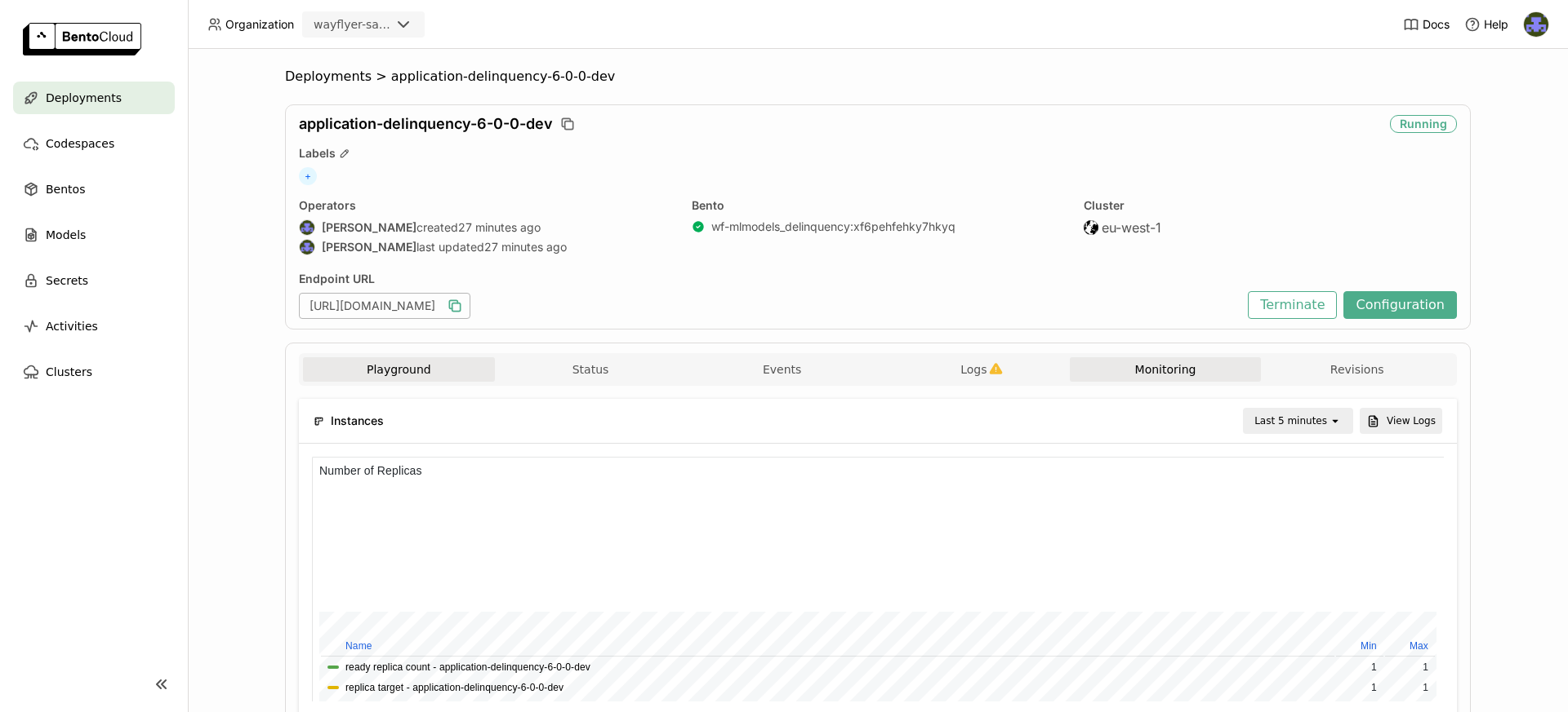
click at [418, 377] on button "Playground" at bounding box center [399, 370] width 192 height 25
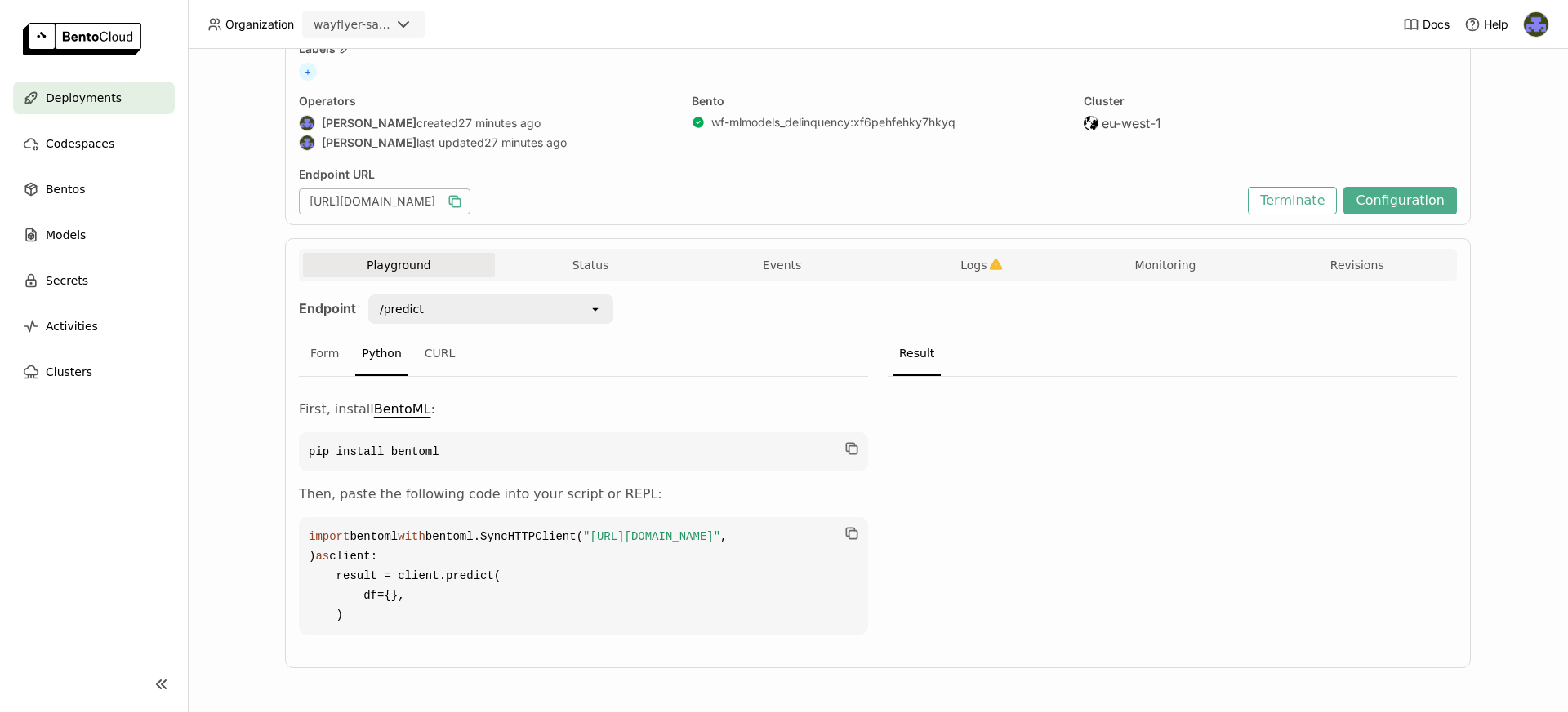
scroll to position [163, 0]
click at [118, 236] on div "Models" at bounding box center [93, 235] width 162 height 33
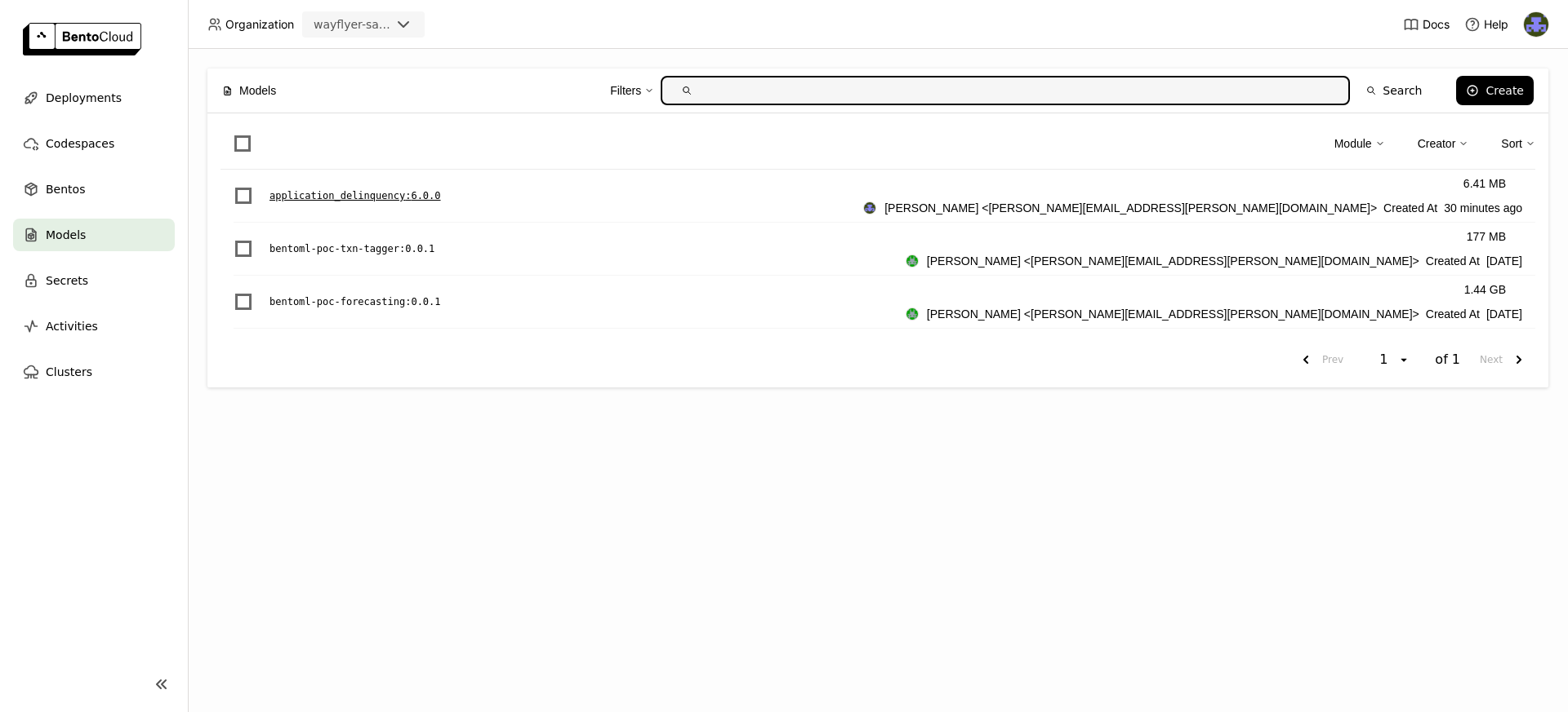
click at [402, 196] on div "application_delinquency : 6.0.0" at bounding box center [565, 195] width 593 height 16
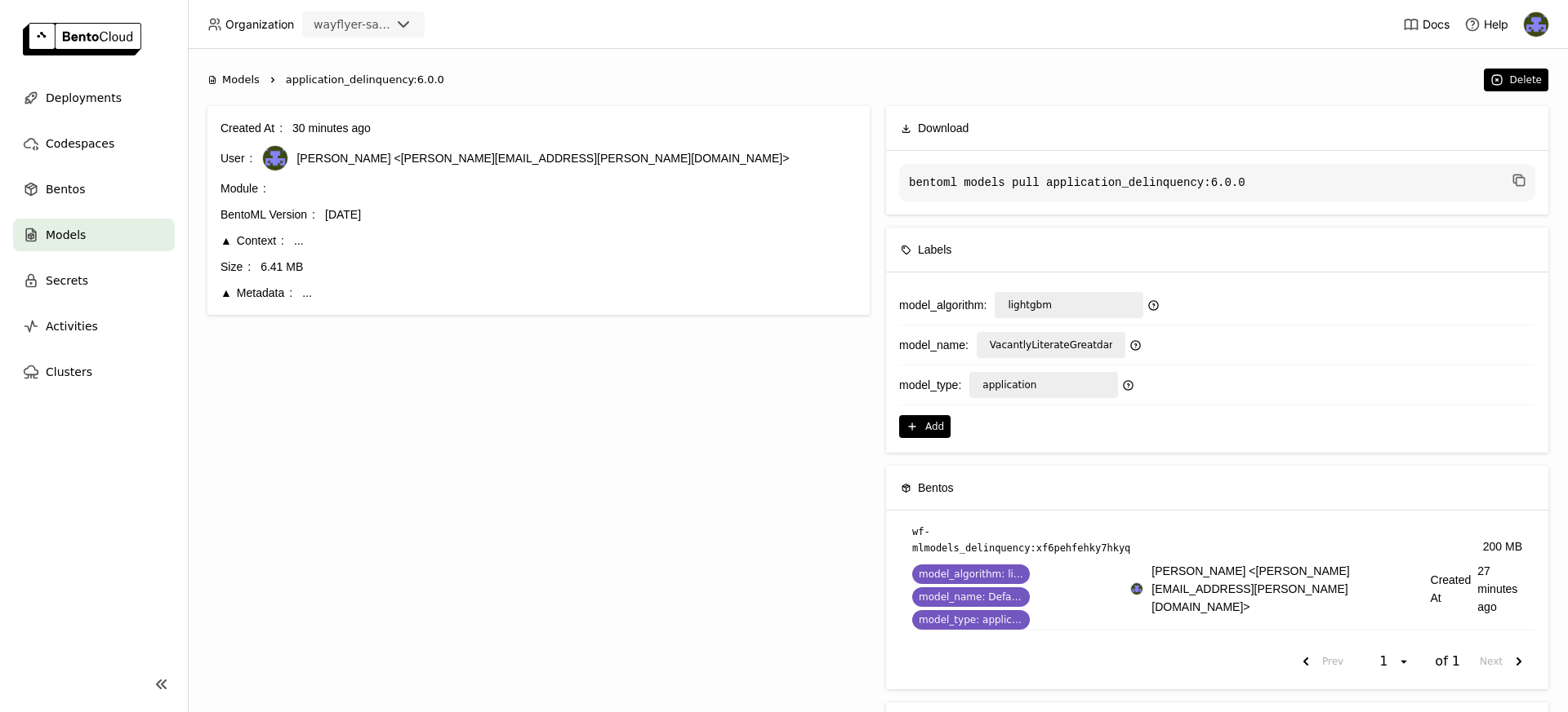
click at [224, 294] on div "Metadata" at bounding box center [256, 293] width 72 height 18
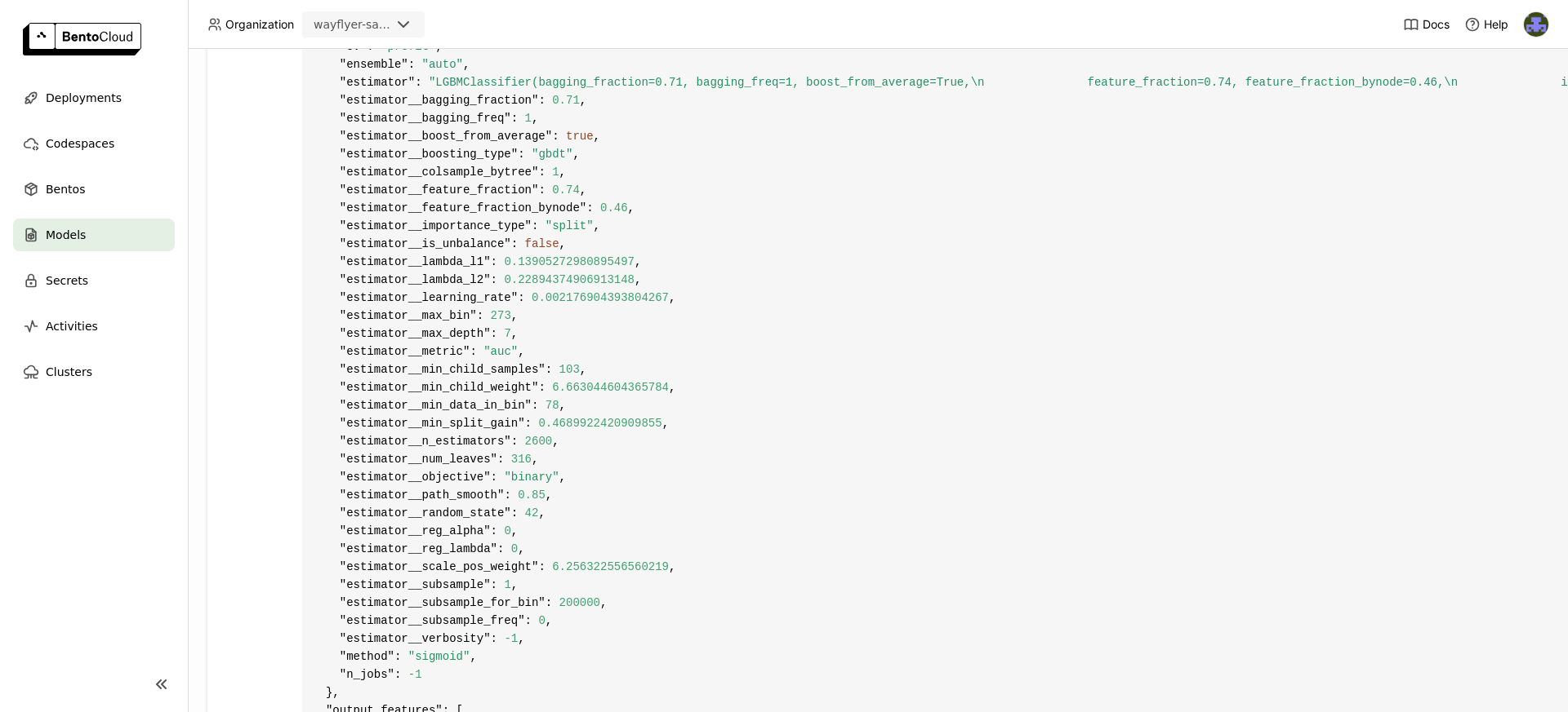
scroll to position [1612, 0]
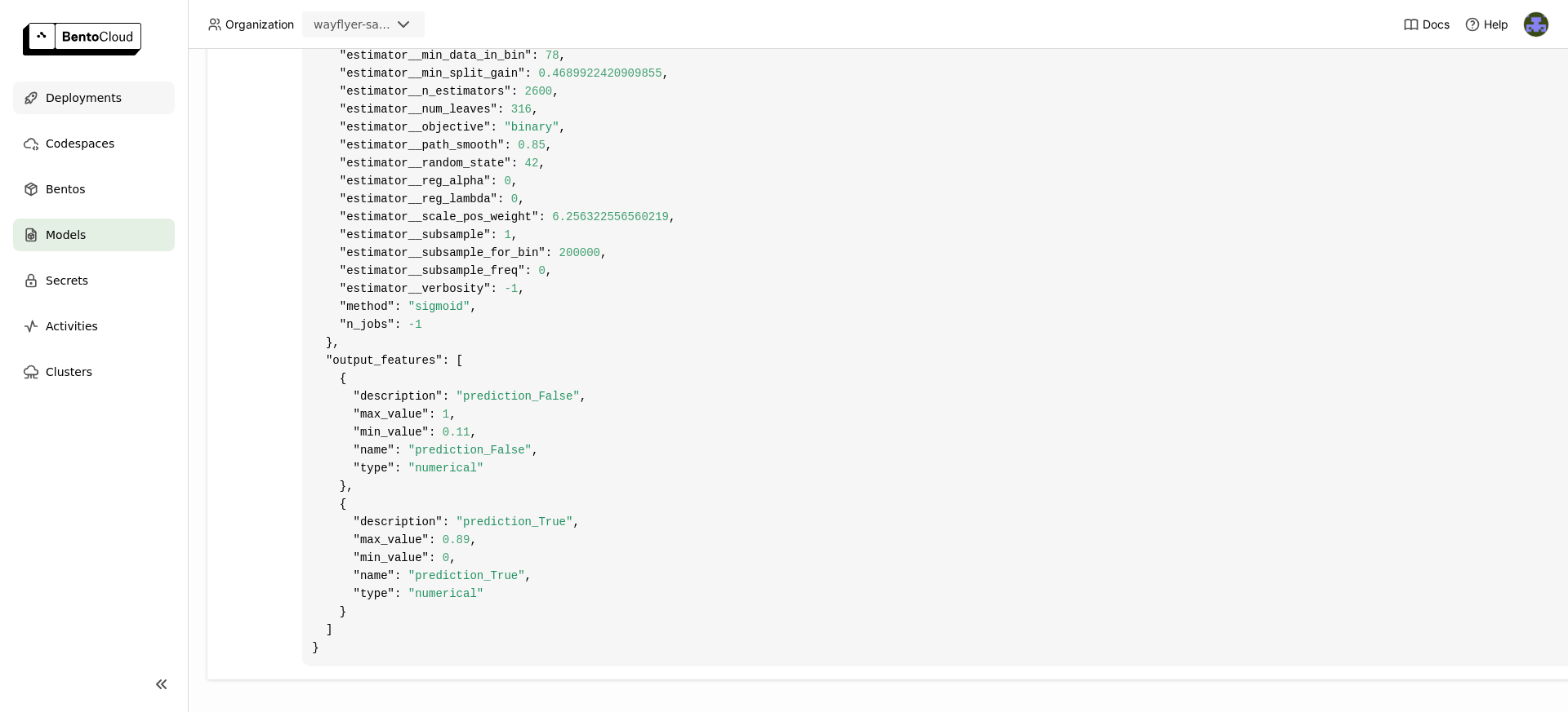
click at [90, 107] on span "Deployments" at bounding box center [84, 97] width 76 height 19
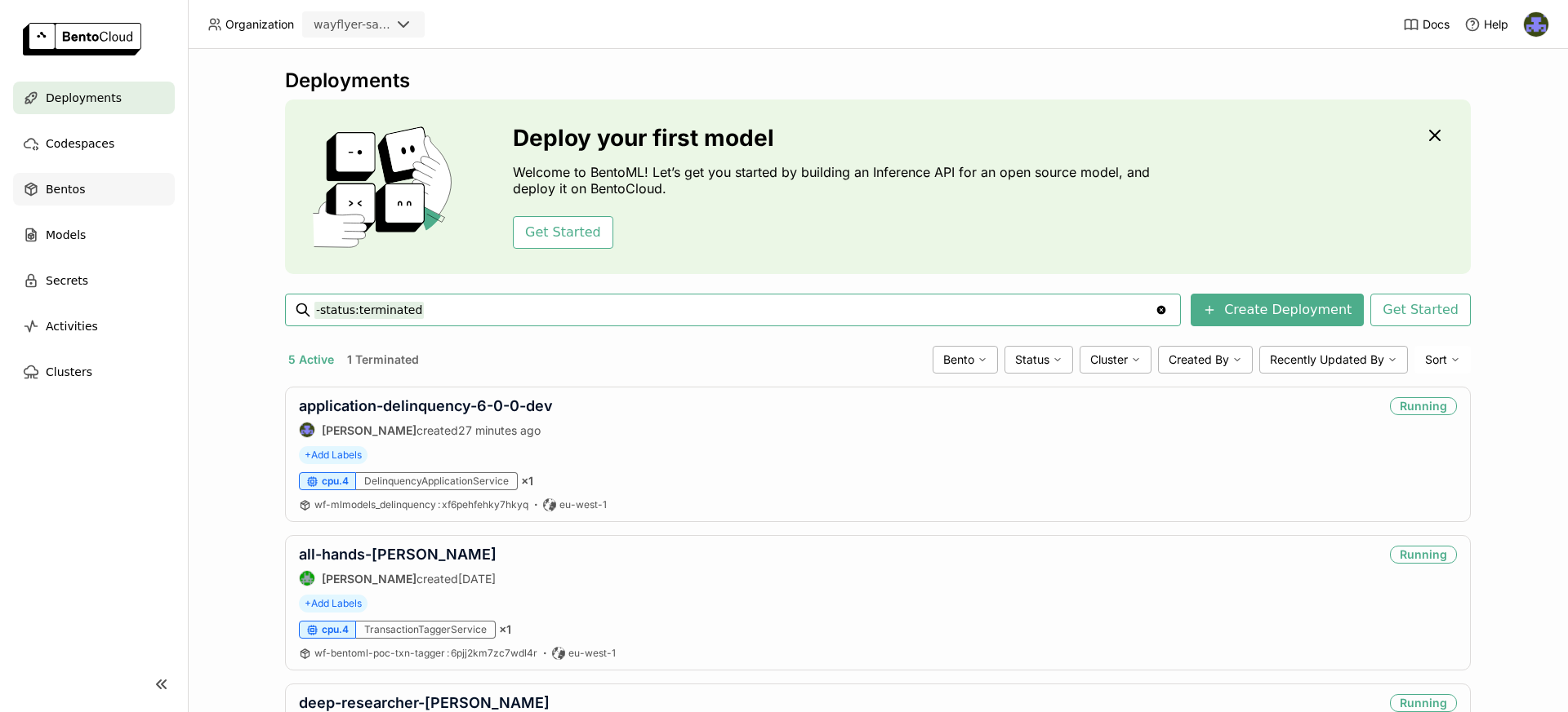
click at [85, 197] on div "Bentos" at bounding box center [93, 189] width 162 height 33
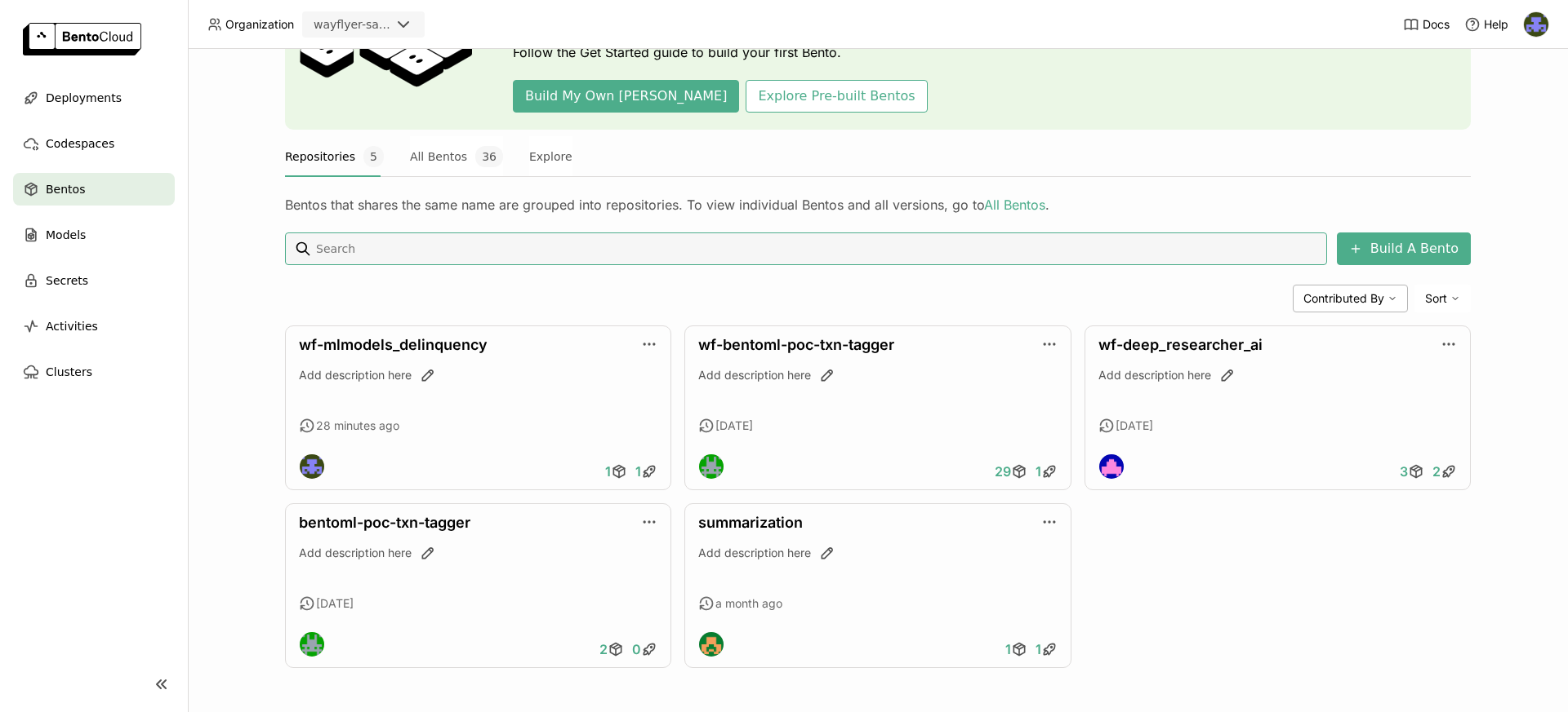
scroll to position [143, 0]
